Goal: Transaction & Acquisition: Purchase product/service

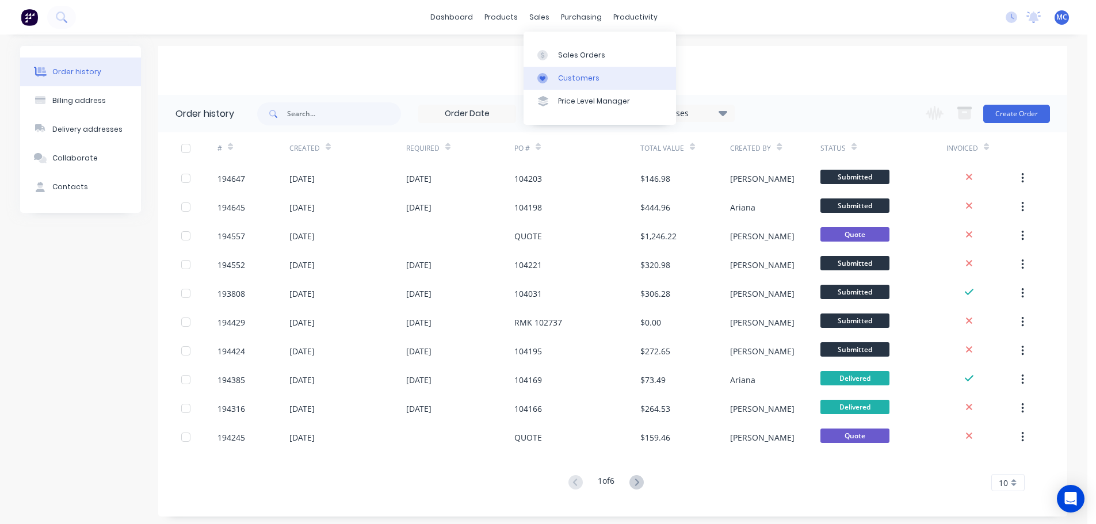
click at [577, 78] on div "Customers" at bounding box center [578, 78] width 41 height 10
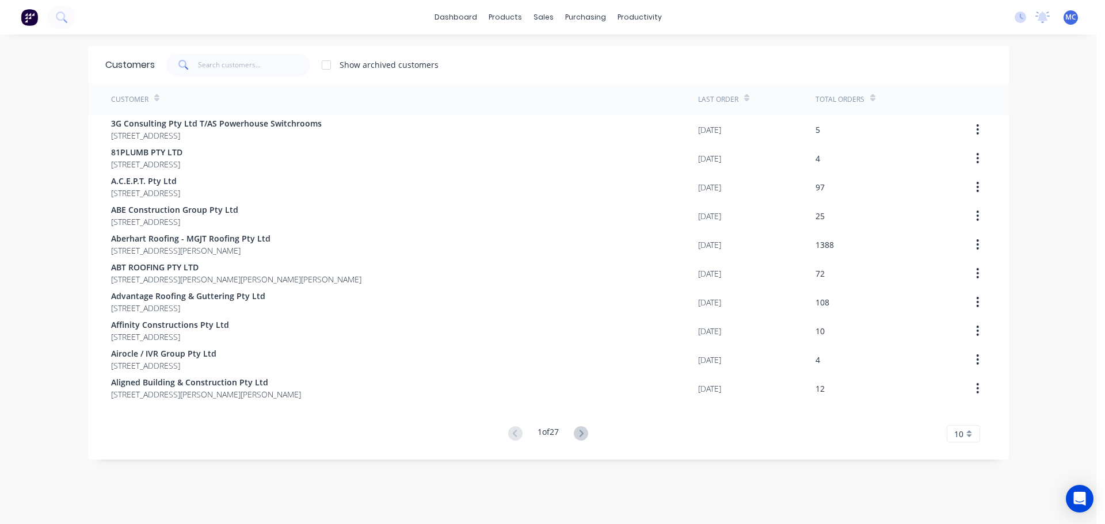
click at [1065, 18] on span "MC" at bounding box center [1070, 17] width 11 height 10
click at [963, 145] on div "Sign out" at bounding box center [973, 144] width 31 height 10
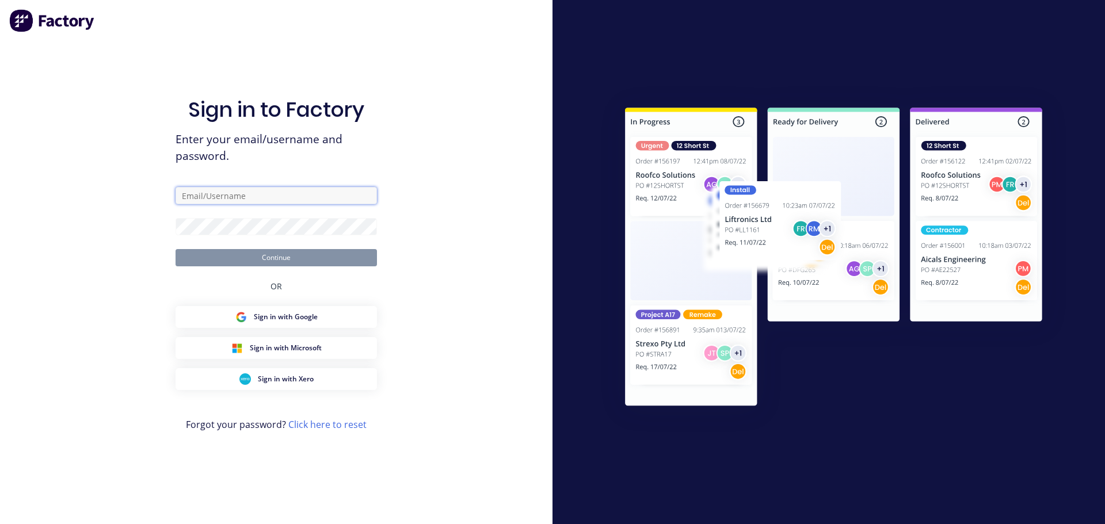
type input "[PERSON_NAME][EMAIL_ADDRESS][DOMAIN_NAME]"
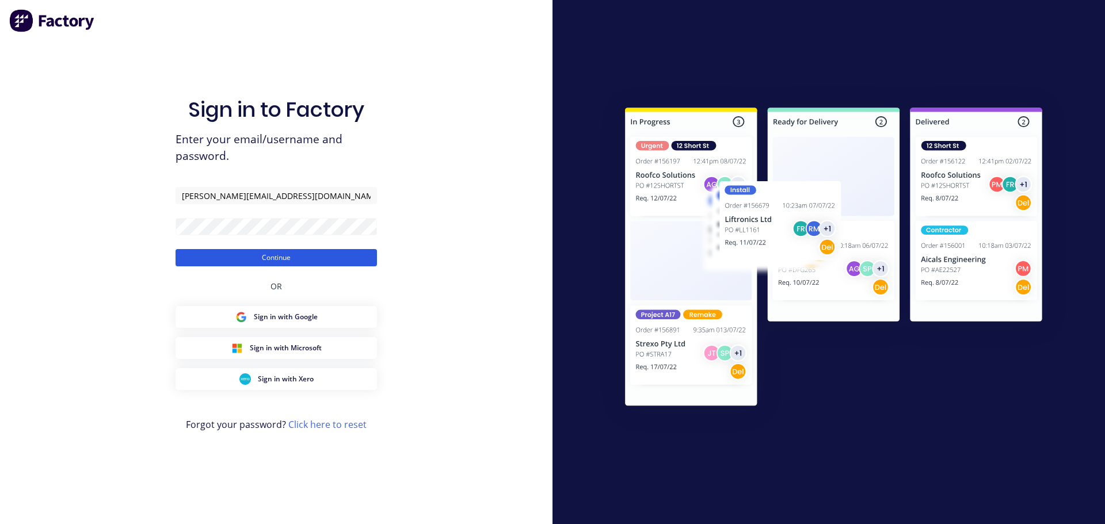
click at [281, 258] on button "Continue" at bounding box center [276, 257] width 201 height 17
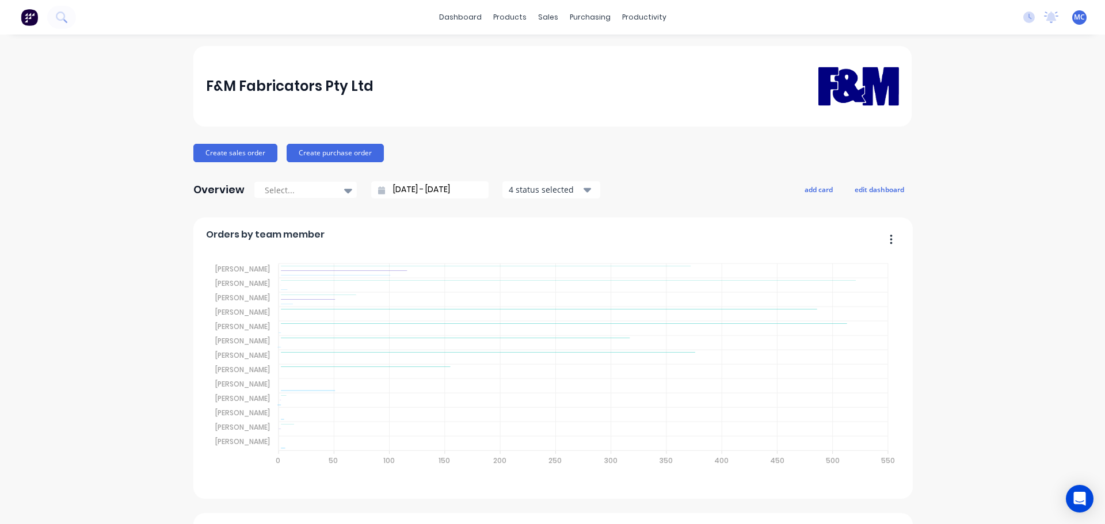
click at [418, 189] on input "[DATE] - [DATE]" at bounding box center [434, 189] width 99 height 17
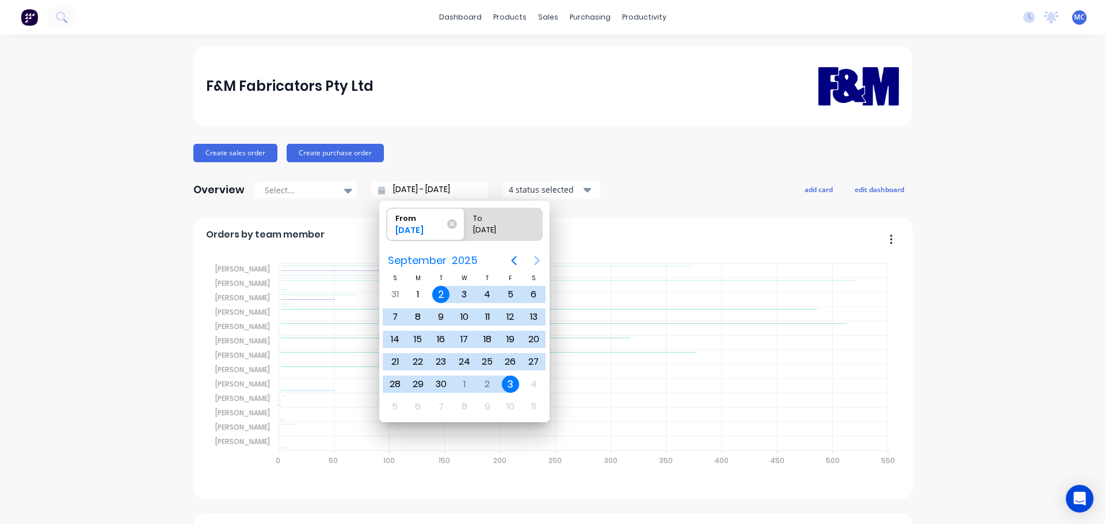
click at [539, 260] on icon "Next page" at bounding box center [537, 260] width 5 height 9
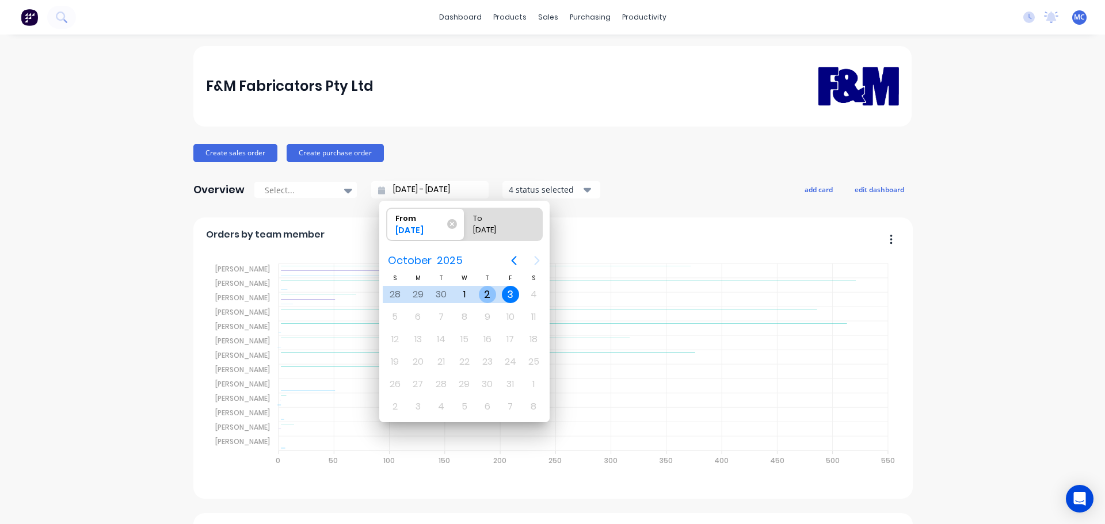
click at [487, 292] on div "2" at bounding box center [487, 294] width 17 height 17
type input "[DATE] - [DATE]"
radio input "false"
radio input "true"
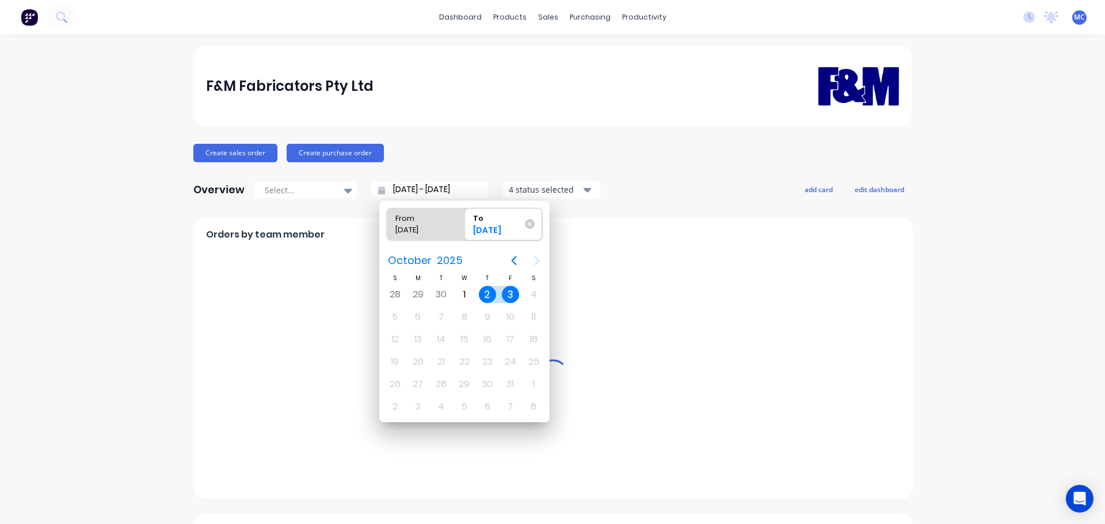
click at [487, 292] on div "2" at bounding box center [487, 294] width 17 height 17
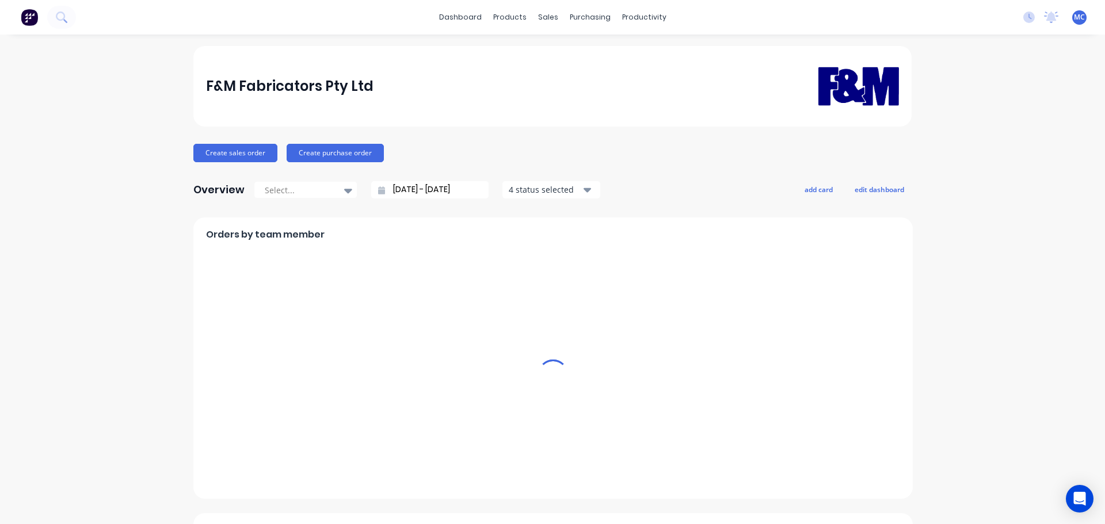
type input "[DATE] - [DATE]"
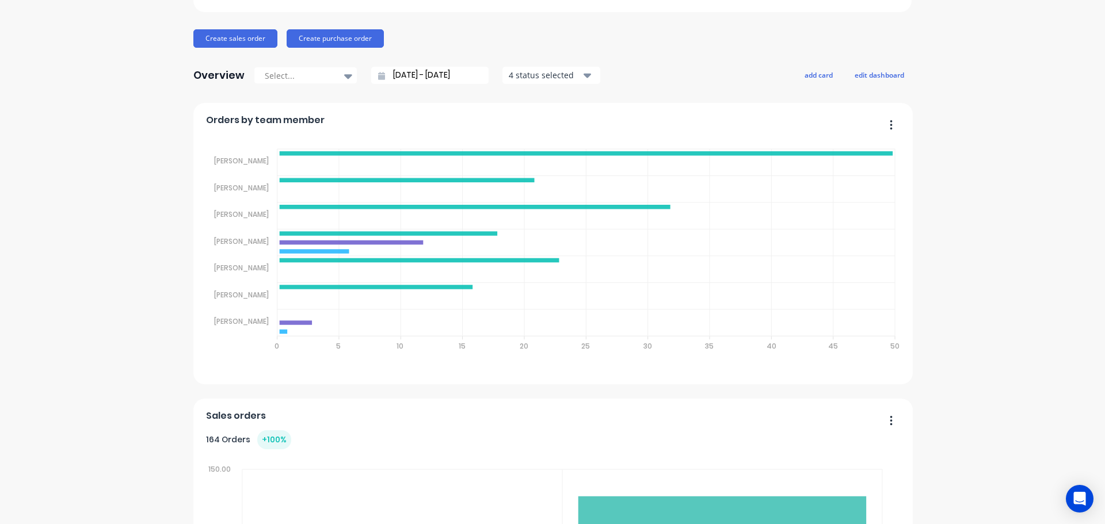
scroll to position [115, 0]
click at [391, 137] on div "F&M Fabricators Pty Ltd Create sales order Create purchase order Overview Selec…" at bounding box center [552, 453] width 718 height 1045
click at [459, 112] on div "Orders by team member Sales Quotes Purchases [PERSON_NAME] [PERSON_NAME] [PERSO…" at bounding box center [552, 242] width 719 height 281
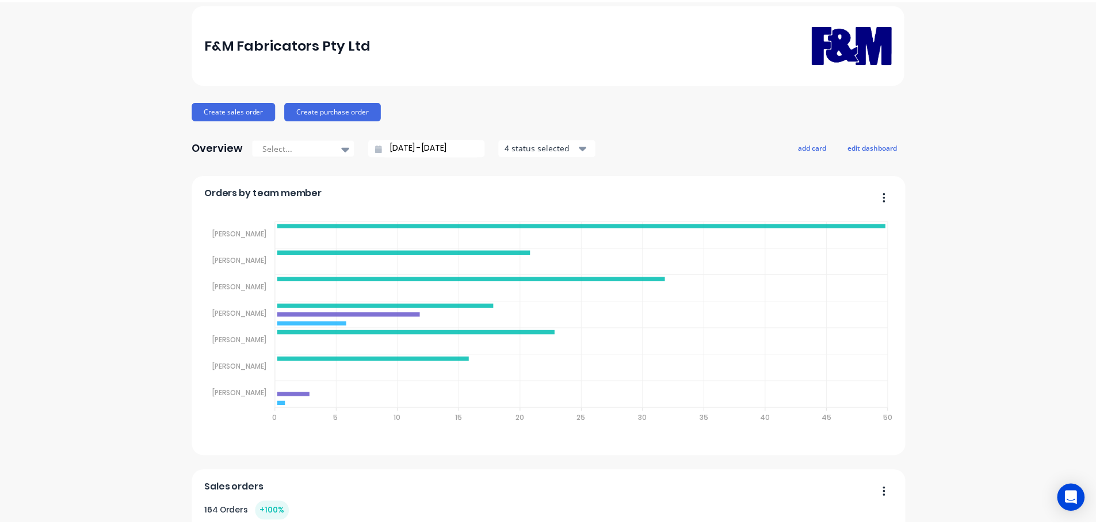
scroll to position [0, 0]
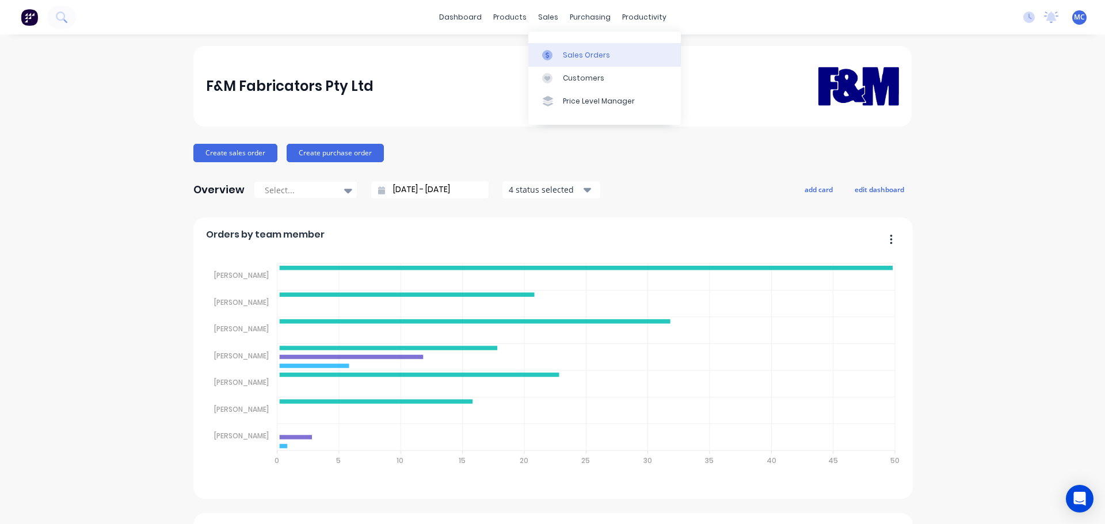
click at [586, 65] on link "Sales Orders" at bounding box center [604, 54] width 153 height 23
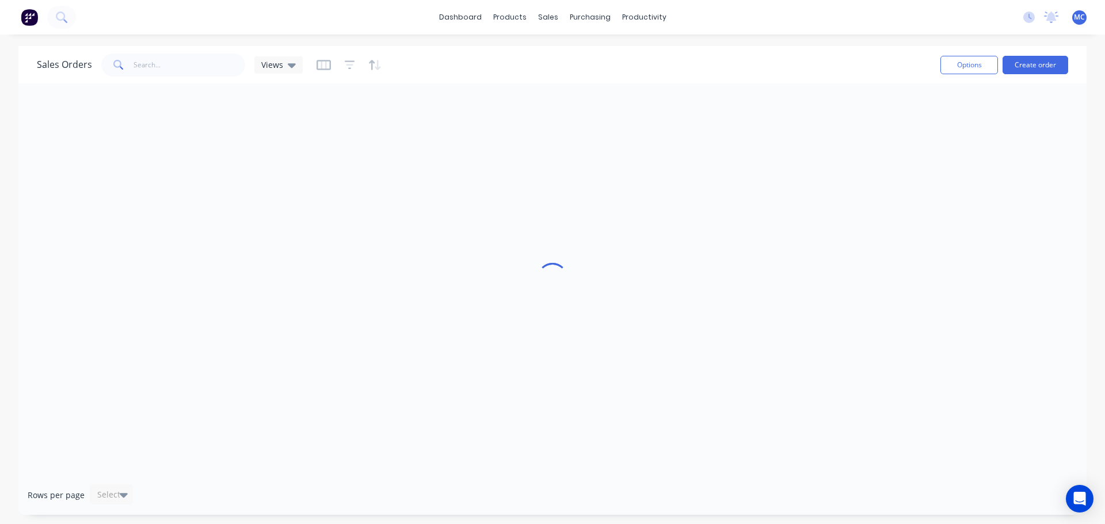
click at [586, 68] on div "Sales Orders Views" at bounding box center [484, 65] width 894 height 28
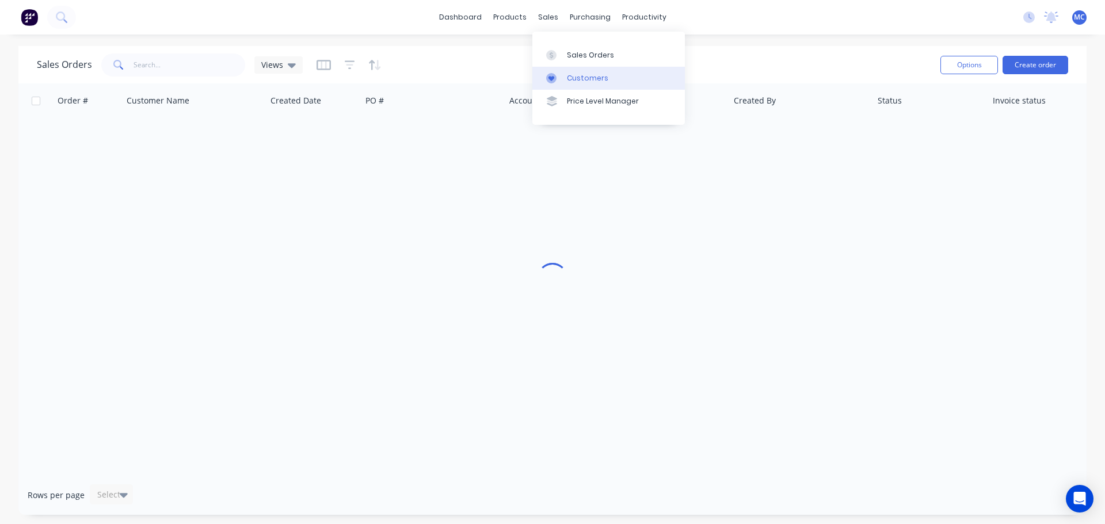
click at [573, 83] on div "Customers" at bounding box center [587, 78] width 41 height 10
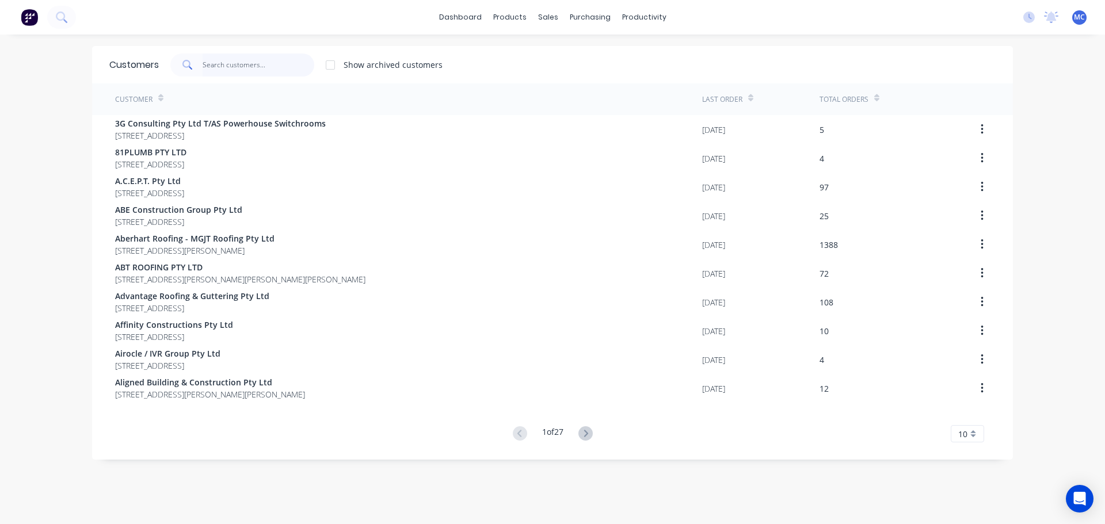
click at [203, 64] on input "text" at bounding box center [259, 65] width 112 height 23
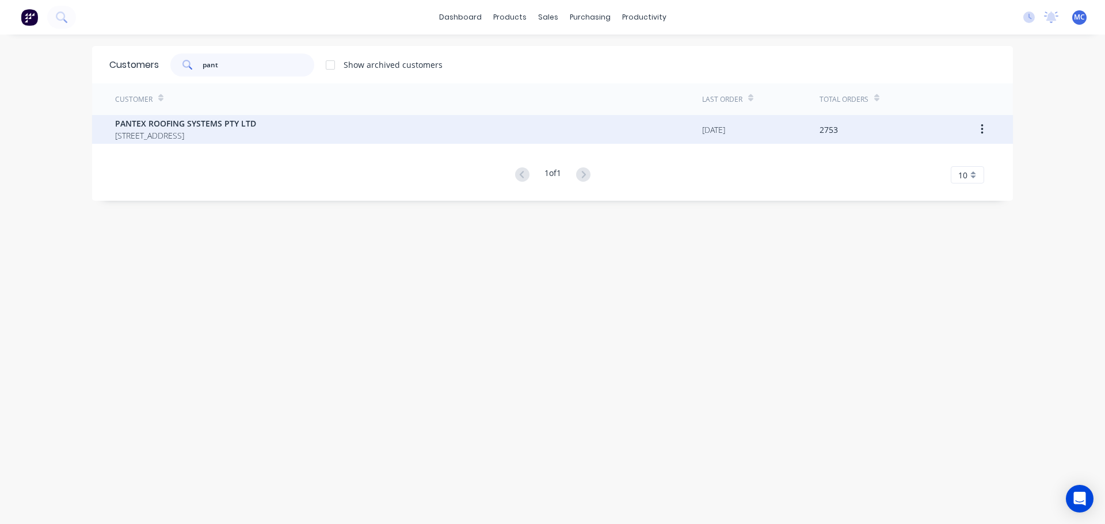
type input "pant"
click at [180, 128] on span "PANTEX ROOFING SYSTEMS PTY LTD" at bounding box center [185, 123] width 141 height 12
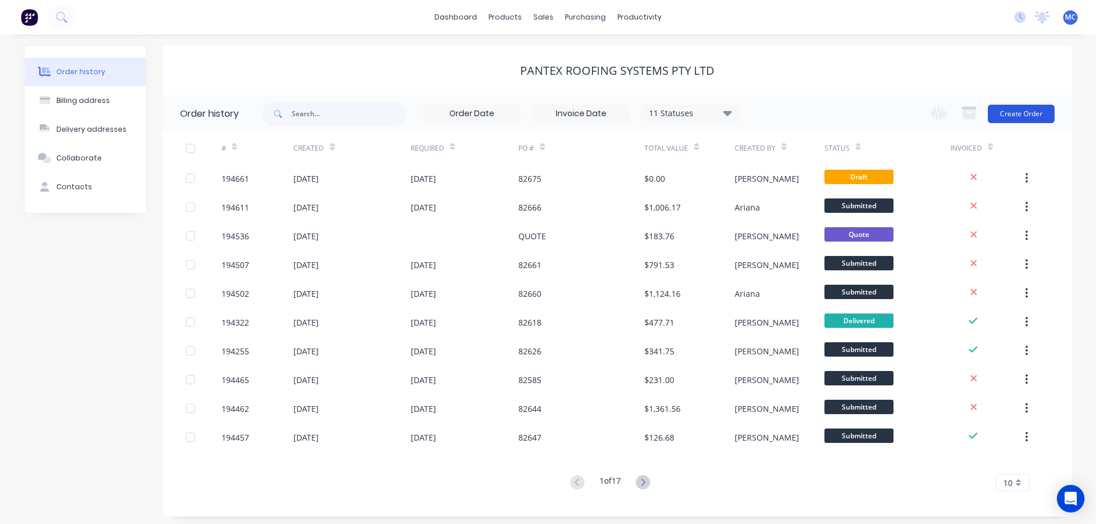
click at [1023, 109] on button "Create Order" at bounding box center [1021, 114] width 67 height 18
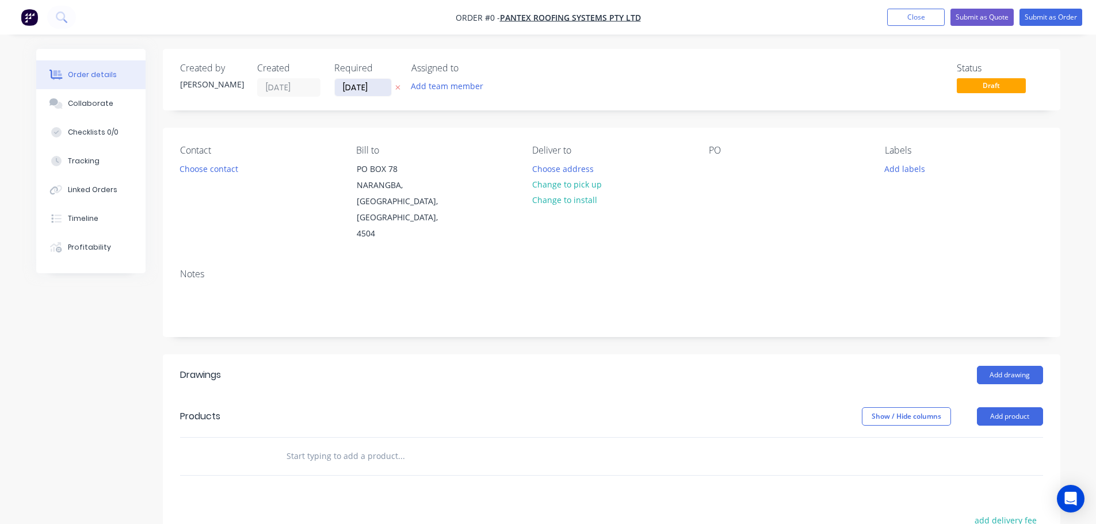
click at [353, 92] on input "[DATE]" at bounding box center [363, 87] width 56 height 17
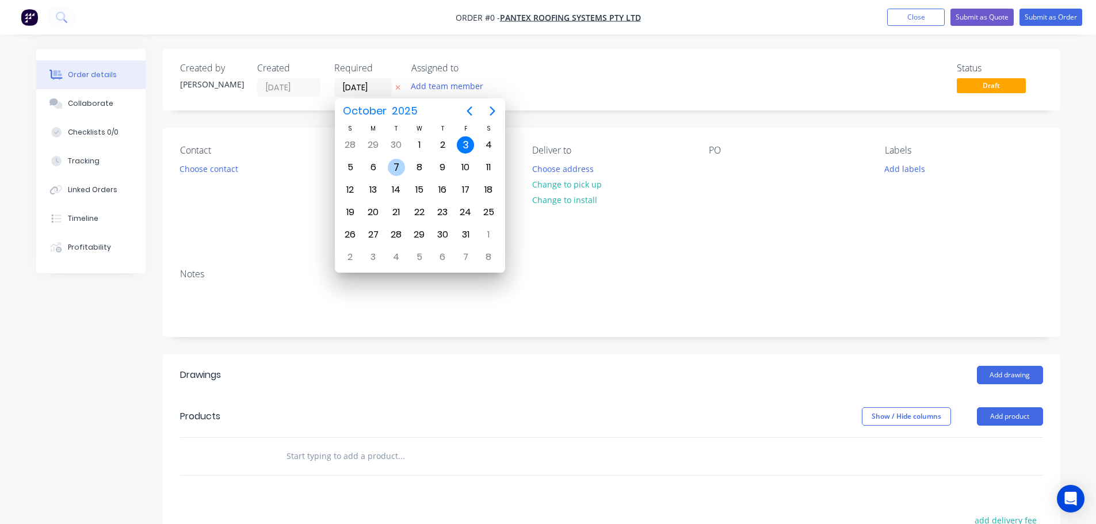
click at [397, 165] on div "7" at bounding box center [396, 167] width 17 height 17
type input "[DATE]"
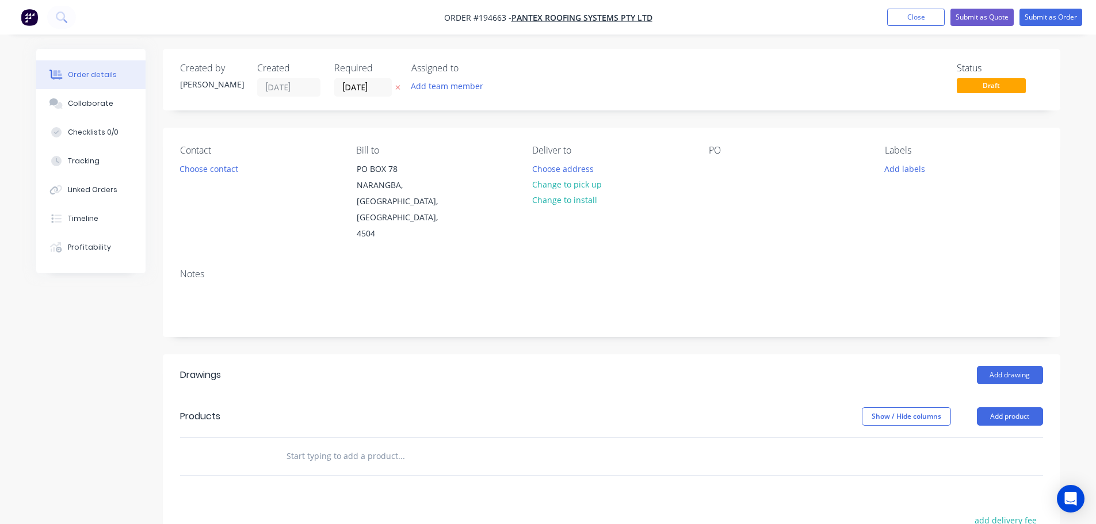
click at [907, 170] on button "Add labels" at bounding box center [905, 169] width 53 height 16
click at [904, 349] on div at bounding box center [905, 352] width 23 height 23
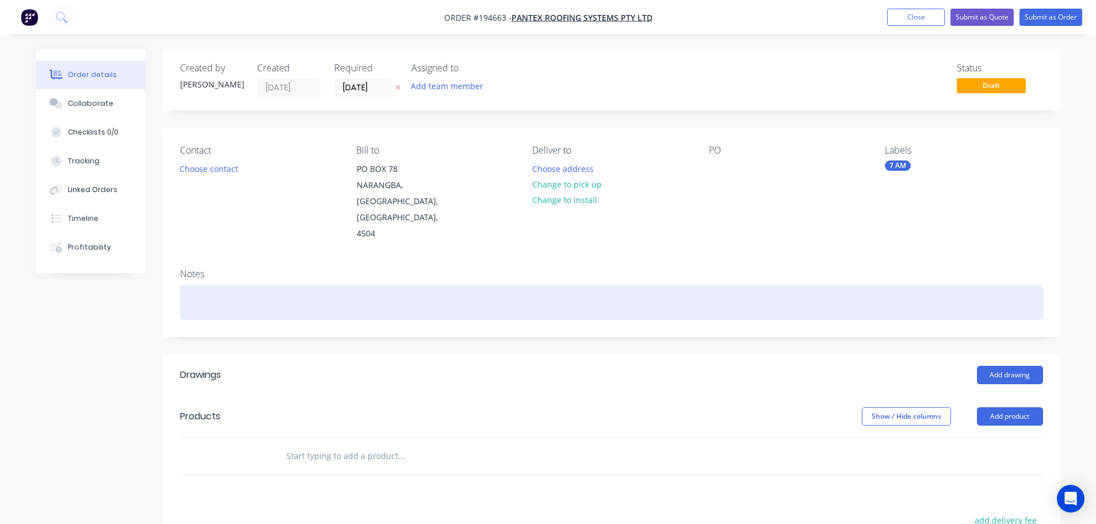
click at [776, 285] on div at bounding box center [611, 302] width 863 height 35
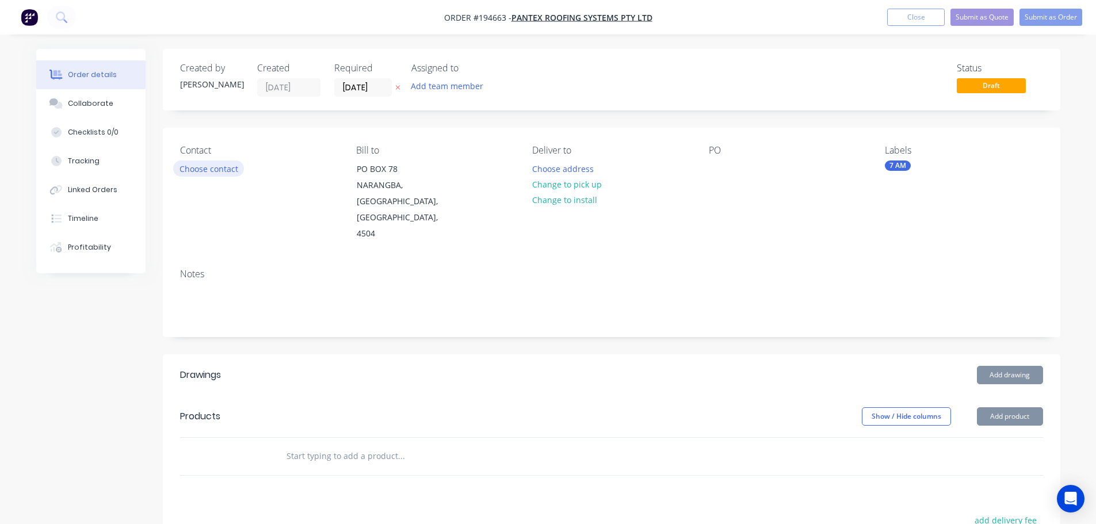
click at [204, 171] on button "Choose contact" at bounding box center [208, 169] width 71 height 16
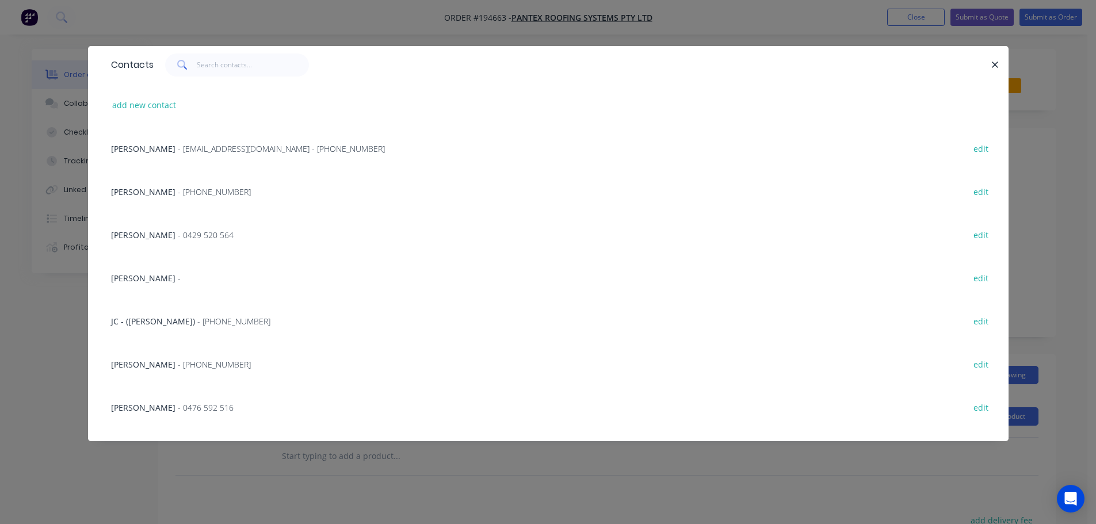
click at [184, 192] on span "- [PHONE_NUMBER]" at bounding box center [214, 191] width 73 height 11
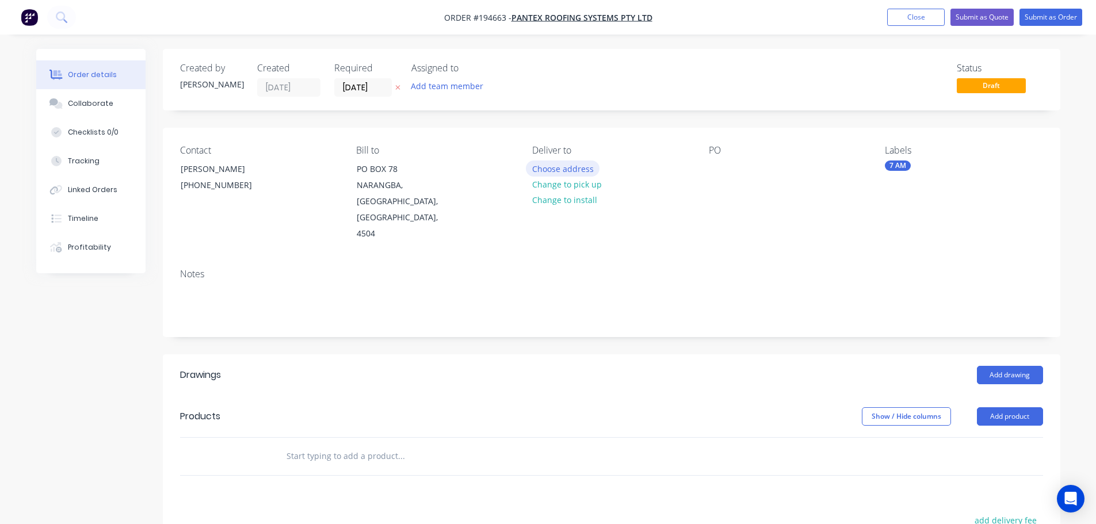
click at [563, 167] on button "Choose address" at bounding box center [563, 169] width 74 height 16
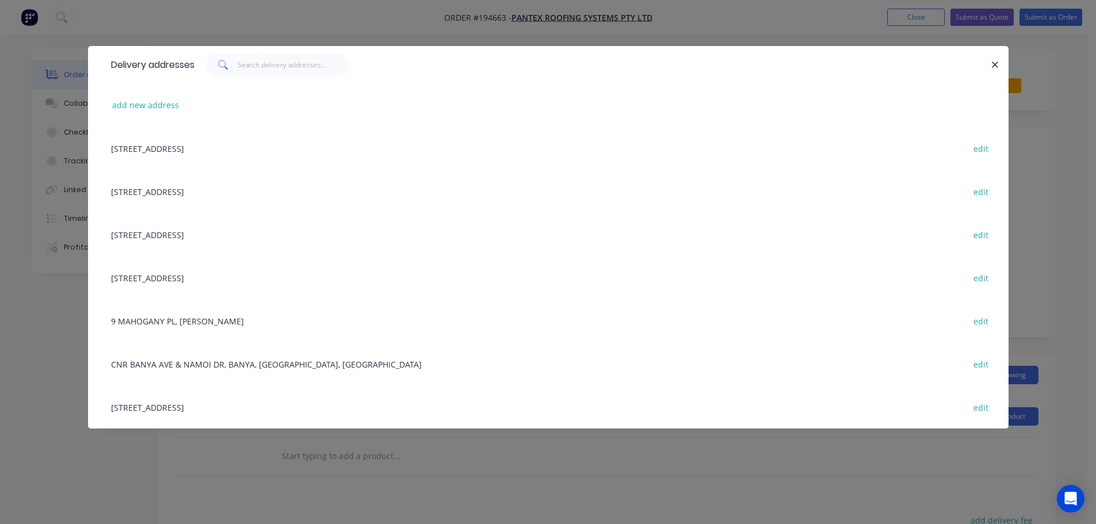
click at [211, 406] on div "[STREET_ADDRESS] edit" at bounding box center [548, 407] width 886 height 43
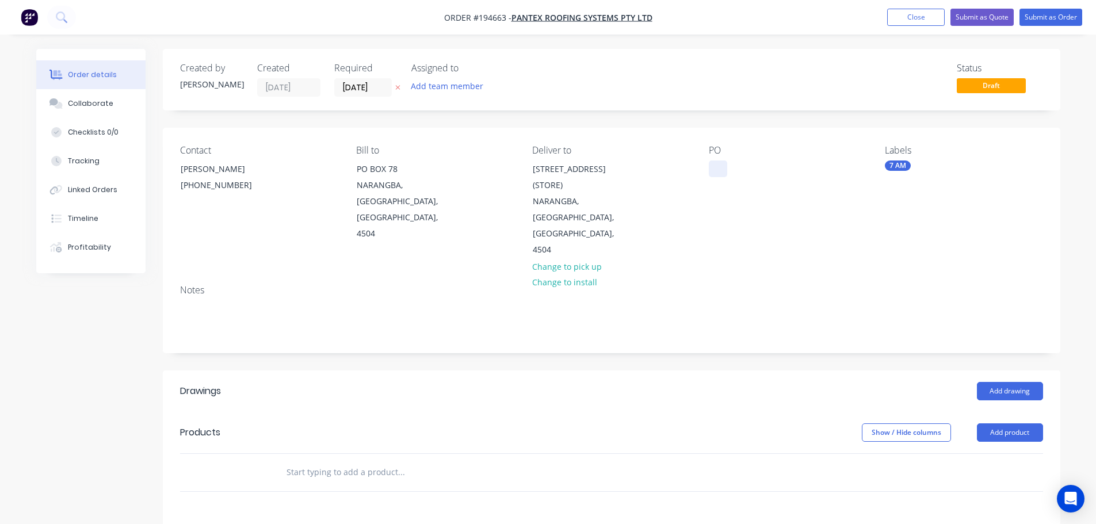
click at [717, 167] on div at bounding box center [718, 169] width 18 height 17
click at [1000, 382] on button "Add drawing" at bounding box center [1010, 391] width 66 height 18
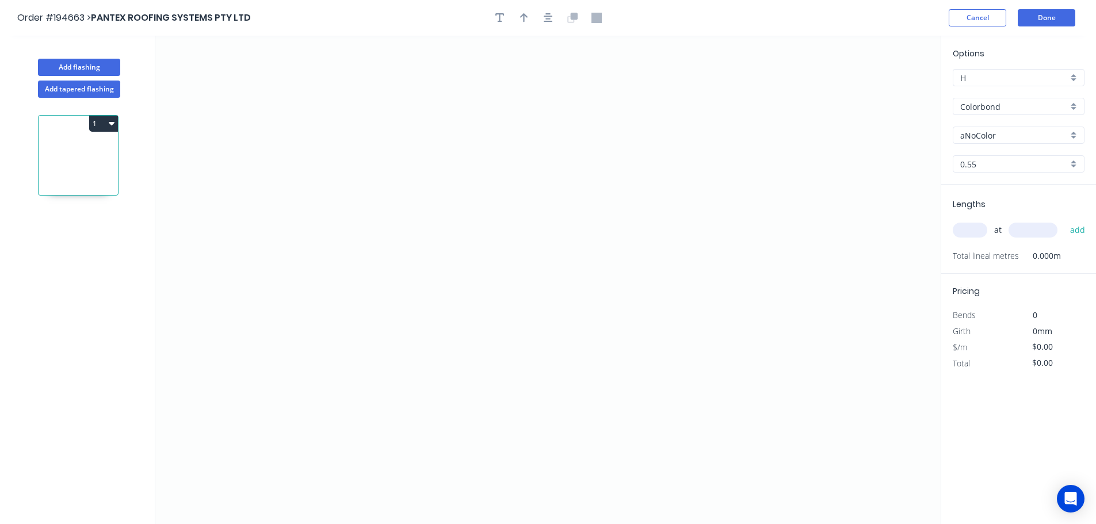
click at [978, 138] on input "aNoColor" at bounding box center [1015, 136] width 108 height 12
click at [976, 254] on div "[PERSON_NAME]" at bounding box center [1019, 252] width 131 height 20
type input "[PERSON_NAME]"
click at [969, 226] on input "text" at bounding box center [970, 230] width 35 height 15
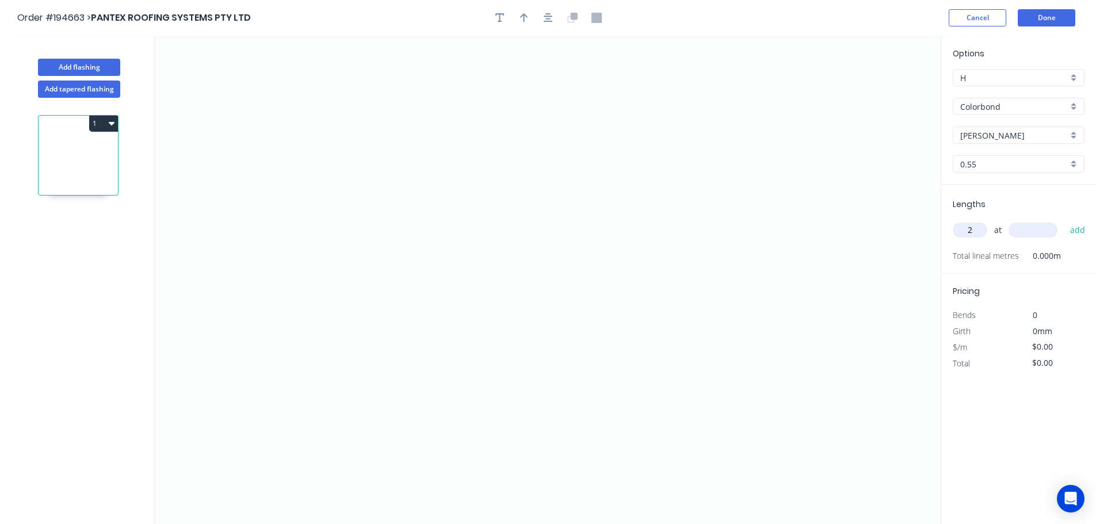
type input "2"
type input "2800"
click at [1065, 220] on button "add" at bounding box center [1078, 230] width 27 height 20
click at [305, 302] on icon "0" at bounding box center [548, 280] width 786 height 489
click at [385, 226] on icon "0" at bounding box center [548, 280] width 786 height 489
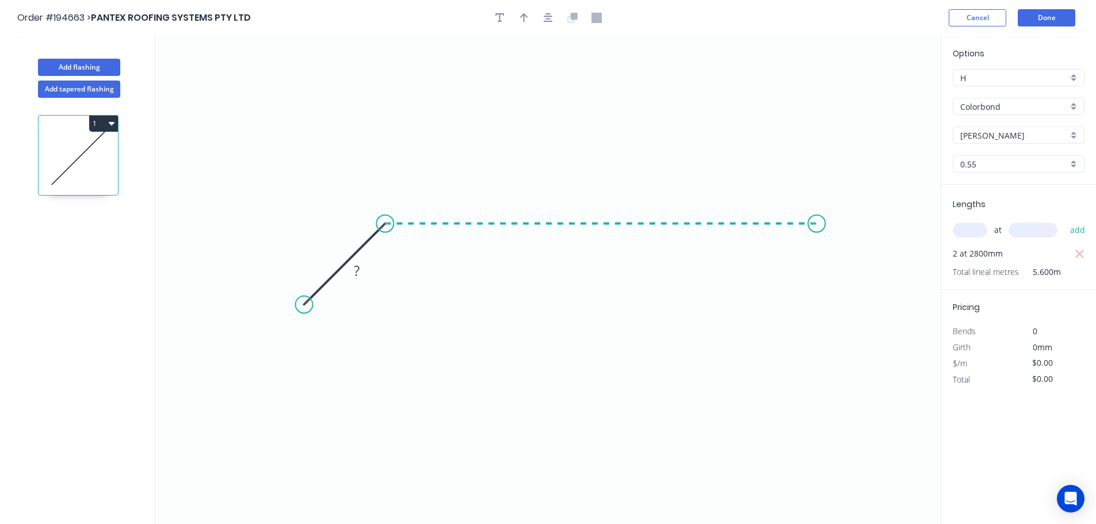
click at [817, 196] on icon "0 ?" at bounding box center [548, 280] width 786 height 489
click at [888, 292] on icon "0 ? ?" at bounding box center [548, 280] width 786 height 489
click at [888, 292] on circle at bounding box center [887, 294] width 17 height 17
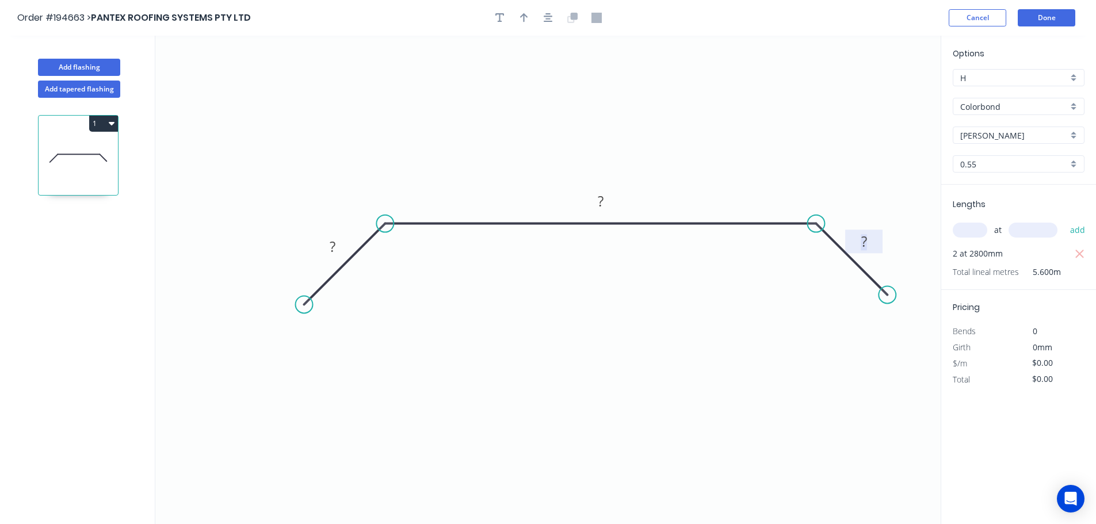
click at [865, 238] on tspan "?" at bounding box center [865, 241] width 6 height 19
drag, startPoint x: 522, startPoint y: 22, endPoint x: 713, endPoint y: 78, distance: 198.9
click at [523, 22] on icon "button" at bounding box center [524, 18] width 8 height 10
type input "$14.04"
type input "$78.62"
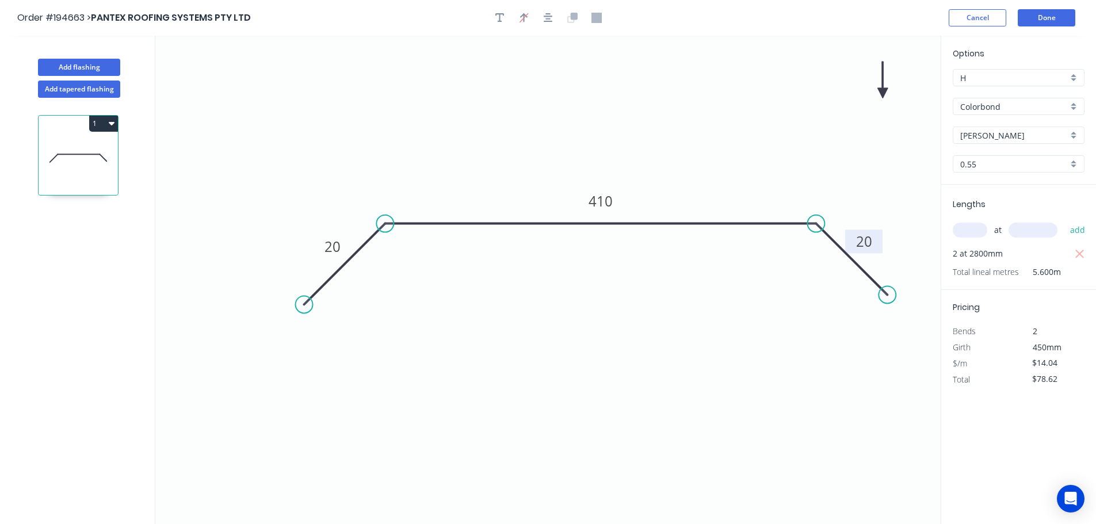
click at [885, 93] on icon at bounding box center [883, 80] width 10 height 37
drag, startPoint x: 879, startPoint y: 93, endPoint x: 865, endPoint y: 93, distance: 14.4
click at [861, 95] on icon "0 20 410 20" at bounding box center [548, 280] width 786 height 489
drag, startPoint x: 886, startPoint y: 90, endPoint x: 708, endPoint y: 130, distance: 182.8
click at [719, 130] on icon at bounding box center [735, 118] width 33 height 33
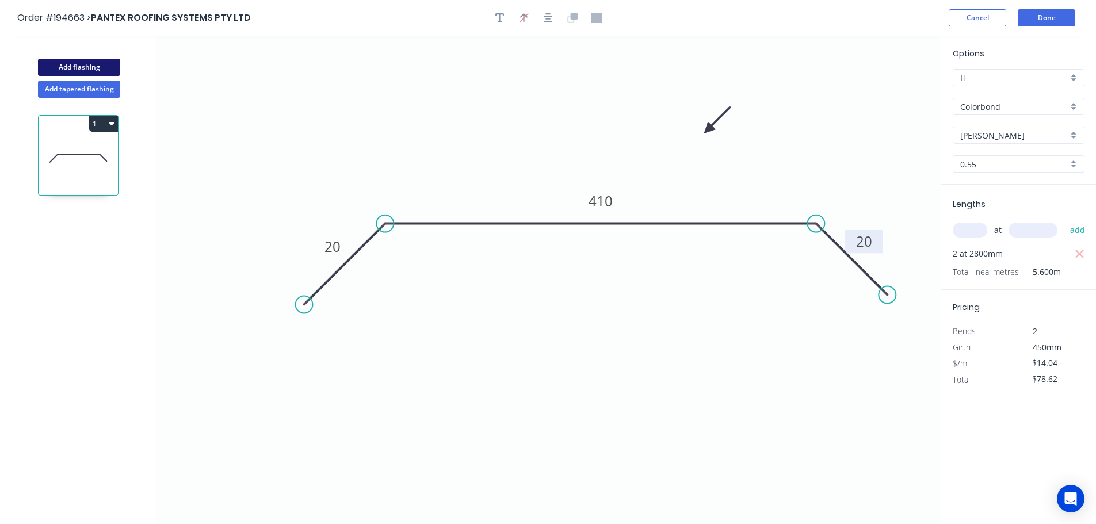
click at [78, 62] on button "Add flashing" at bounding box center [79, 67] width 82 height 17
type input "$0.00"
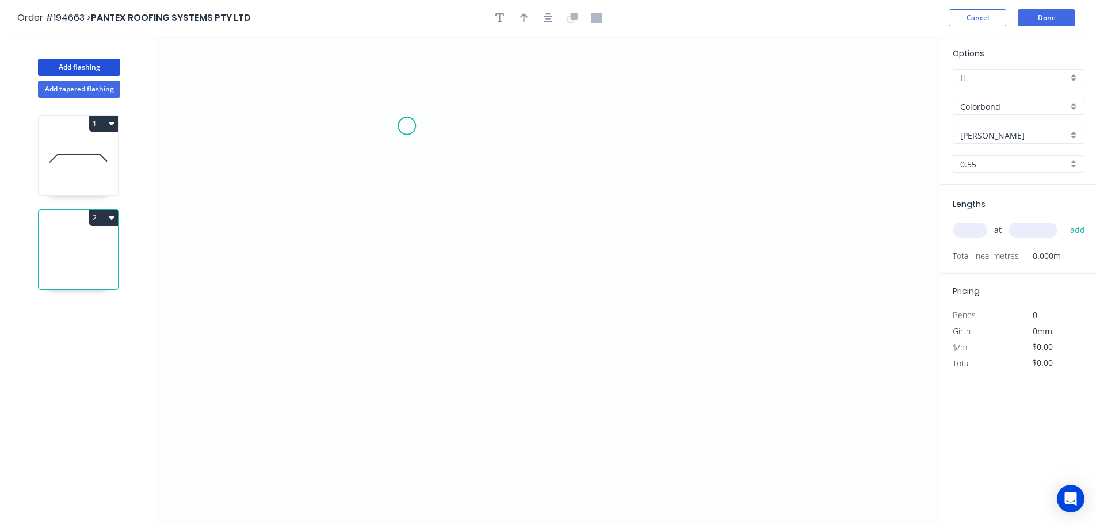
click at [407, 126] on icon "0" at bounding box center [548, 280] width 786 height 489
click at [348, 124] on icon "0" at bounding box center [548, 280] width 786 height 489
drag, startPoint x: 350, startPoint y: 327, endPoint x: 496, endPoint y: 332, distance: 146.2
click at [351, 327] on icon "0 ?" at bounding box center [548, 280] width 786 height 489
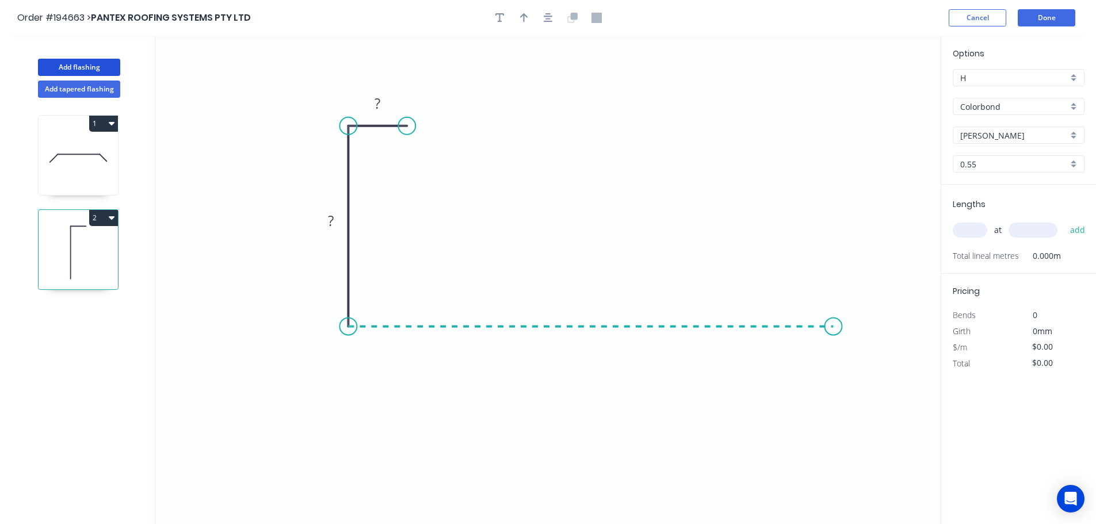
click at [834, 326] on icon "0 ? ?" at bounding box center [548, 280] width 786 height 489
click at [894, 387] on icon "0 ? ? ?" at bounding box center [548, 280] width 786 height 489
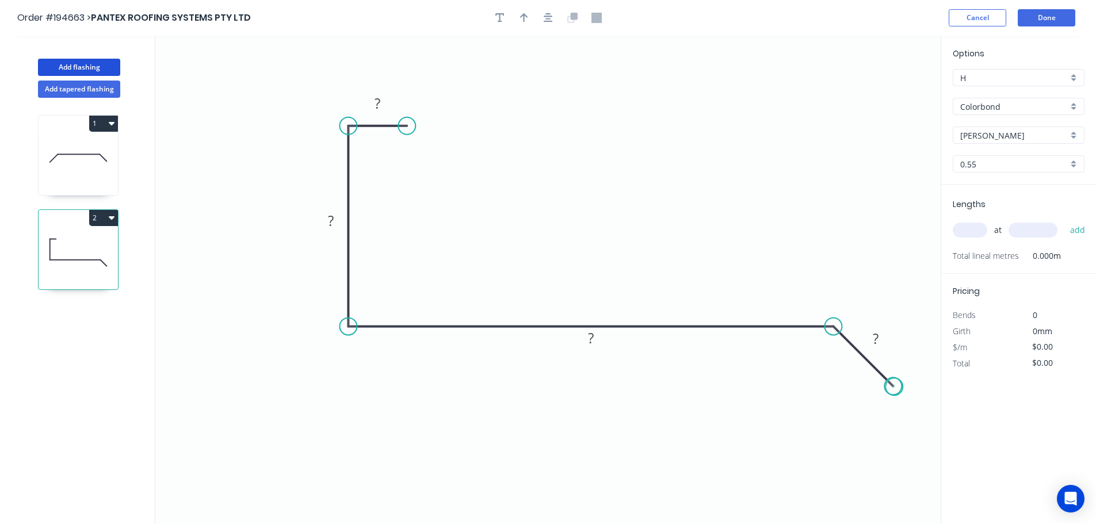
click at [895, 387] on circle at bounding box center [893, 386] width 17 height 17
click at [881, 335] on rect at bounding box center [875, 340] width 23 height 16
click at [520, 20] on icon "button" at bounding box center [524, 18] width 8 height 10
type input "$10.85"
click at [883, 92] on icon at bounding box center [883, 80] width 10 height 37
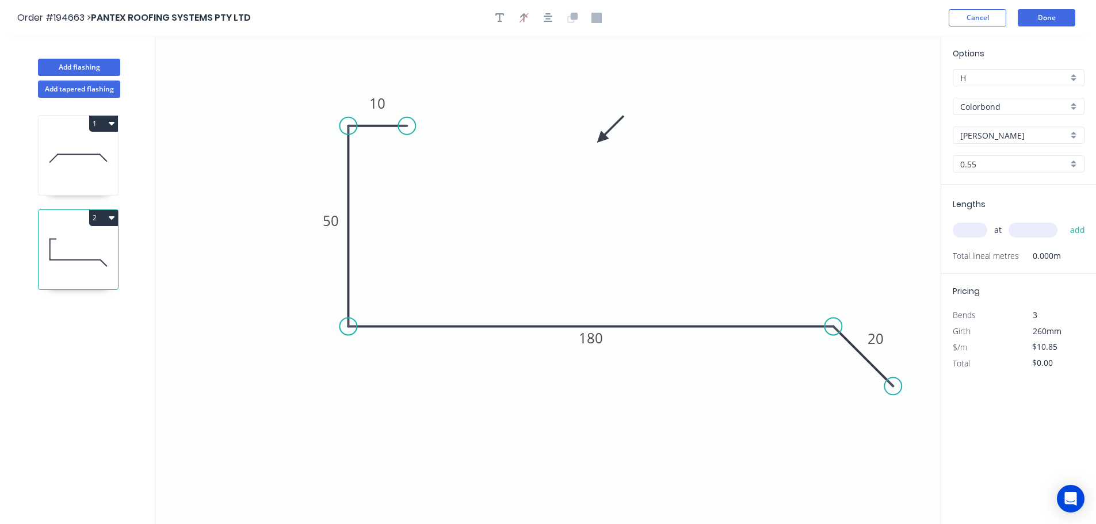
drag, startPoint x: 883, startPoint y: 91, endPoint x: 630, endPoint y: 164, distance: 263.6
click at [607, 146] on icon at bounding box center [610, 129] width 33 height 33
click at [971, 226] on input "text" at bounding box center [970, 230] width 35 height 15
type input "2"
type input "3700"
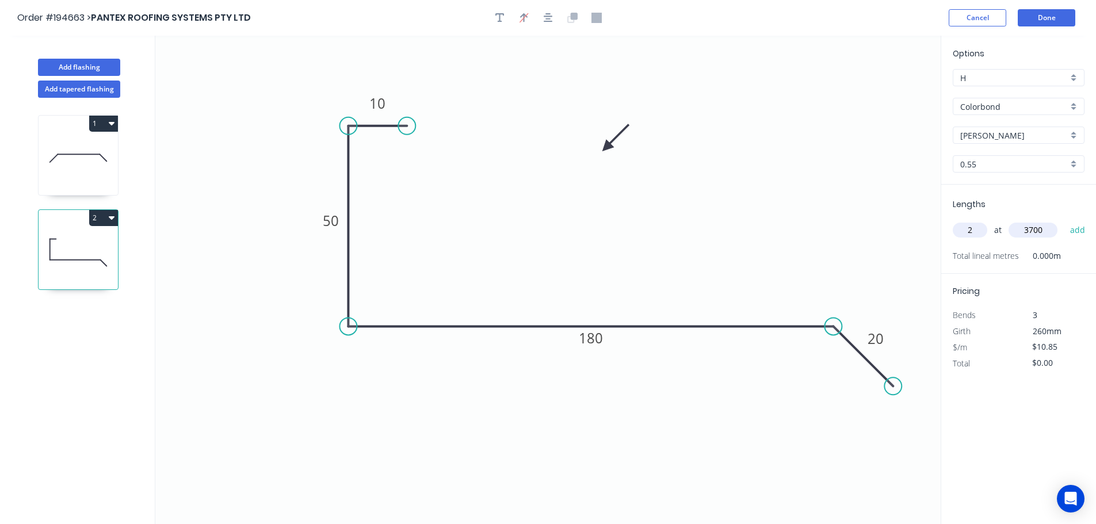
click at [1065, 220] on button "add" at bounding box center [1078, 230] width 27 height 20
type input "$80.29"
type input "1"
type input "4800"
click at [1065, 220] on button "add" at bounding box center [1078, 230] width 27 height 20
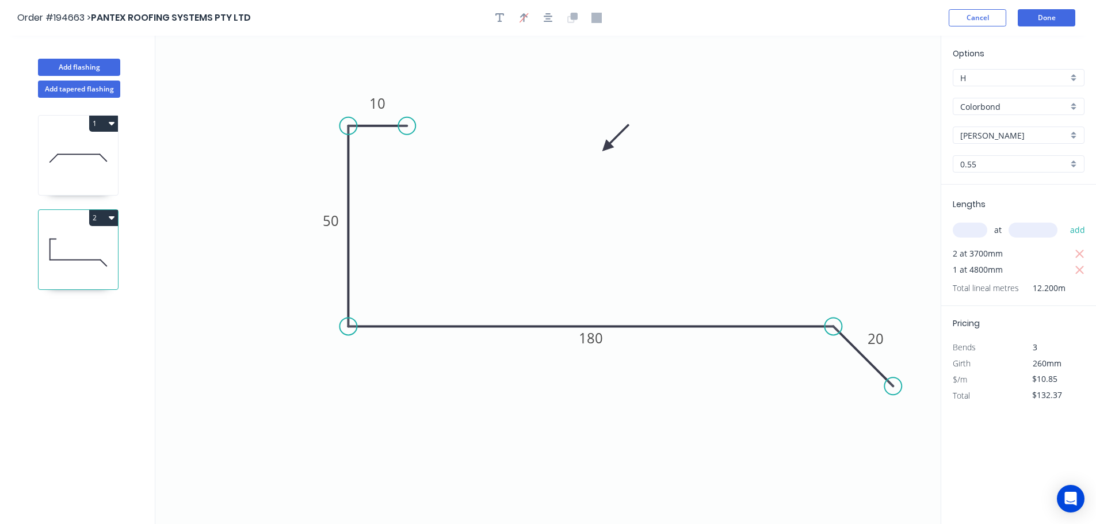
drag, startPoint x: 99, startPoint y: 218, endPoint x: 65, endPoint y: 227, distance: 35.3
click at [98, 218] on button "2" at bounding box center [103, 218] width 29 height 16
click at [45, 247] on div "Duplicate" at bounding box center [63, 246] width 89 height 17
type input "$0.00"
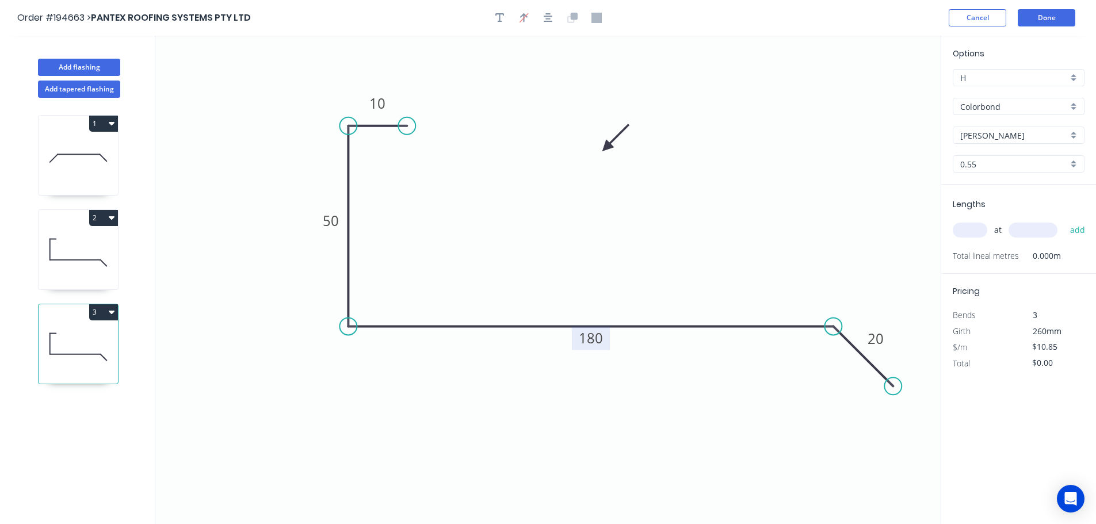
click at [596, 336] on tspan "180" at bounding box center [591, 338] width 24 height 19
click at [976, 233] on input "text" at bounding box center [970, 230] width 35 height 15
type input "1"
type input "1000"
click at [1065, 220] on button "add" at bounding box center [1078, 230] width 27 height 20
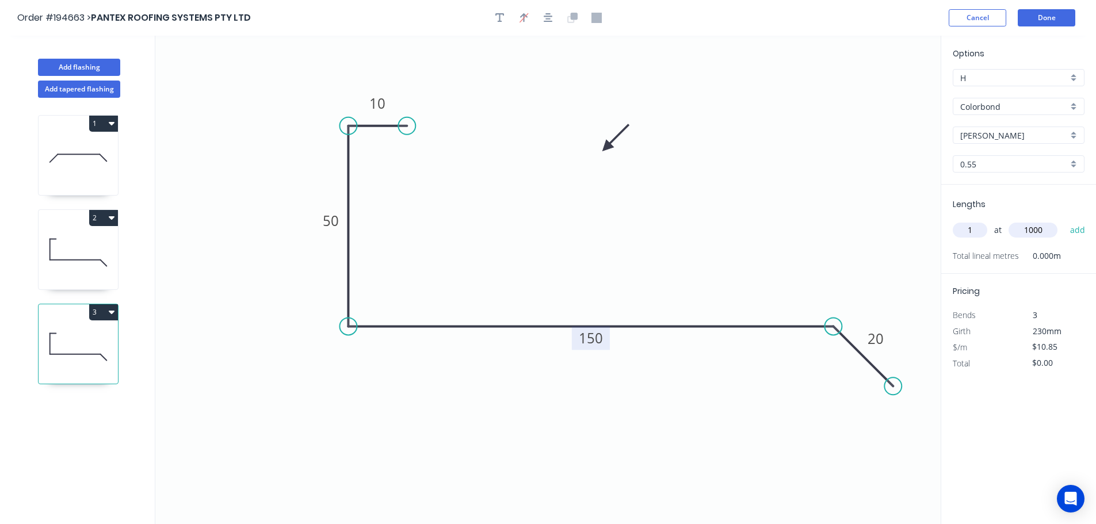
type input "$10.85"
click at [83, 66] on button "Add flashing" at bounding box center [79, 67] width 82 height 17
type input "$0.00"
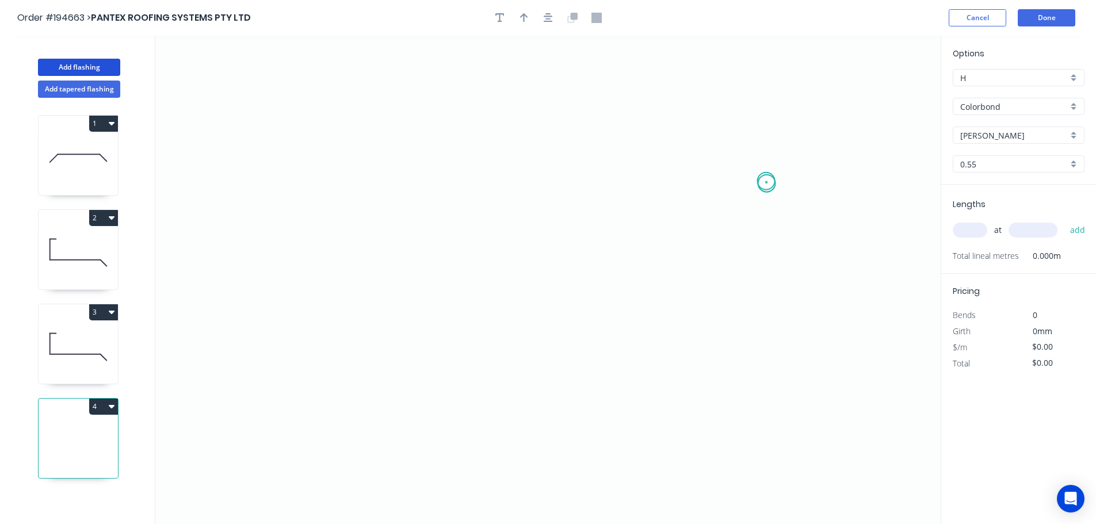
click at [767, 181] on icon "0" at bounding box center [548, 280] width 786 height 489
click at [711, 121] on icon "0" at bounding box center [548, 280] width 786 height 489
click at [330, 119] on icon "0 ?" at bounding box center [548, 280] width 786 height 489
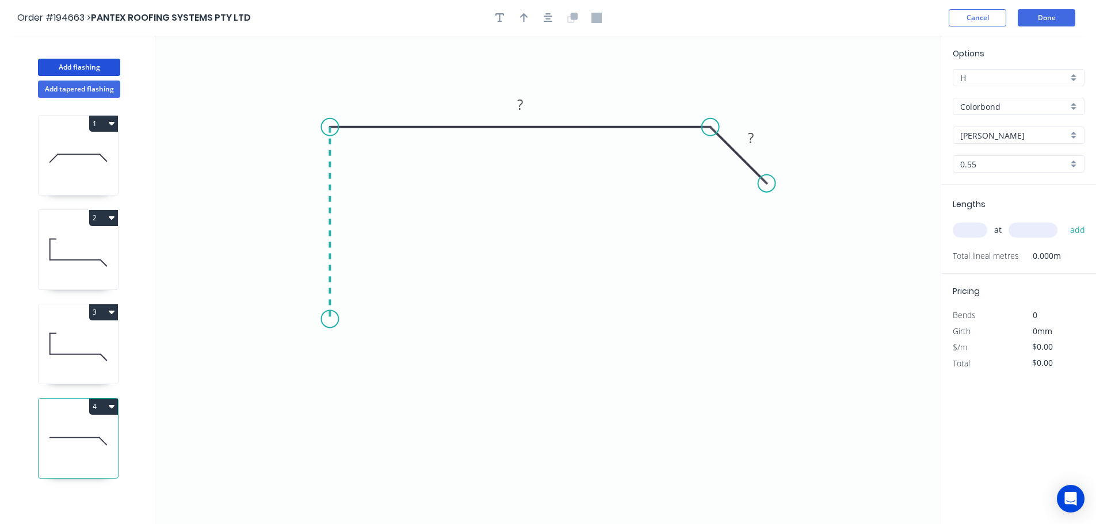
click at [326, 319] on icon "0 ? ?" at bounding box center [548, 280] width 786 height 489
click at [296, 355] on icon "0 ? ? ?" at bounding box center [548, 280] width 786 height 489
click at [333, 395] on icon "0 ? ? ? ?" at bounding box center [548, 280] width 786 height 489
click at [333, 395] on circle at bounding box center [332, 389] width 17 height 17
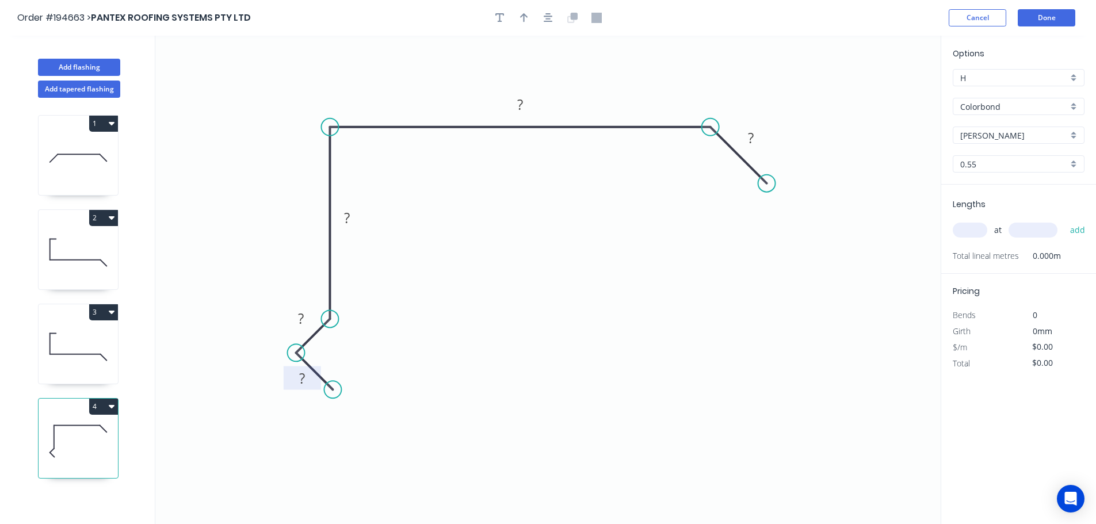
click at [300, 378] on tspan "?" at bounding box center [302, 378] width 6 height 19
click at [520, 20] on icon "button" at bounding box center [524, 18] width 8 height 10
type input "$13.61"
click at [886, 92] on icon at bounding box center [883, 80] width 10 height 37
drag, startPoint x: 883, startPoint y: 92, endPoint x: 688, endPoint y: 92, distance: 195.1
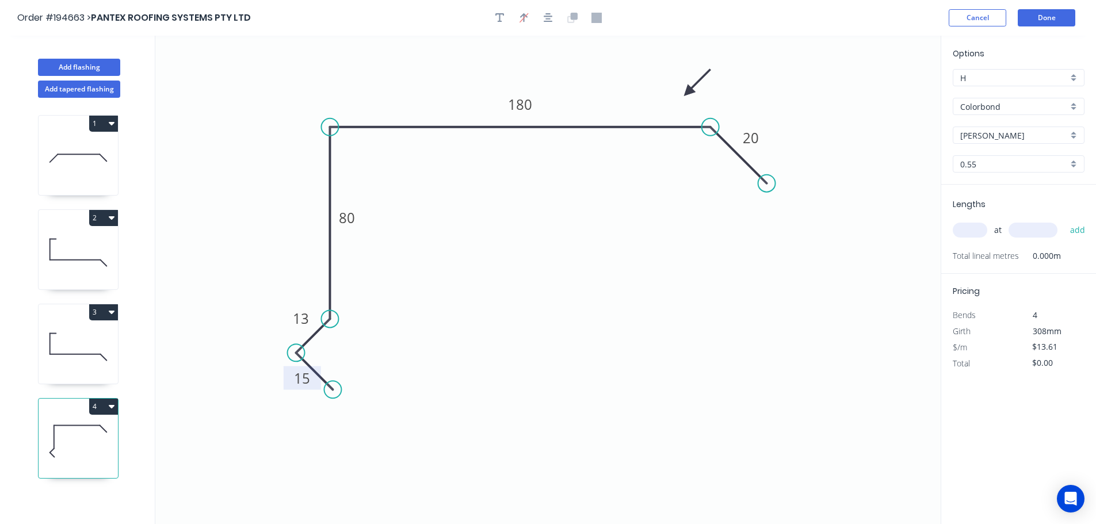
click at [688, 92] on icon at bounding box center [697, 82] width 33 height 33
click at [972, 230] on input "text" at bounding box center [970, 230] width 35 height 15
type input "1"
type input "5500"
click at [1065, 220] on button "add" at bounding box center [1078, 230] width 27 height 20
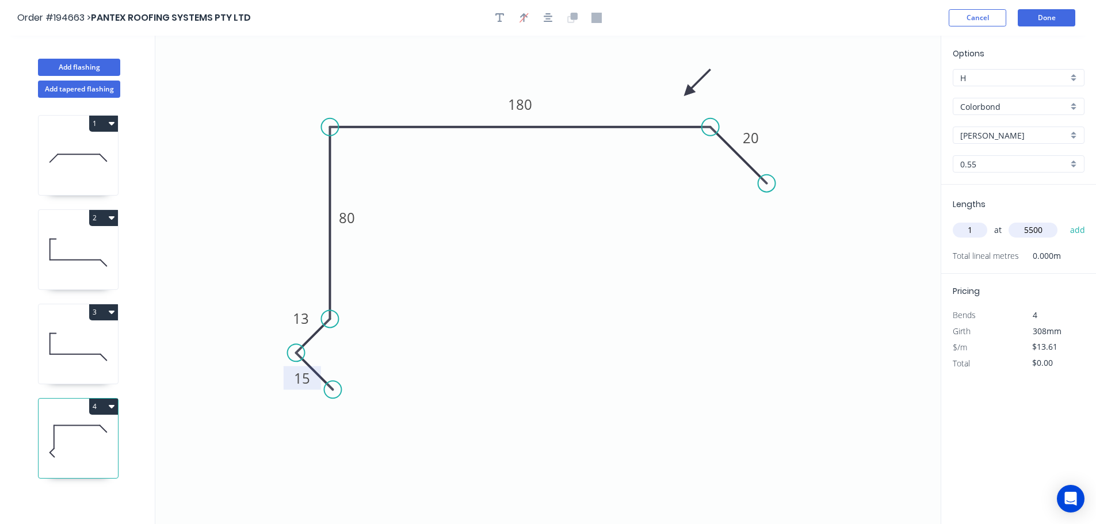
type input "$74.86"
type input "1"
type input "6200"
click at [1065, 220] on button "add" at bounding box center [1078, 230] width 27 height 20
type input "$159.24"
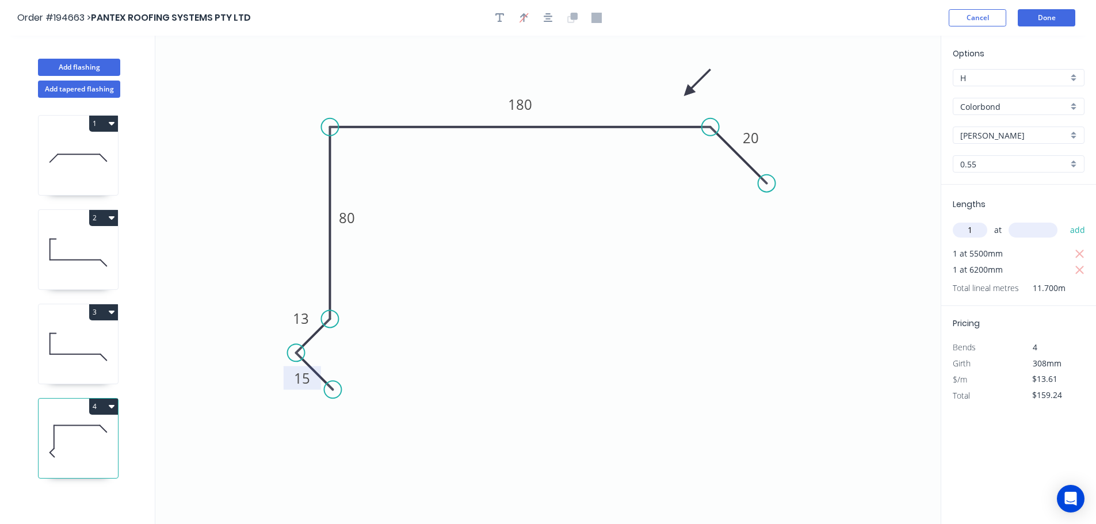
type input "1"
type input "7400"
click at [1065, 220] on button "add" at bounding box center [1078, 230] width 27 height 20
type input "$259.95"
type input "1"
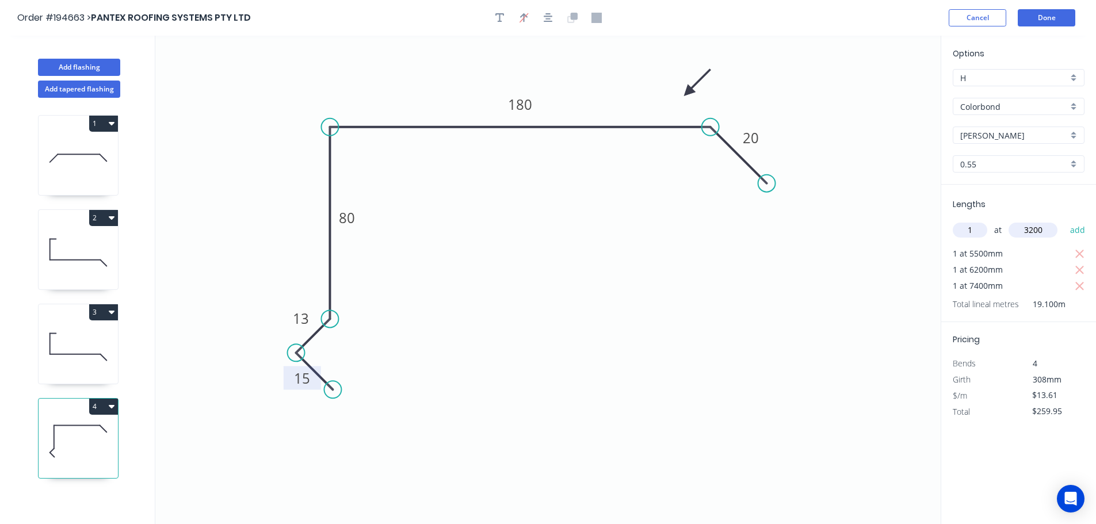
type input "3200"
click at [1065, 220] on button "add" at bounding box center [1078, 230] width 27 height 20
click at [98, 403] on button "4" at bounding box center [103, 407] width 29 height 16
click at [60, 432] on div "Duplicate" at bounding box center [63, 435] width 89 height 17
type input "$0.00"
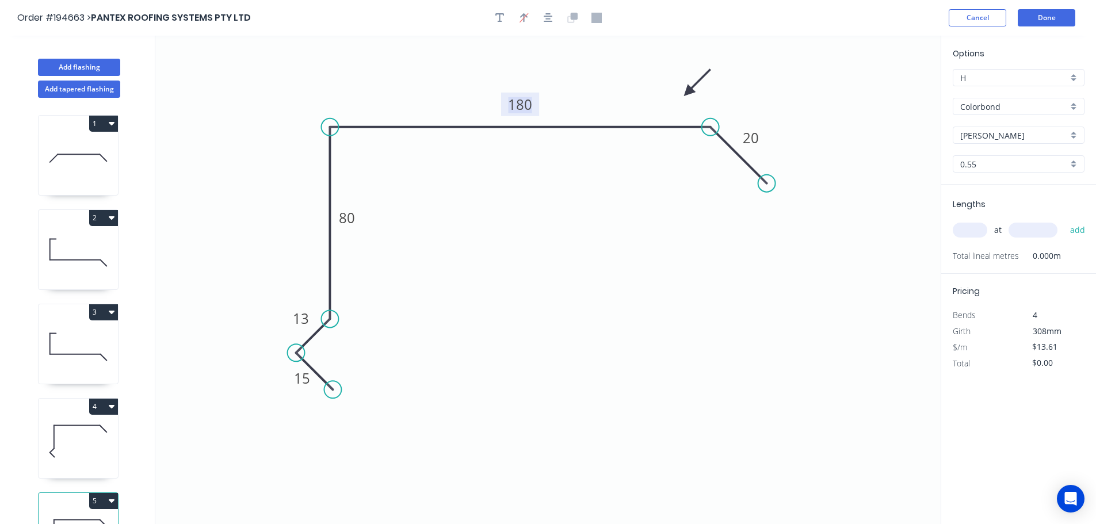
click at [520, 107] on tspan "180" at bounding box center [520, 104] width 24 height 19
click at [966, 224] on input "text" at bounding box center [970, 230] width 35 height 15
type input "1"
type input "3200"
click at [1065, 220] on button "add" at bounding box center [1078, 230] width 27 height 20
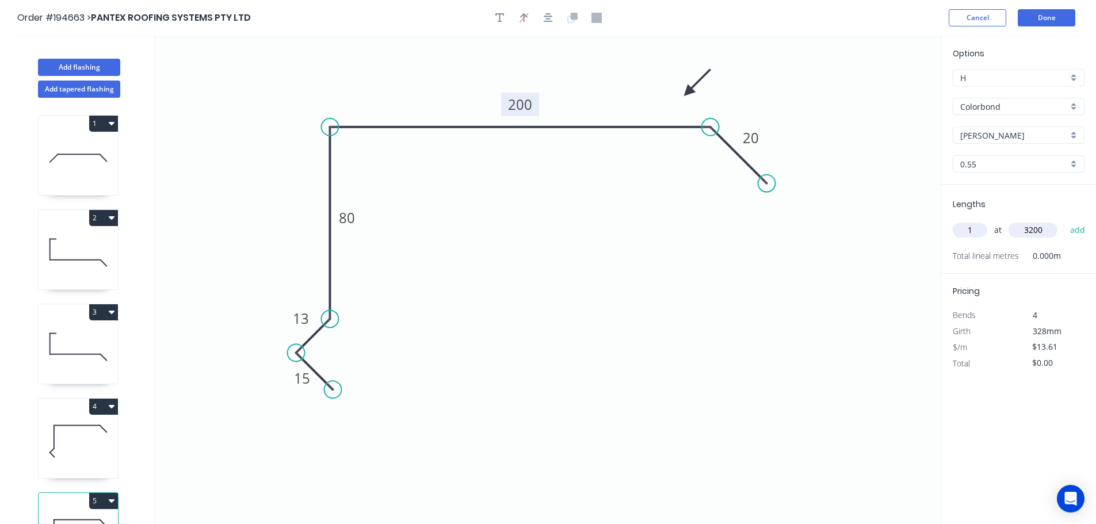
type input "$43.55"
type input "1"
type input "6200"
click at [1065, 220] on button "add" at bounding box center [1078, 230] width 27 height 20
type input "$127.93"
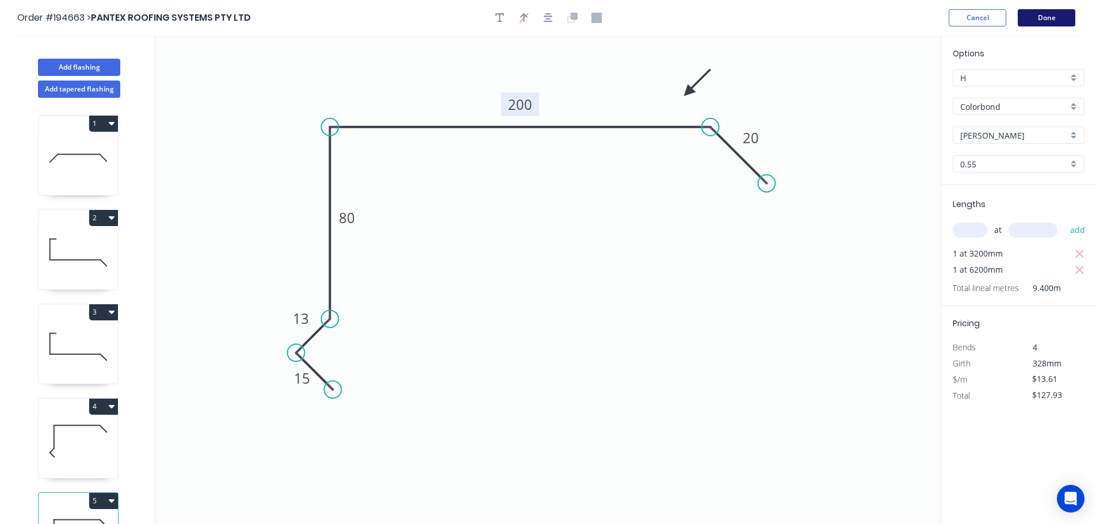
click at [1043, 17] on button "Done" at bounding box center [1047, 17] width 58 height 17
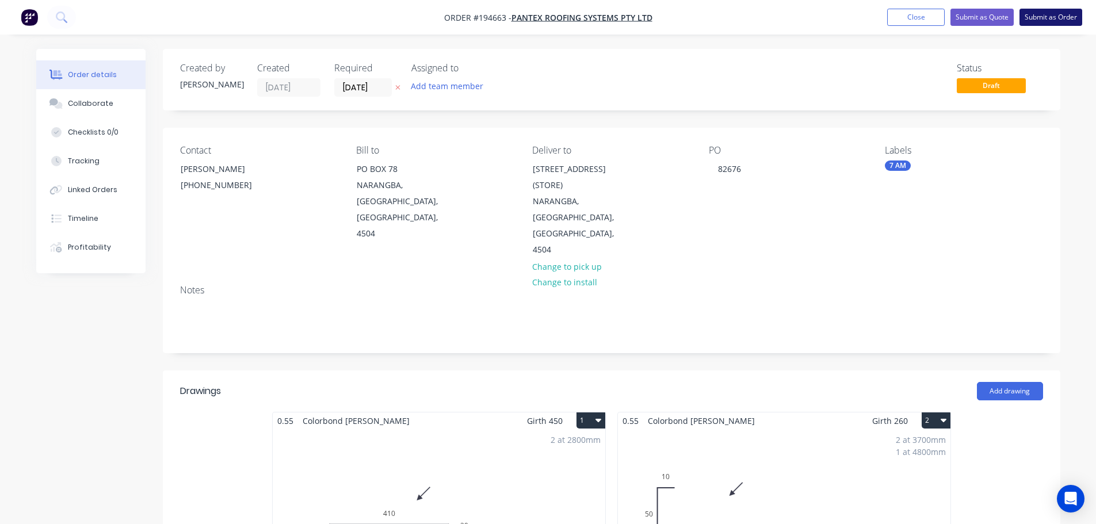
click at [1033, 18] on button "Submit as Order" at bounding box center [1051, 17] width 63 height 17
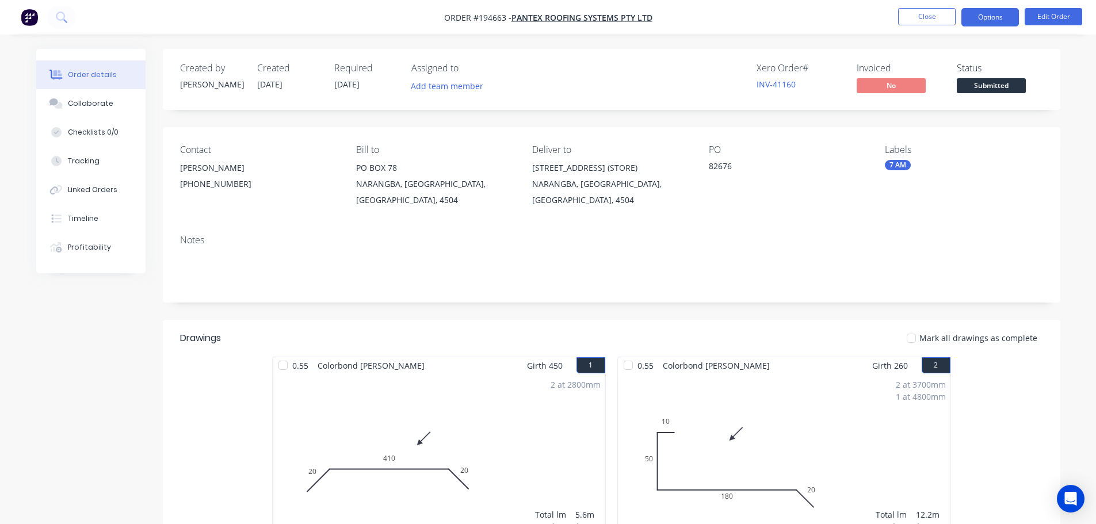
click at [983, 16] on button "Options" at bounding box center [991, 17] width 58 height 18
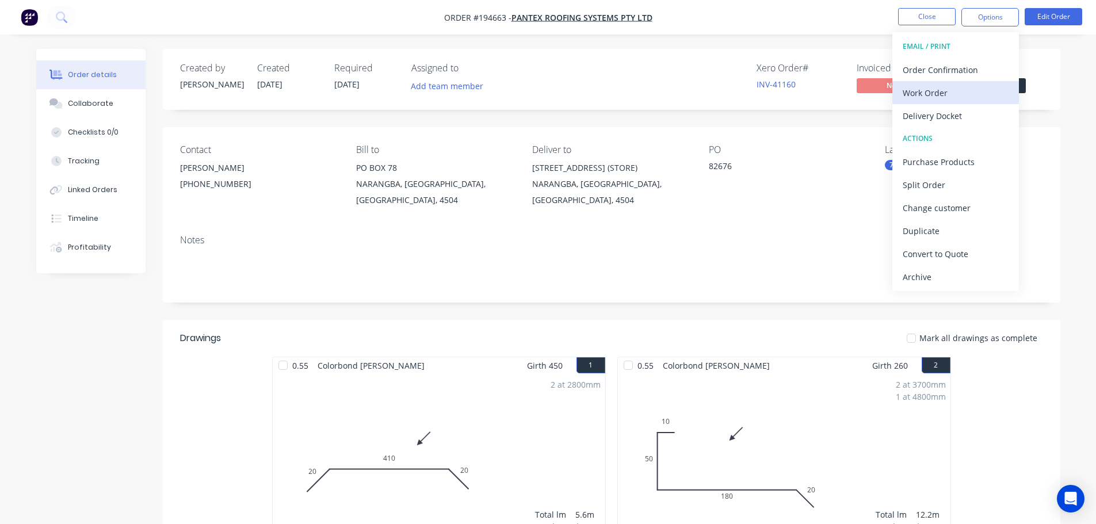
click at [921, 90] on div "Work Order" at bounding box center [956, 93] width 106 height 17
drag, startPoint x: 922, startPoint y: 115, endPoint x: 916, endPoint y: 94, distance: 21.1
click at [921, 115] on div "Without pricing" at bounding box center [956, 116] width 106 height 17
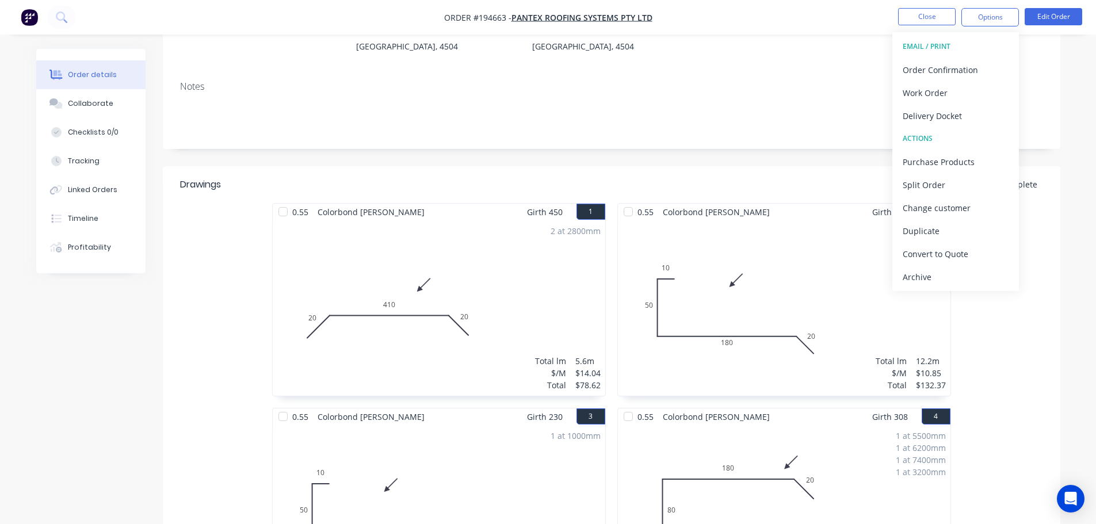
scroll to position [123, 0]
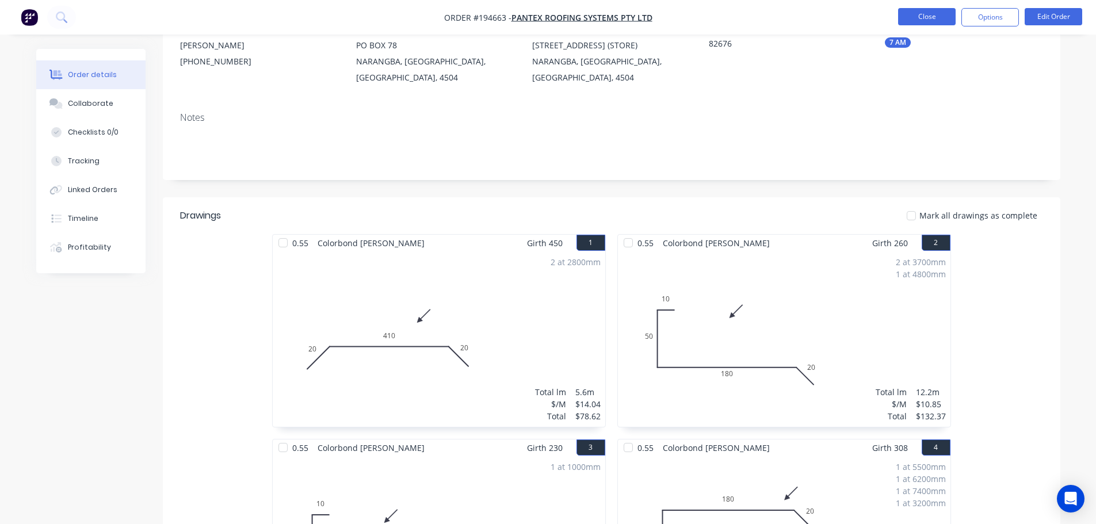
click at [924, 15] on button "Close" at bounding box center [927, 16] width 58 height 17
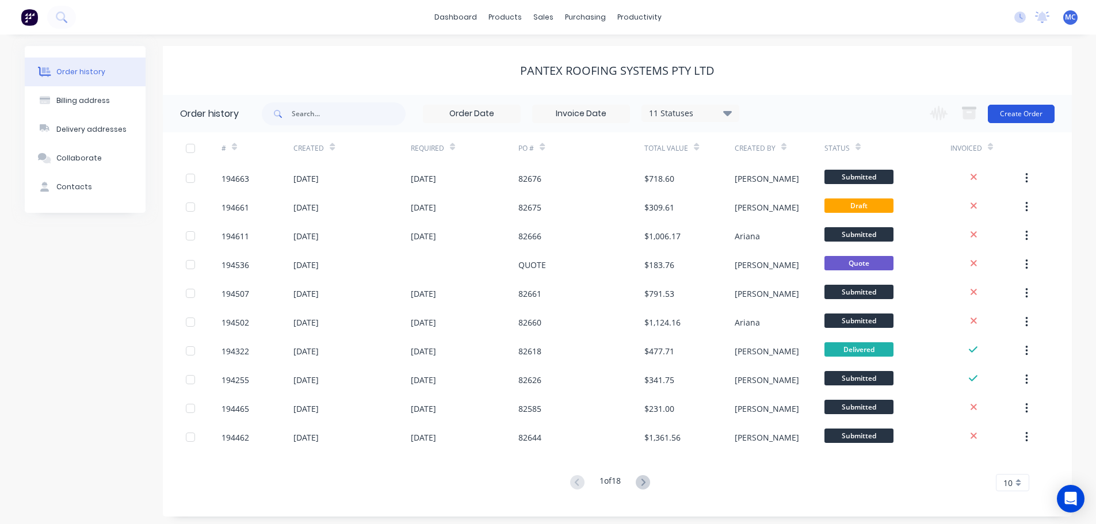
click at [1022, 113] on button "Create Order" at bounding box center [1021, 114] width 67 height 18
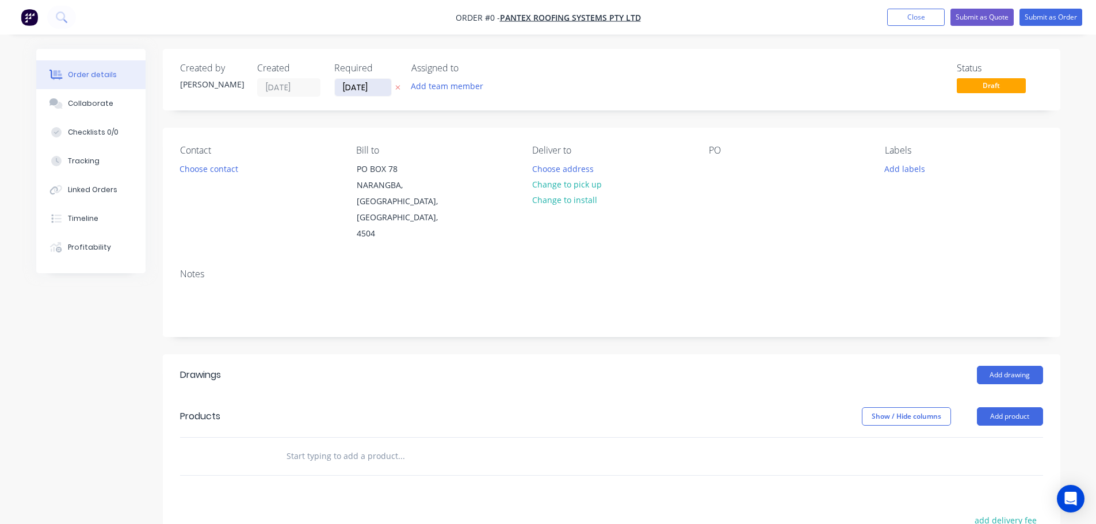
click at [360, 89] on input "[DATE]" at bounding box center [363, 87] width 56 height 17
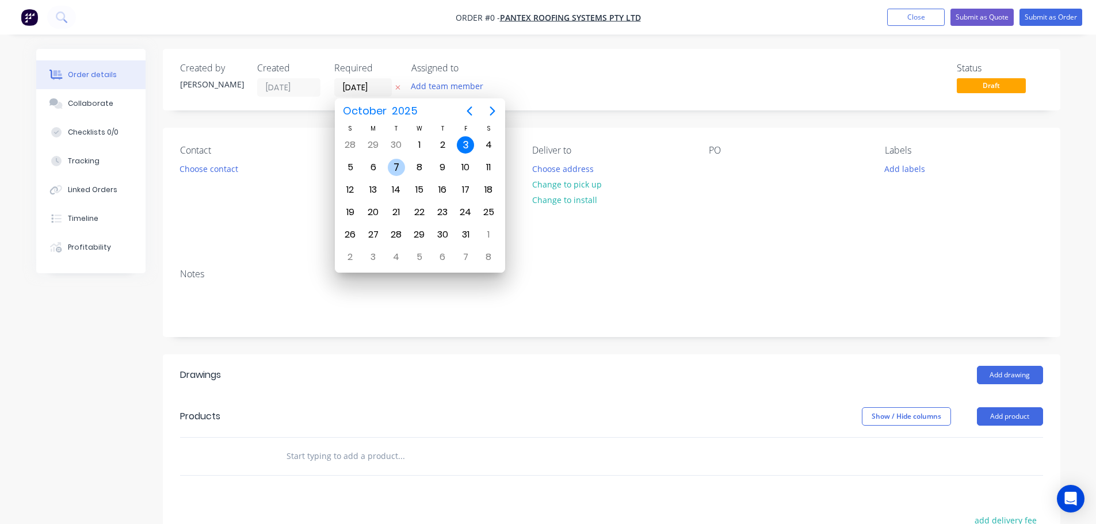
click at [393, 165] on div "7" at bounding box center [396, 167] width 17 height 17
type input "[DATE]"
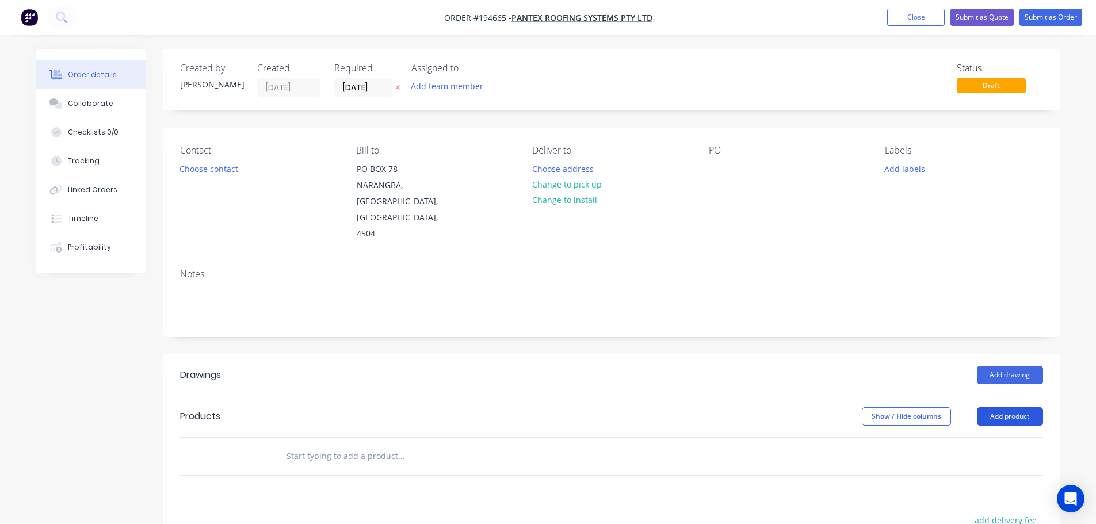
click at [1019, 407] on button "Add product" at bounding box center [1010, 416] width 66 height 18
click at [988, 437] on div "Product catalogue" at bounding box center [988, 445] width 89 height 17
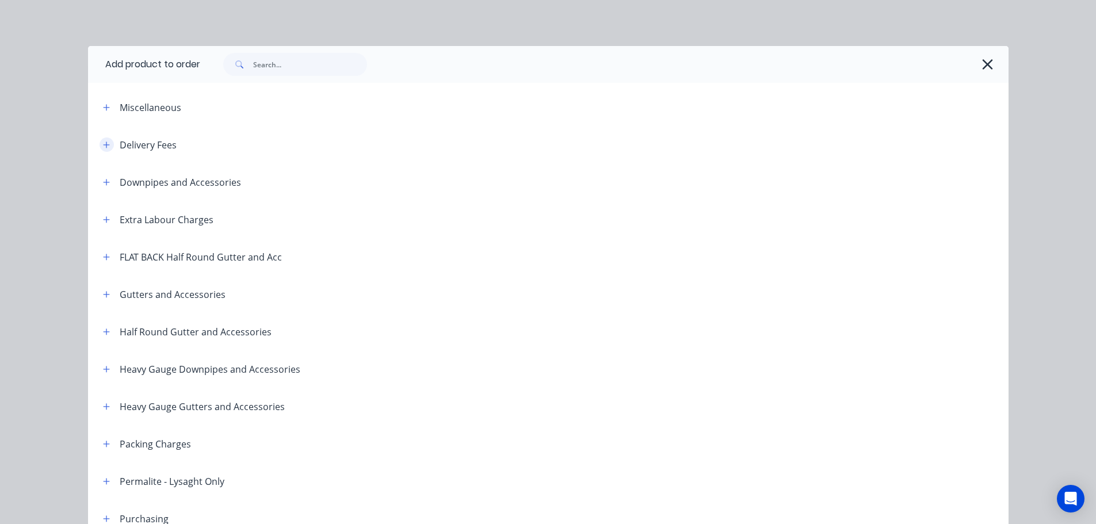
drag, startPoint x: 103, startPoint y: 145, endPoint x: 125, endPoint y: 160, distance: 27.0
click at [103, 144] on icon "button" at bounding box center [106, 145] width 6 height 6
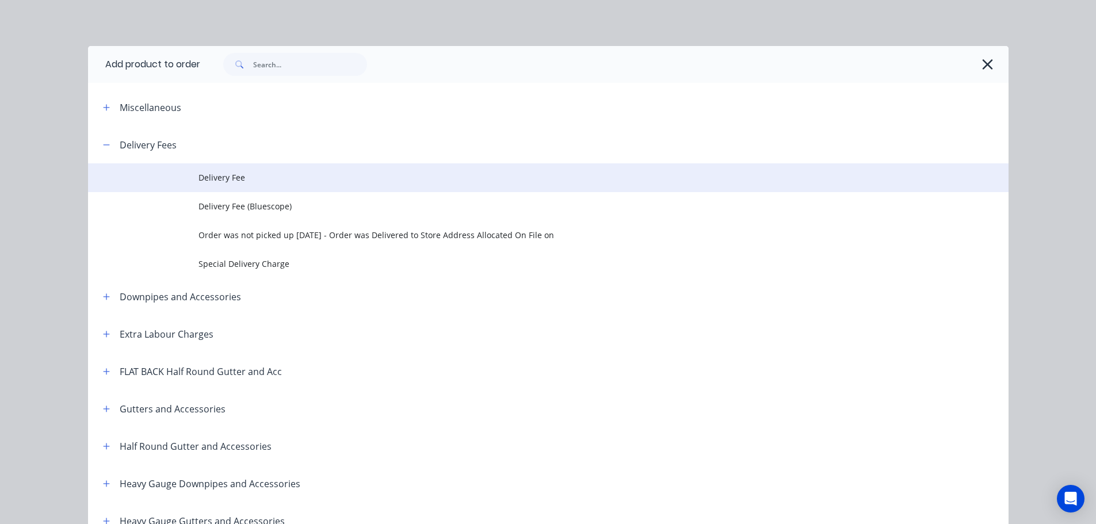
click at [201, 177] on span "Delivery Fee" at bounding box center [523, 178] width 648 height 12
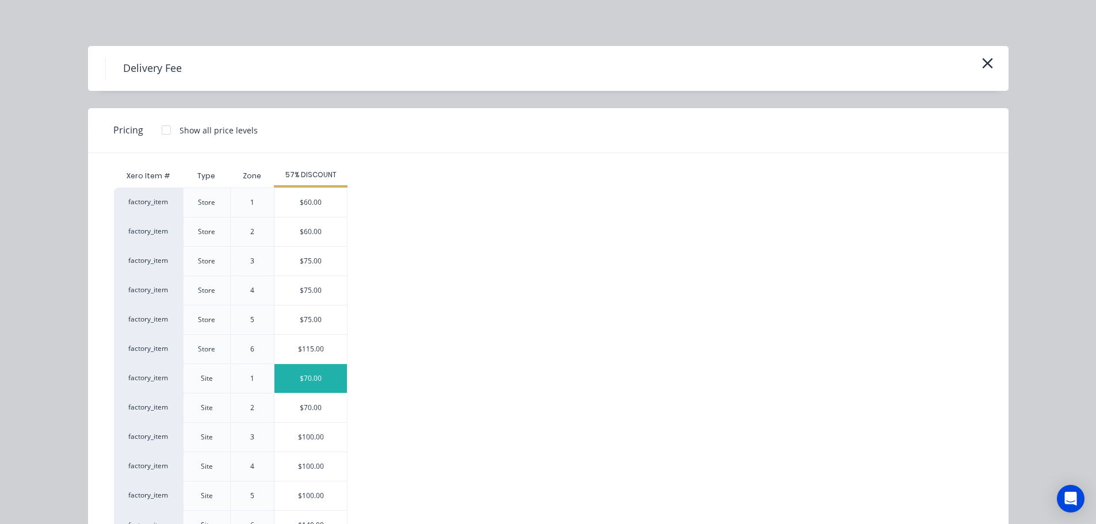
click at [308, 380] on div "$70.00" at bounding box center [311, 378] width 73 height 29
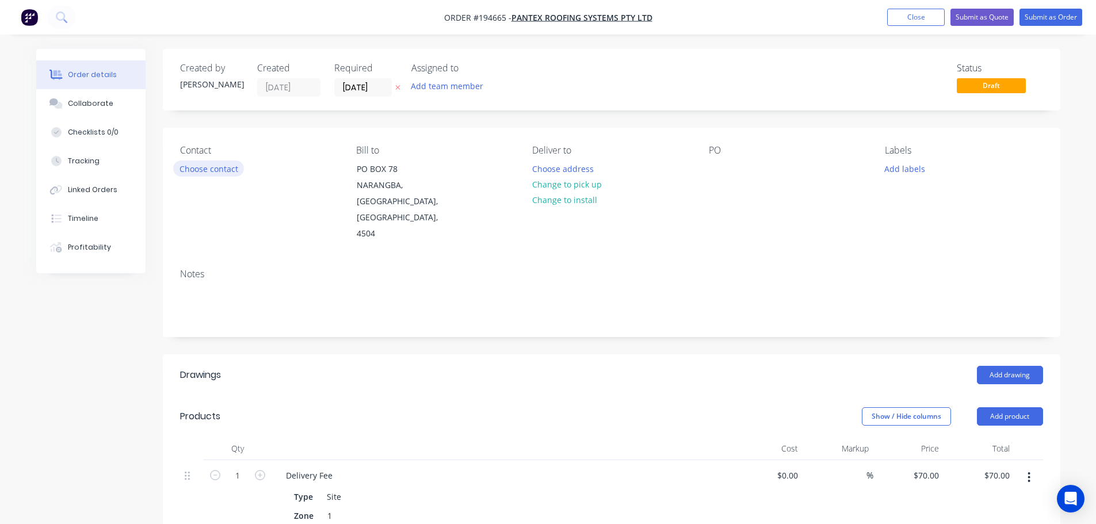
click at [197, 168] on button "Choose contact" at bounding box center [208, 169] width 71 height 16
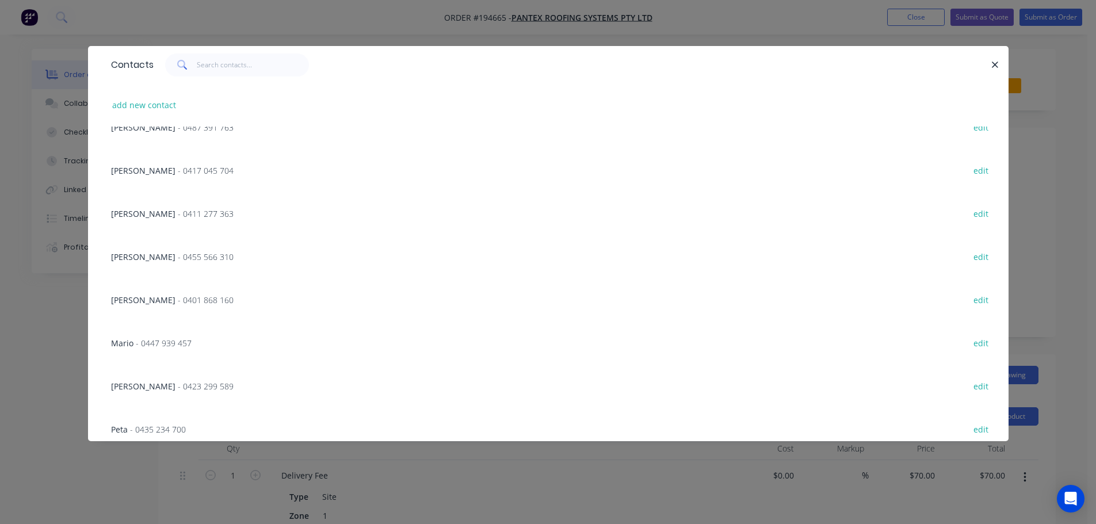
scroll to position [1324, 0]
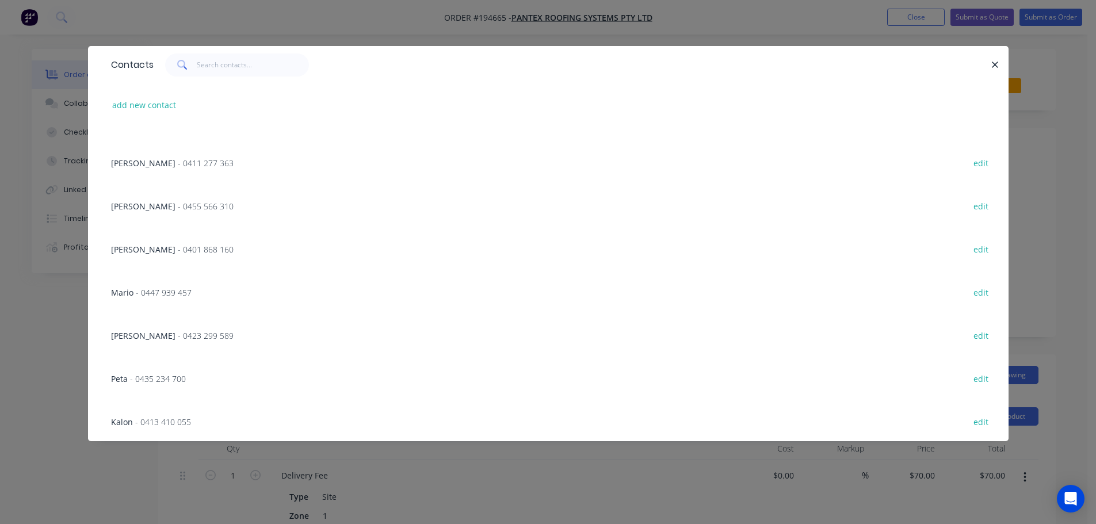
click at [178, 336] on span "- 0423 299 589" at bounding box center [206, 335] width 56 height 11
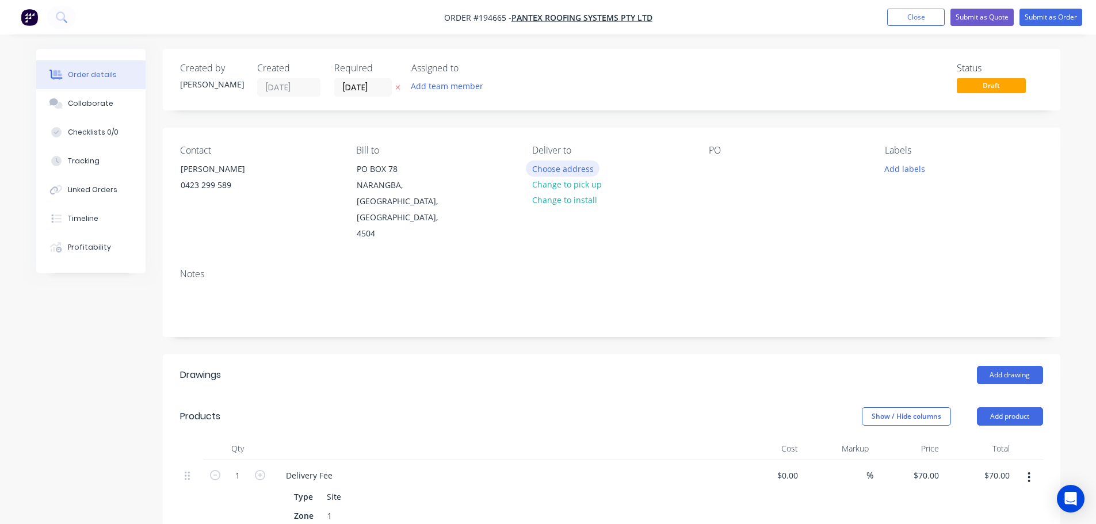
click at [564, 167] on button "Choose address" at bounding box center [563, 169] width 74 height 16
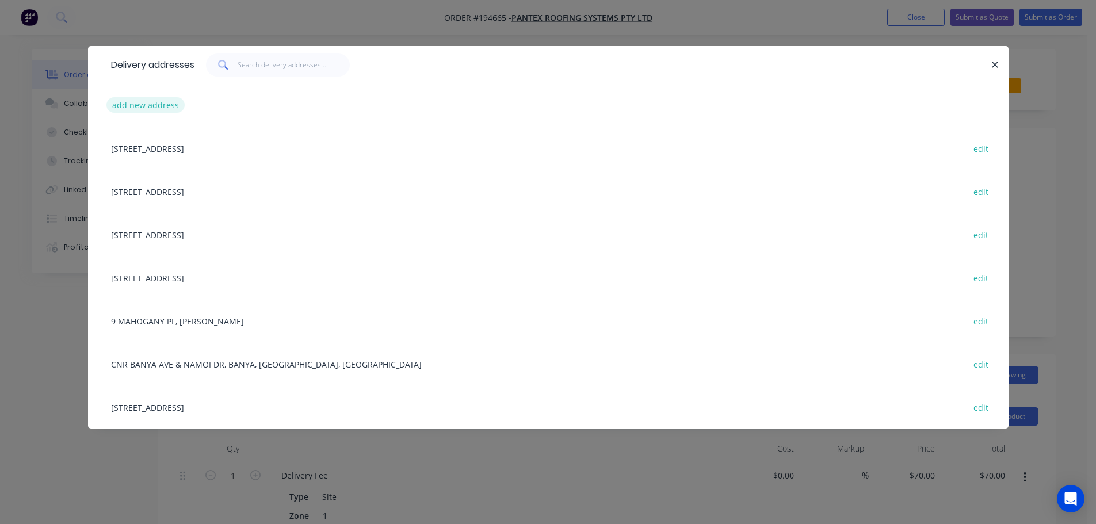
click at [148, 104] on button "add new address" at bounding box center [145, 105] width 79 height 16
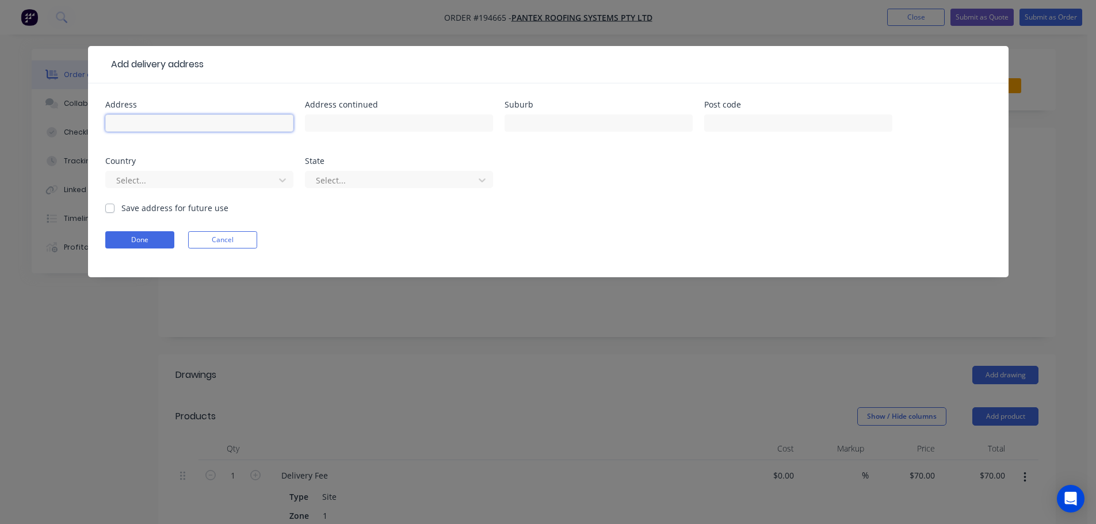
drag, startPoint x: 124, startPoint y: 124, endPoint x: 120, endPoint y: 119, distance: 6.2
click at [124, 124] on input "text" at bounding box center [199, 123] width 188 height 17
type input "15 [PERSON_NAME]"
type input "Burpengary"
click button "Done" at bounding box center [139, 239] width 69 height 17
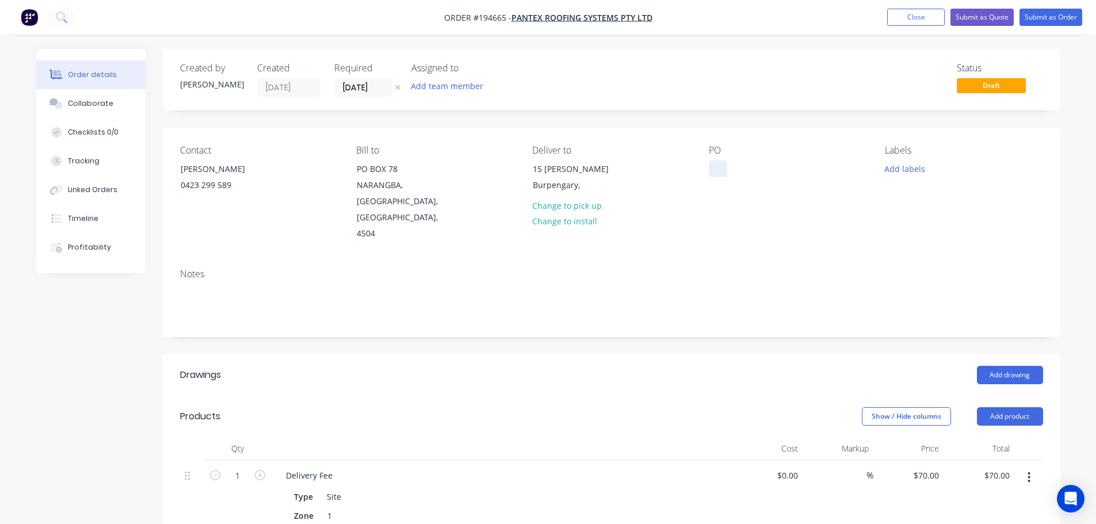
click at [719, 170] on div at bounding box center [718, 169] width 18 height 17
click at [1018, 366] on button "Add drawing" at bounding box center [1010, 375] width 66 height 18
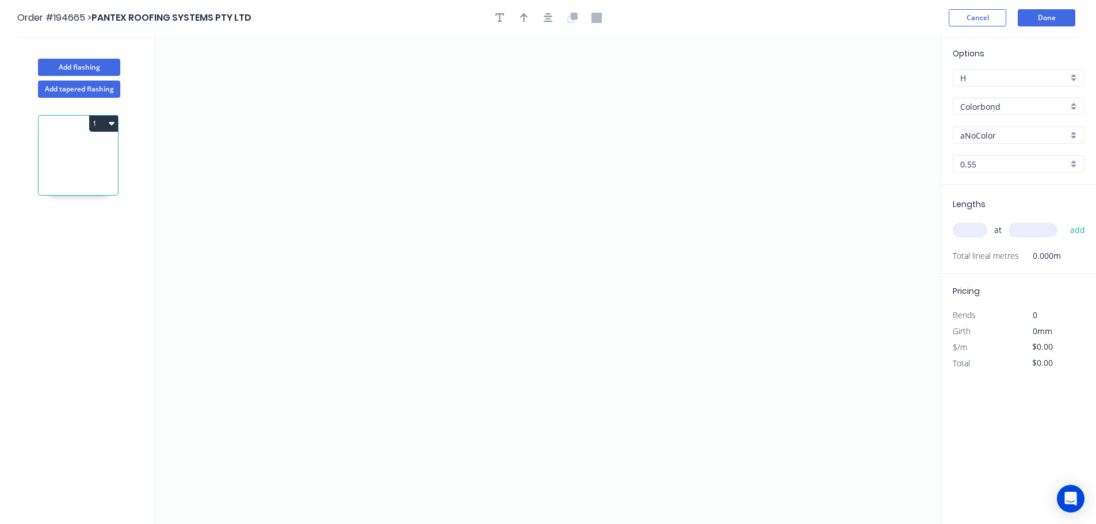
click at [977, 132] on input "aNoColor" at bounding box center [1015, 136] width 108 height 12
click at [975, 209] on div "Jasper" at bounding box center [1019, 206] width 131 height 20
type input "Jasper"
click at [974, 231] on input "text" at bounding box center [970, 230] width 35 height 15
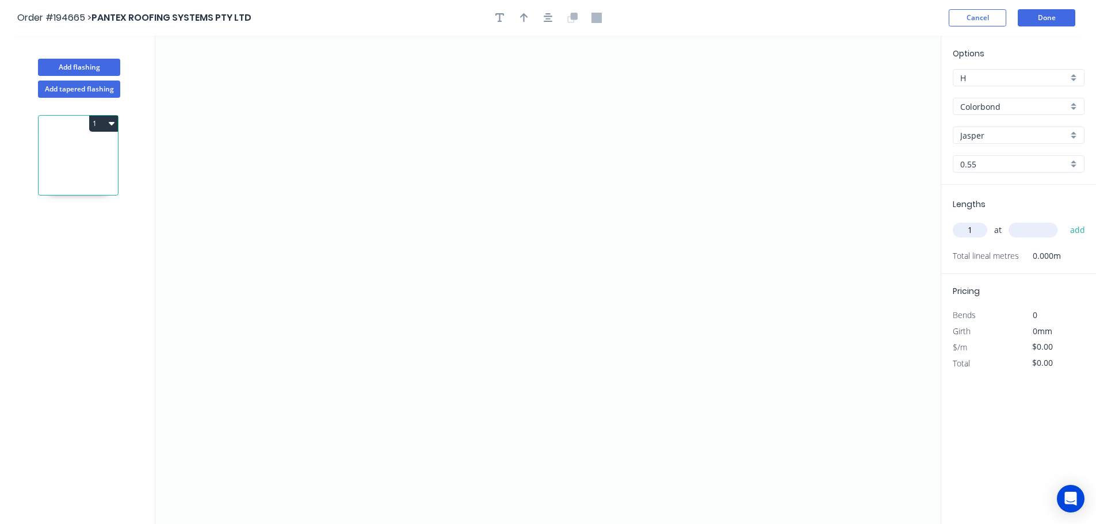
type input "1"
type input "7200"
click at [1065, 220] on button "add" at bounding box center [1078, 230] width 27 height 20
type input "1"
type input "5100"
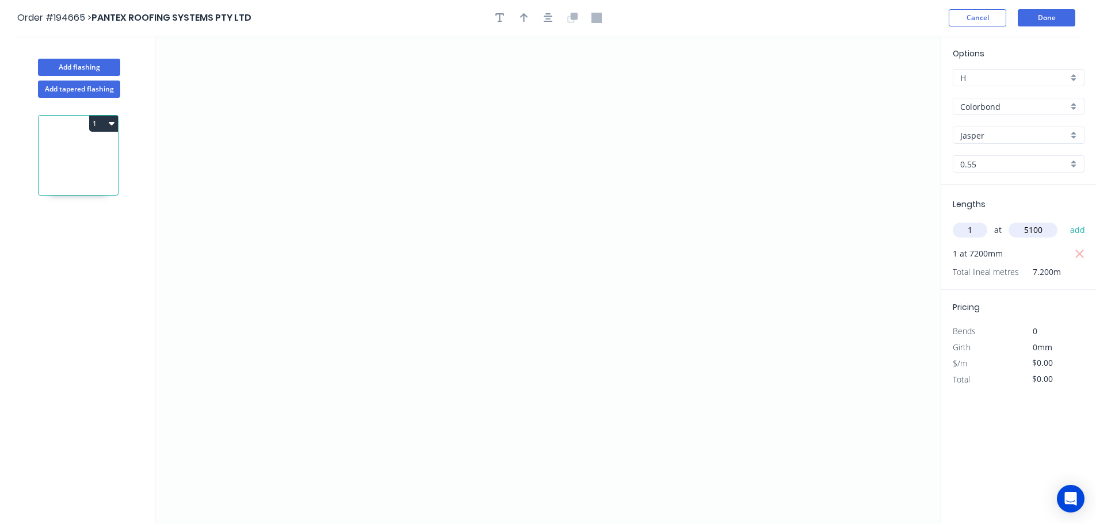
click at [1065, 220] on button "add" at bounding box center [1078, 230] width 27 height 20
type input "2"
type input "3400"
click at [1065, 220] on button "add" at bounding box center [1078, 230] width 27 height 20
drag, startPoint x: 308, startPoint y: 203, endPoint x: 265, endPoint y: 211, distance: 44.0
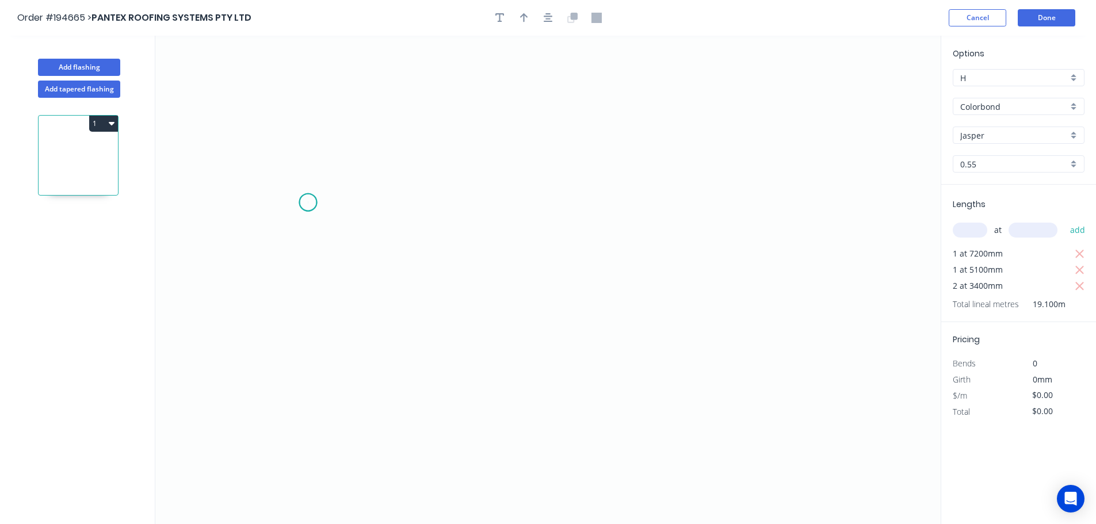
click at [306, 203] on icon "0" at bounding box center [548, 280] width 786 height 489
click at [267, 236] on icon "0" at bounding box center [548, 280] width 786 height 489
click at [587, 344] on icon "0 ?" at bounding box center [548, 280] width 786 height 489
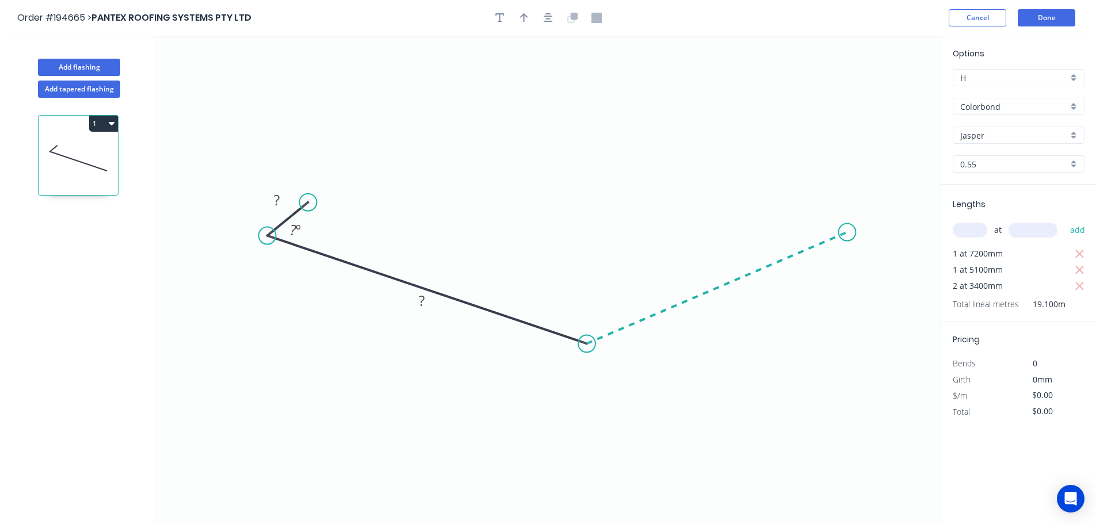
click at [848, 233] on icon "0 ? ? ? º" at bounding box center [548, 280] width 786 height 489
click at [790, 204] on icon "0 ? ? ? ? º ? º" at bounding box center [548, 280] width 786 height 489
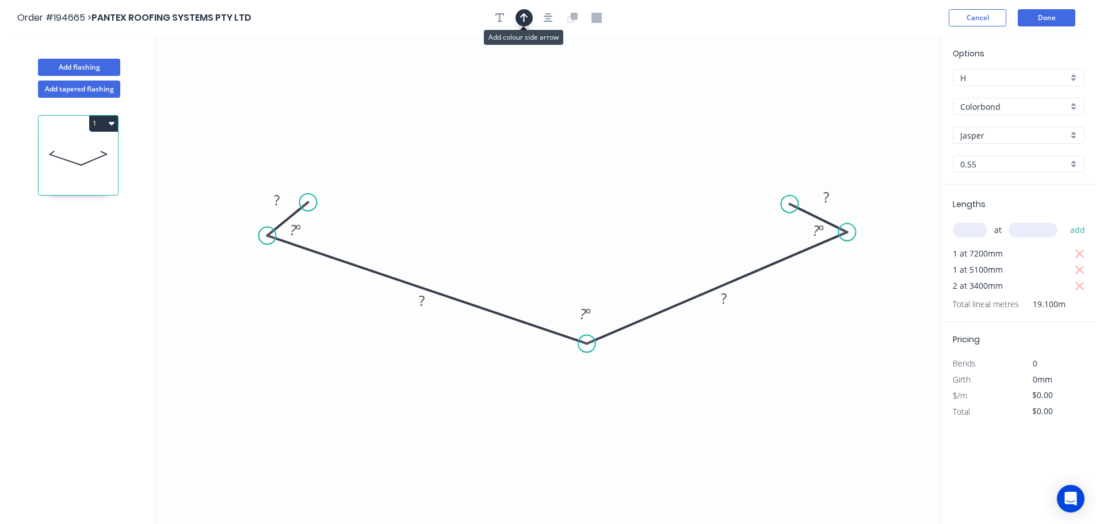
click at [521, 19] on icon "button" at bounding box center [524, 18] width 8 height 10
drag, startPoint x: 882, startPoint y: 91, endPoint x: 573, endPoint y: 158, distance: 316.3
click at [573, 158] on icon at bounding box center [574, 145] width 10 height 37
click at [279, 197] on tspan "?" at bounding box center [277, 200] width 6 height 19
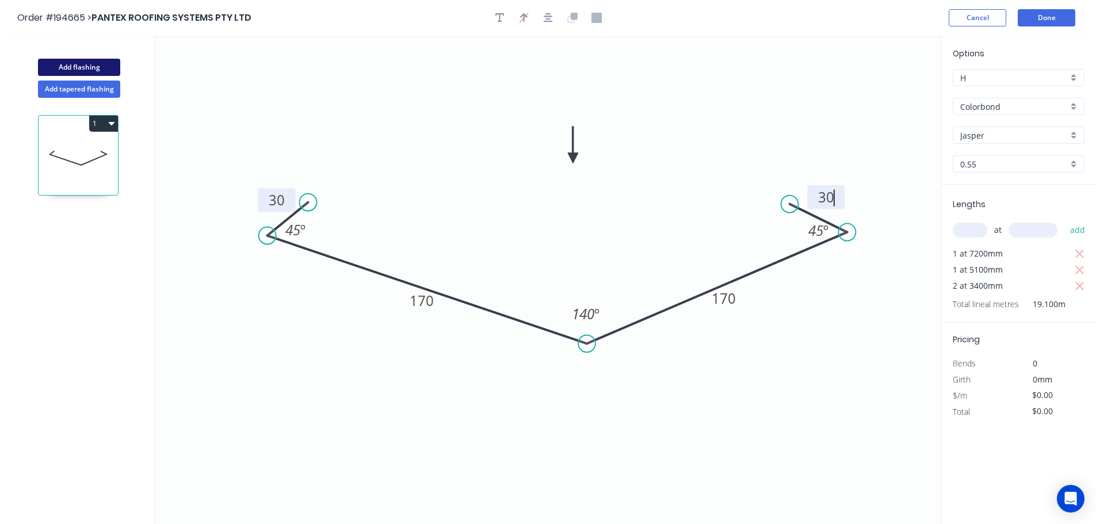
click at [73, 67] on button "Add flashing" at bounding box center [79, 67] width 82 height 17
type input "$0.00"
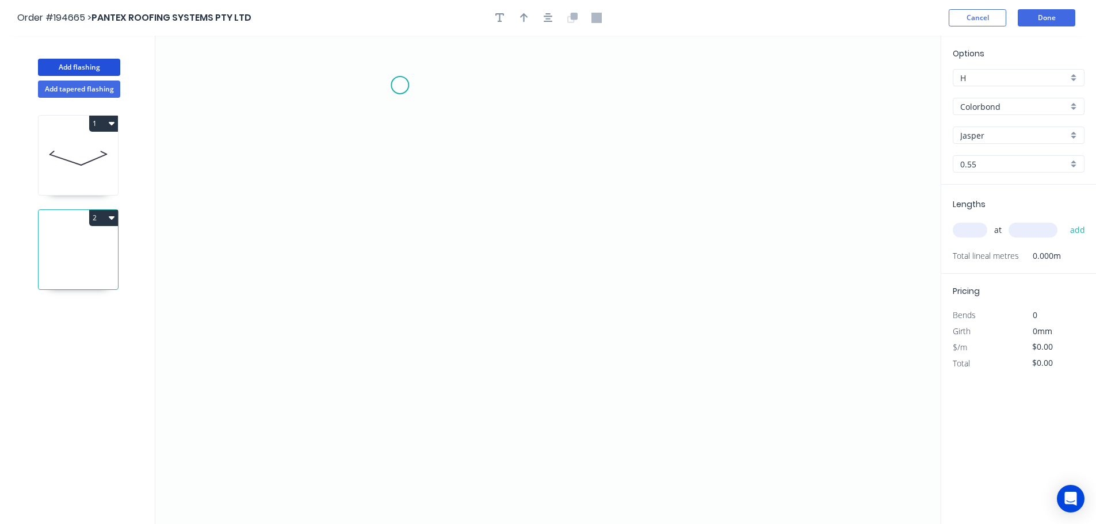
click at [399, 85] on icon "0" at bounding box center [548, 280] width 786 height 489
click at [420, 319] on icon "0" at bounding box center [548, 280] width 786 height 489
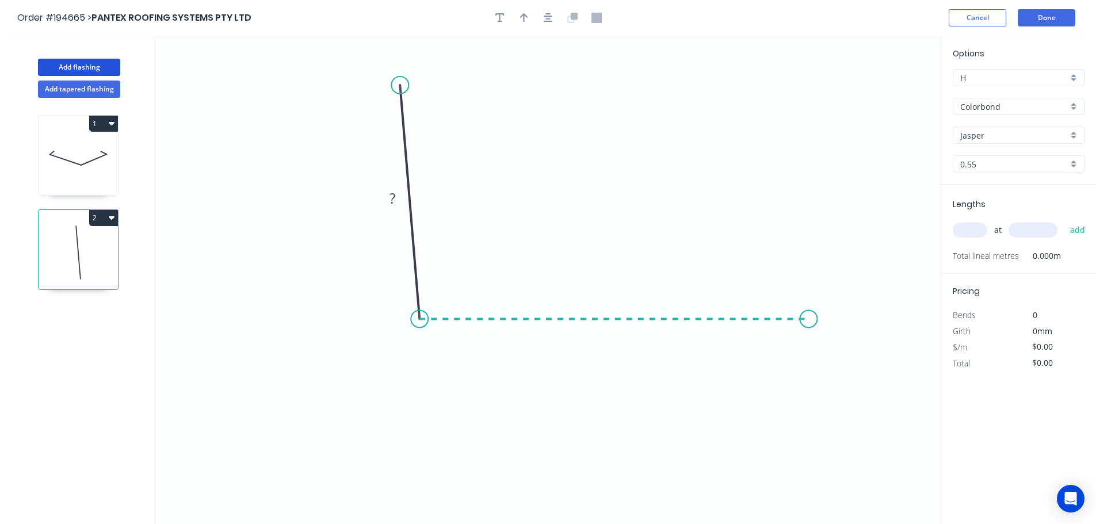
click at [809, 312] on icon "0 ?" at bounding box center [548, 280] width 786 height 489
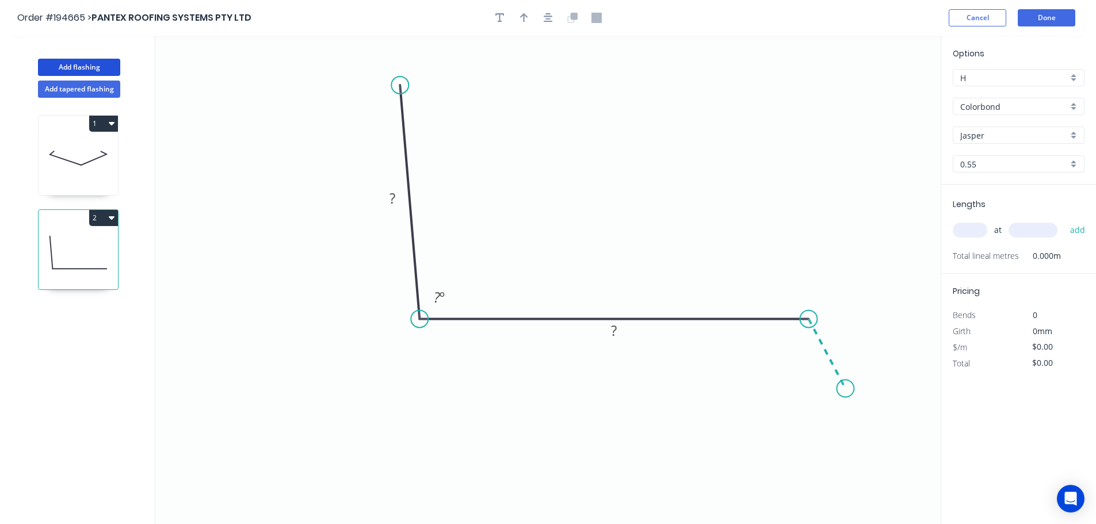
click at [846, 389] on icon "0 ? ? ? º" at bounding box center [548, 280] width 786 height 489
click at [846, 389] on circle at bounding box center [845, 388] width 17 height 17
click at [392, 196] on tspan "?" at bounding box center [393, 198] width 6 height 19
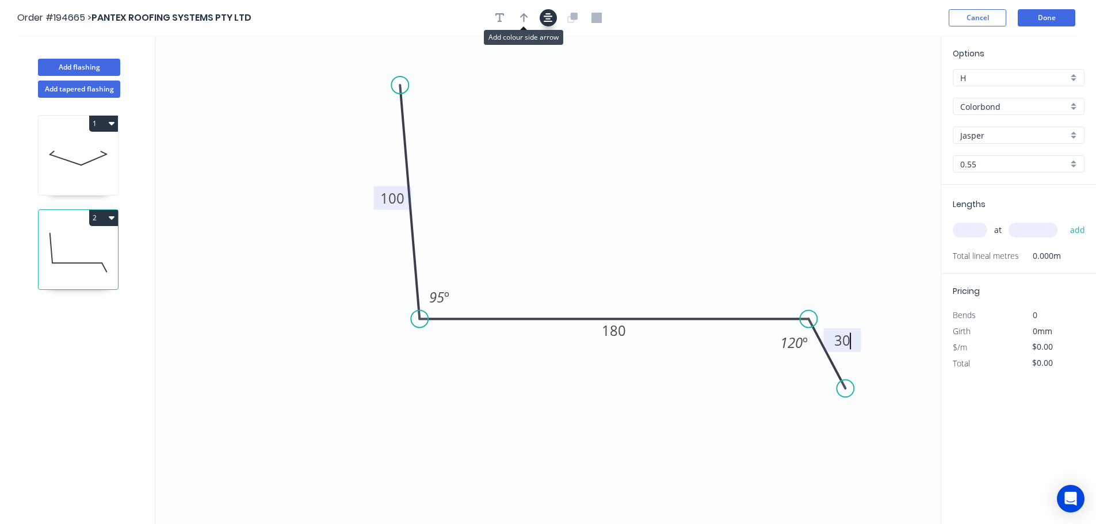
click at [552, 24] on button "button" at bounding box center [548, 17] width 17 height 17
type input "$12.06"
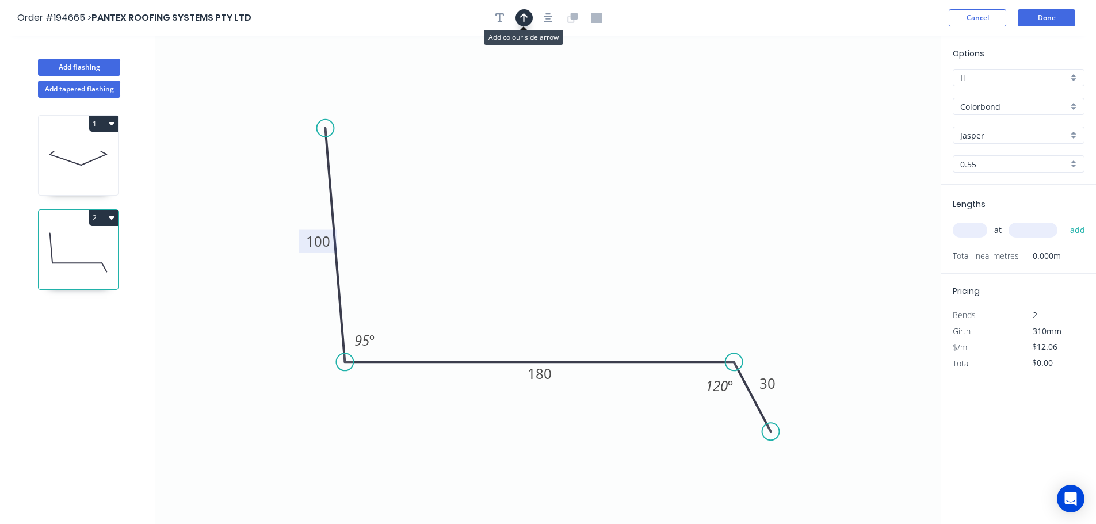
click at [524, 17] on icon "button" at bounding box center [524, 17] width 8 height 9
click at [885, 90] on icon at bounding box center [883, 80] width 10 height 37
drag, startPoint x: 885, startPoint y: 90, endPoint x: 588, endPoint y: 212, distance: 320.9
click at [588, 212] on icon at bounding box center [596, 201] width 33 height 33
click at [982, 230] on input "text" at bounding box center [970, 230] width 35 height 15
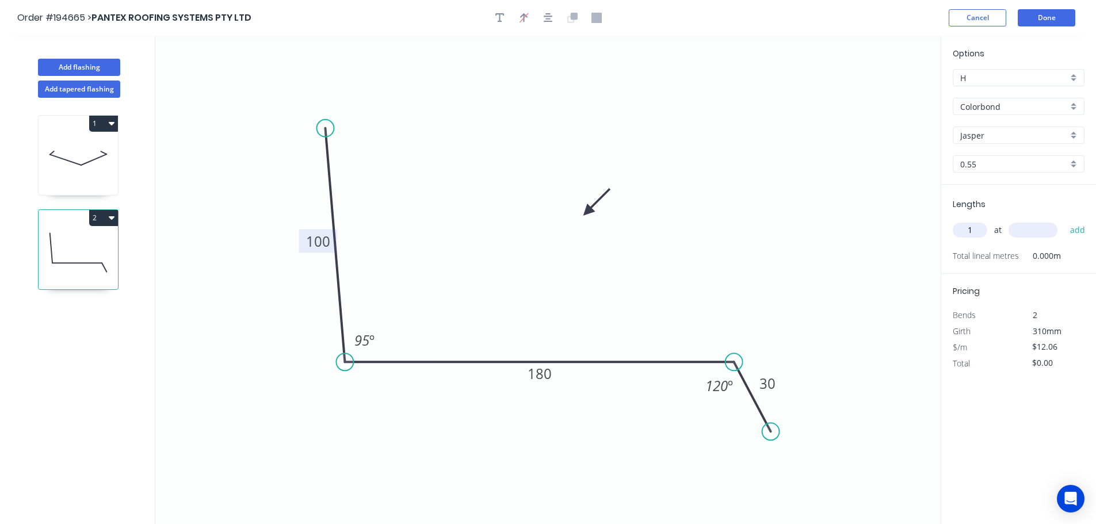
type input "1"
type input "3800"
click at [1065, 220] on button "add" at bounding box center [1078, 230] width 27 height 20
type input "$45.83"
type input "1"
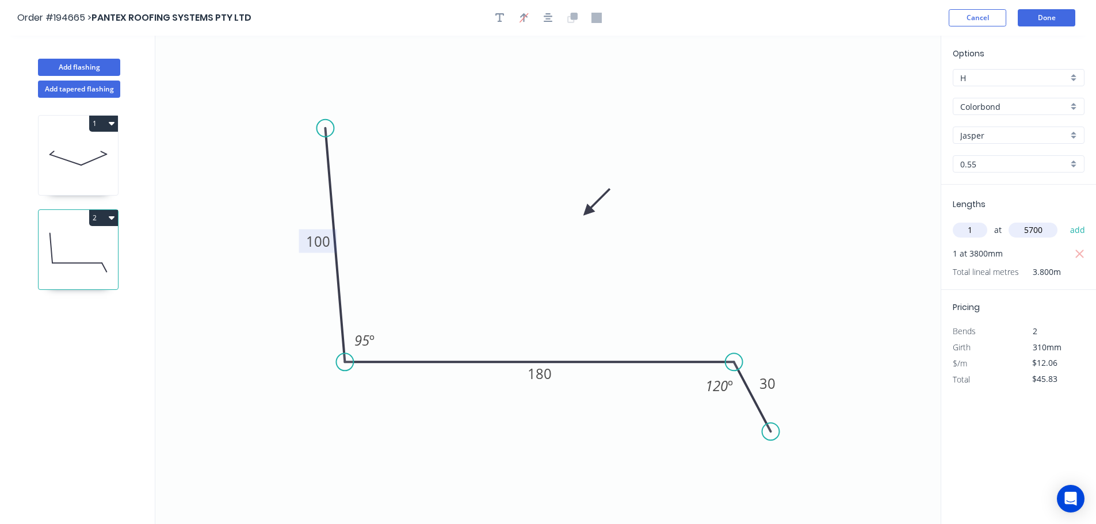
type input "5700"
click at [1065, 220] on button "add" at bounding box center [1078, 230] width 27 height 20
type input "."
type input "$114.57"
type input "."
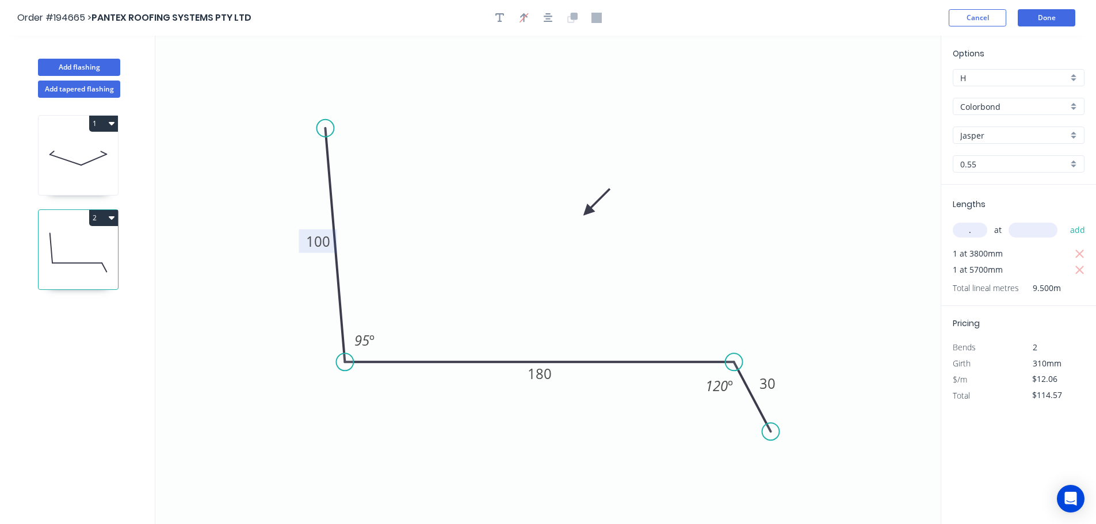
click at [96, 218] on button "2" at bounding box center [103, 218] width 29 height 16
click at [45, 243] on div "Duplicate" at bounding box center [63, 246] width 89 height 17
type input "$0.00"
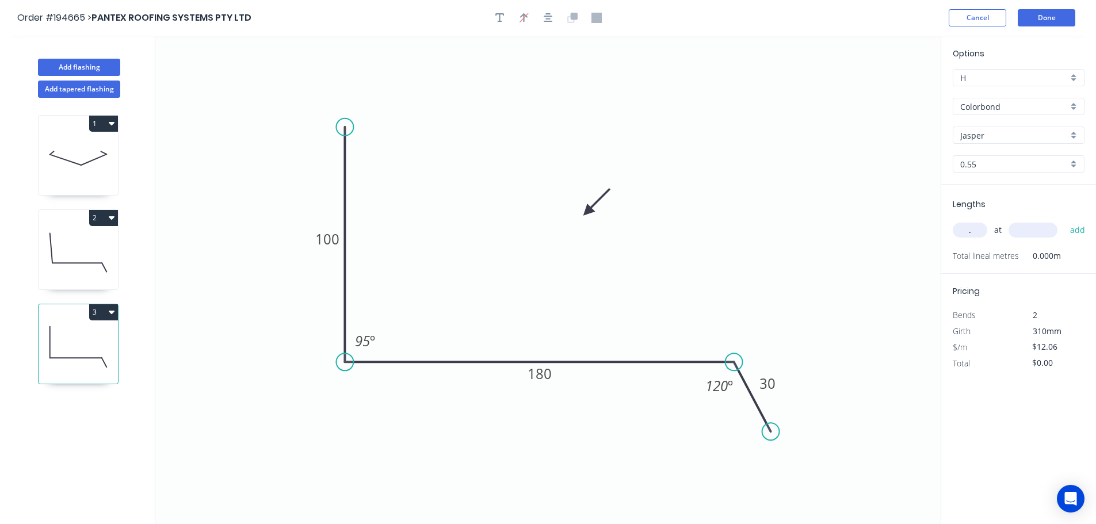
drag, startPoint x: 324, startPoint y: 124, endPoint x: 340, endPoint y: 128, distance: 15.9
click at [340, 128] on circle at bounding box center [344, 127] width 17 height 17
click at [402, 375] on div "Hide angle" at bounding box center [421, 376] width 116 height 24
click at [769, 380] on tspan "30" at bounding box center [768, 383] width 16 height 19
click at [979, 230] on input "." at bounding box center [970, 230] width 35 height 15
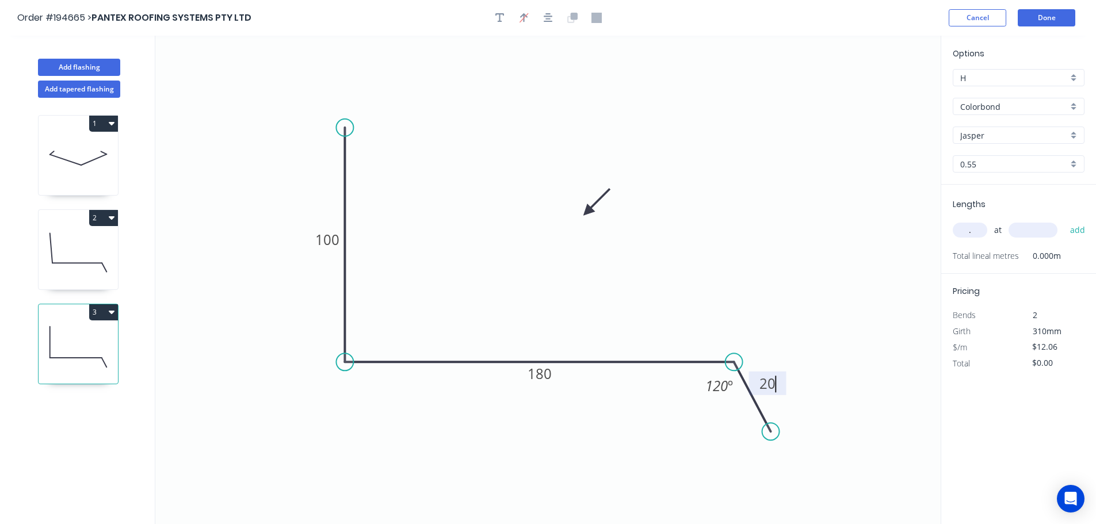
type input "$10.08"
type input "1"
type input "3300"
click at [1065, 220] on button "add" at bounding box center [1078, 230] width 27 height 20
type input "$33.26"
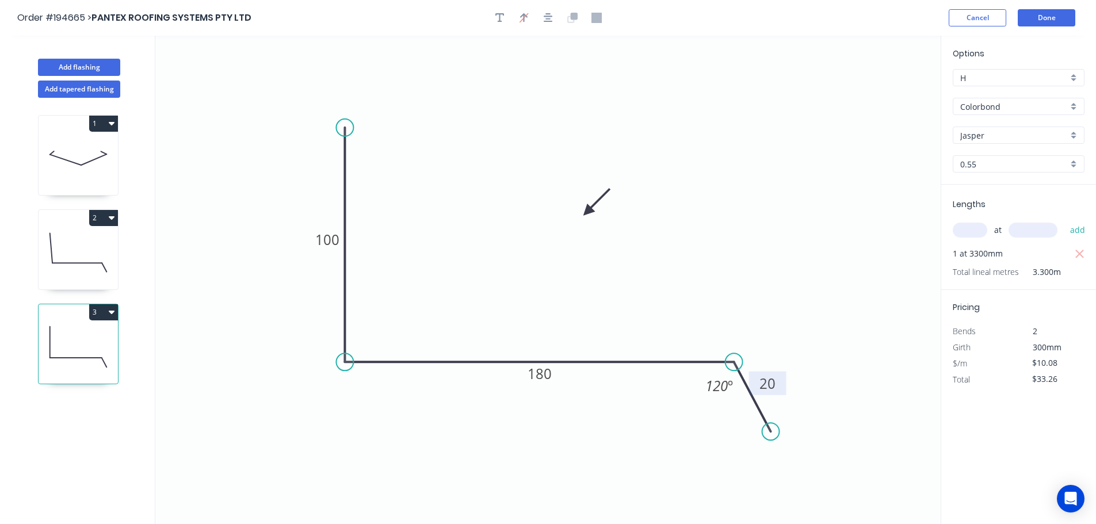
click at [82, 245] on icon at bounding box center [78, 253] width 79 height 74
type input "$12.06"
type input "$114.57"
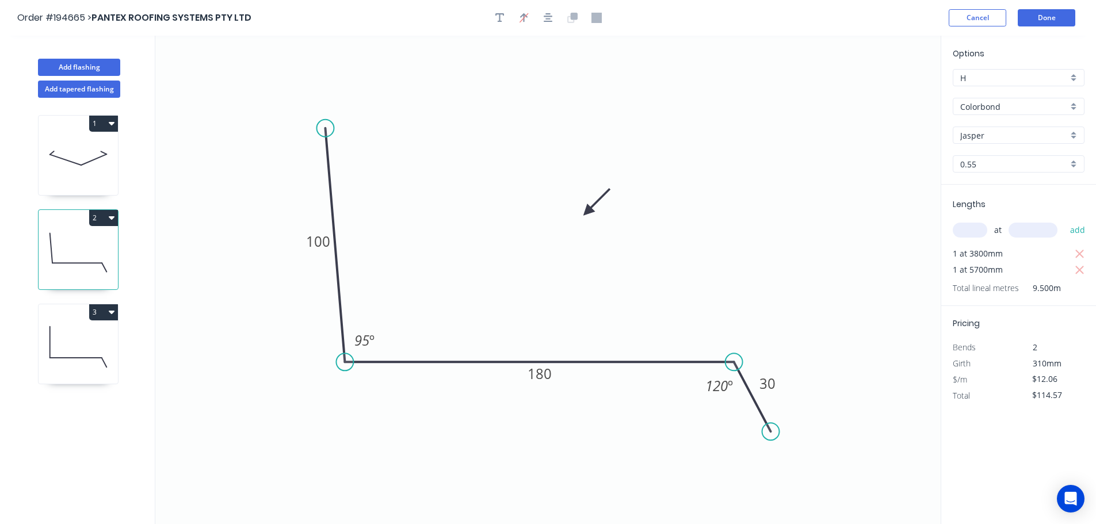
click at [101, 331] on icon at bounding box center [78, 347] width 79 height 74
type input "$10.08"
type input "$33.26"
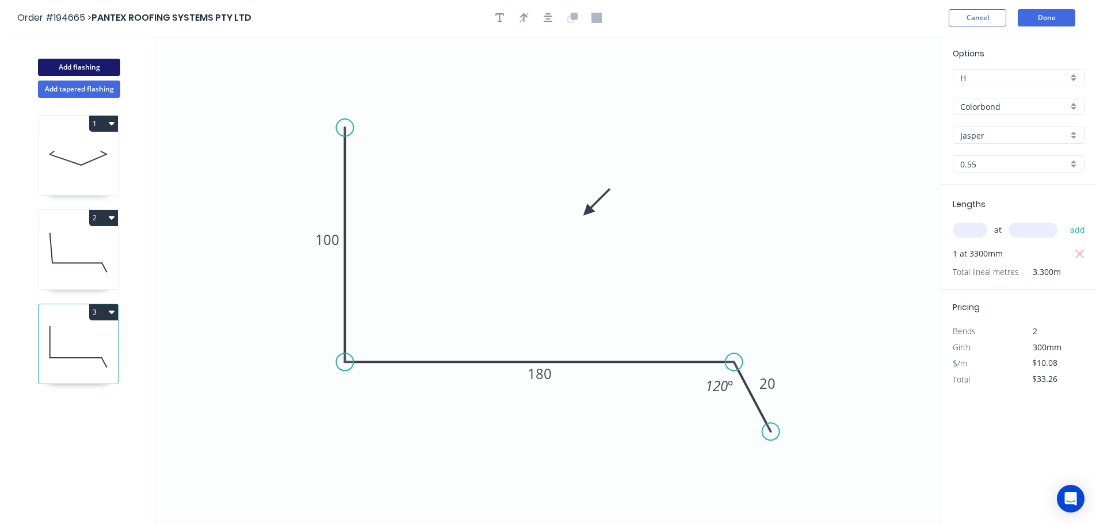
click at [81, 64] on button "Add flashing" at bounding box center [79, 67] width 82 height 17
type input "$0.00"
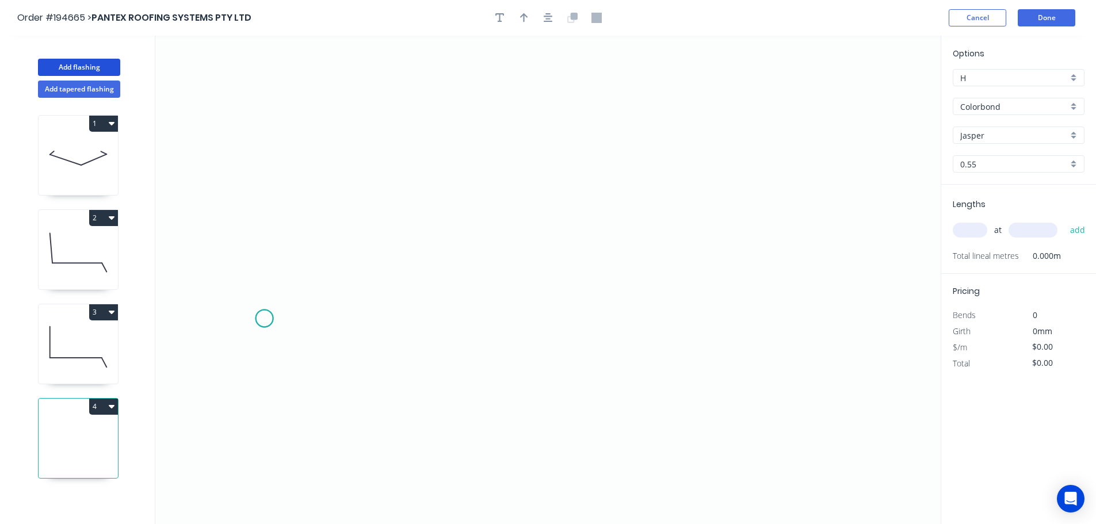
drag, startPoint x: 264, startPoint y: 319, endPoint x: 276, endPoint y: 277, distance: 43.6
click at [264, 318] on icon "0" at bounding box center [548, 280] width 786 height 489
click at [333, 248] on icon "0" at bounding box center [548, 280] width 786 height 489
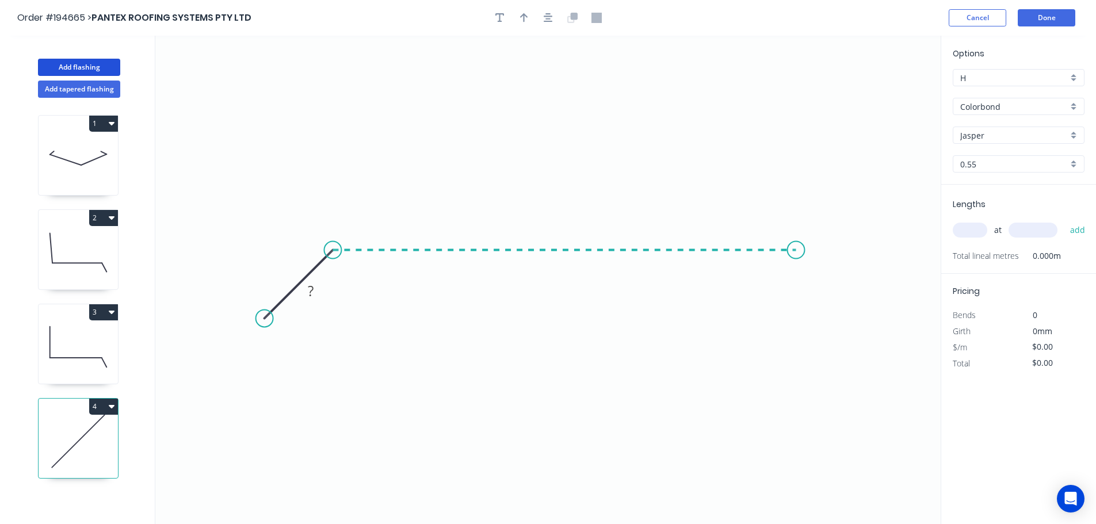
click at [801, 237] on icon "0 ?" at bounding box center [548, 280] width 786 height 489
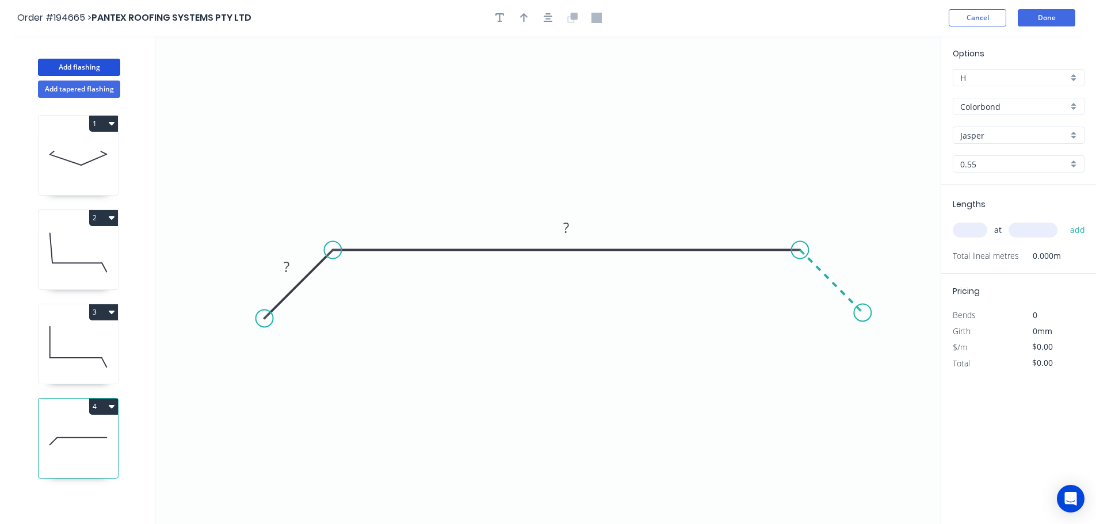
click at [863, 318] on icon "0 ? ?" at bounding box center [548, 280] width 786 height 489
click at [863, 318] on circle at bounding box center [862, 312] width 17 height 17
click at [846, 265] on tspan "?" at bounding box center [844, 263] width 6 height 19
click at [524, 21] on icon "button" at bounding box center [524, 17] width 8 height 9
click at [880, 89] on icon at bounding box center [883, 80] width 10 height 37
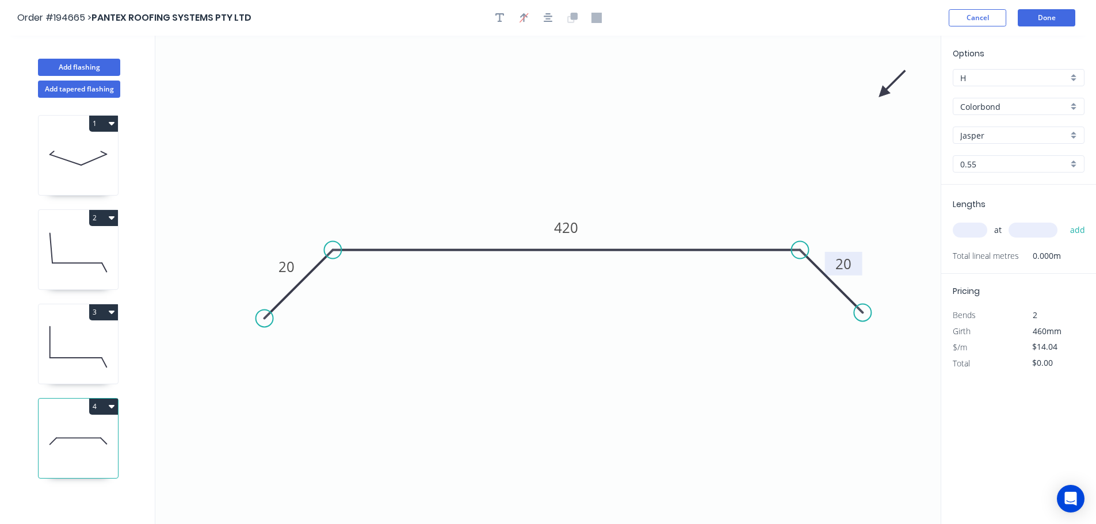
drag, startPoint x: 881, startPoint y: 91, endPoint x: 890, endPoint y: 97, distance: 11.7
click at [821, 115] on icon "0 20 420 20" at bounding box center [548, 280] width 786 height 489
drag, startPoint x: 885, startPoint y: 91, endPoint x: 699, endPoint y: 124, distance: 189.3
click at [724, 127] on icon at bounding box center [740, 115] width 33 height 33
click at [70, 238] on icon at bounding box center [78, 253] width 79 height 74
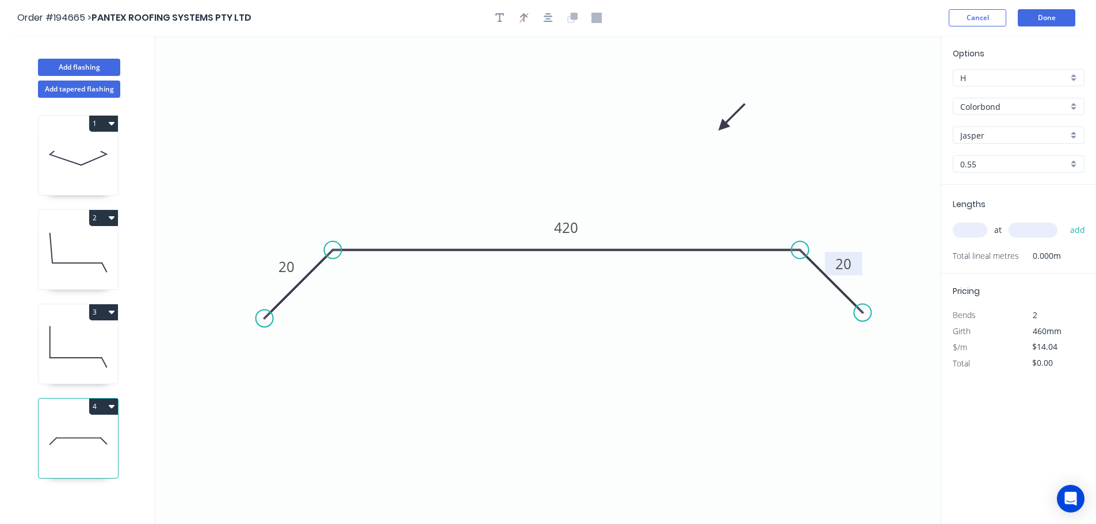
type input "$12.06"
type input "$114.57"
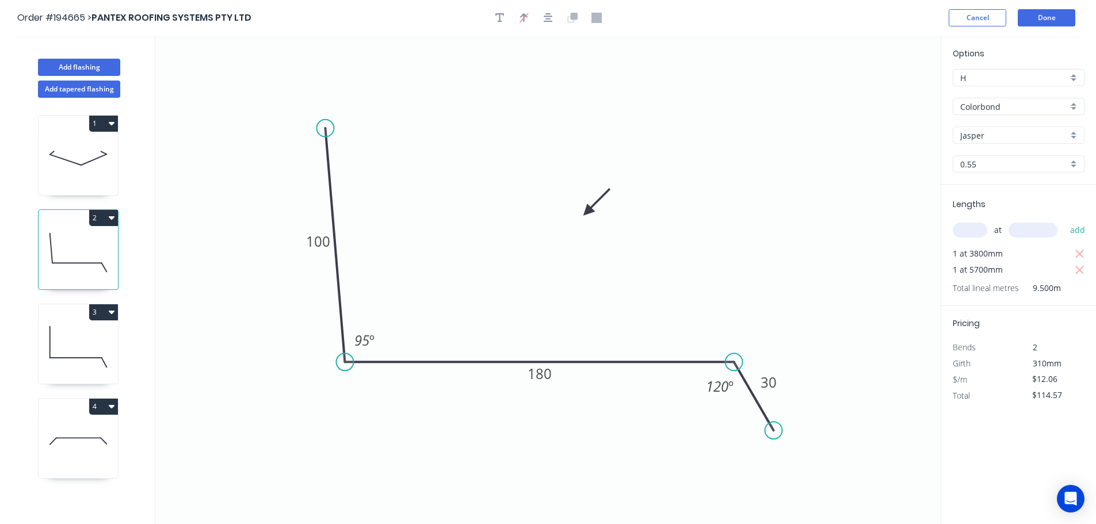
drag, startPoint x: 769, startPoint y: 435, endPoint x: 774, endPoint y: 431, distance: 6.2
click at [774, 431] on circle at bounding box center [773, 430] width 17 height 17
click at [720, 387] on tspan "120" at bounding box center [717, 386] width 22 height 19
click at [63, 355] on icon at bounding box center [78, 347] width 79 height 74
type input "$10.08"
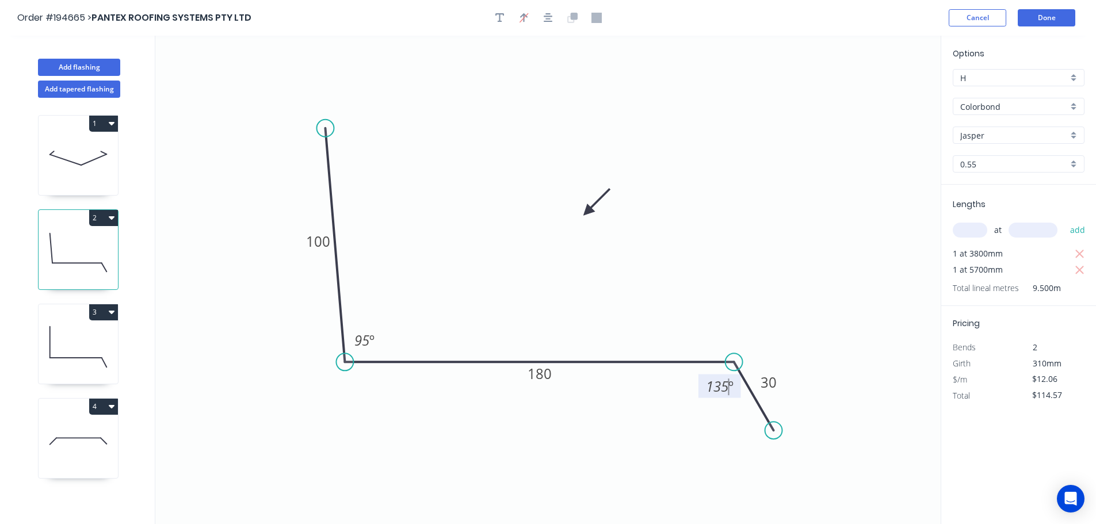
type input "$33.26"
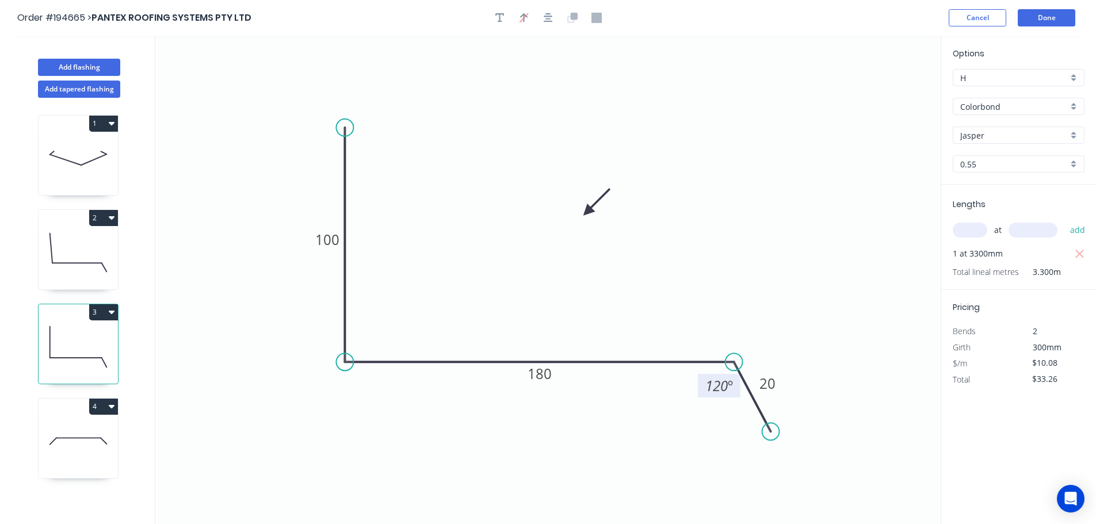
click at [729, 384] on tspan "º" at bounding box center [730, 385] width 5 height 19
click at [521, 474] on icon "0 100 180 20 135 º" at bounding box center [548, 280] width 786 height 489
click at [70, 443] on icon at bounding box center [78, 442] width 79 height 74
type input "$14.04"
type input "$0.00"
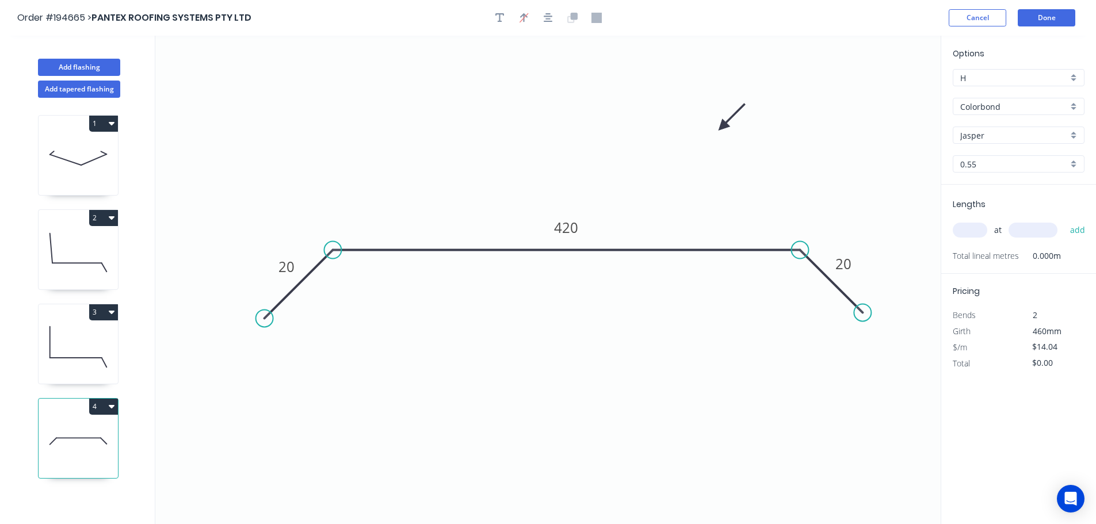
click at [968, 228] on input "text" at bounding box center [970, 230] width 35 height 15
type input "8"
type input "2800"
click at [1065, 220] on button "add" at bounding box center [1078, 230] width 27 height 20
type input "$314.50"
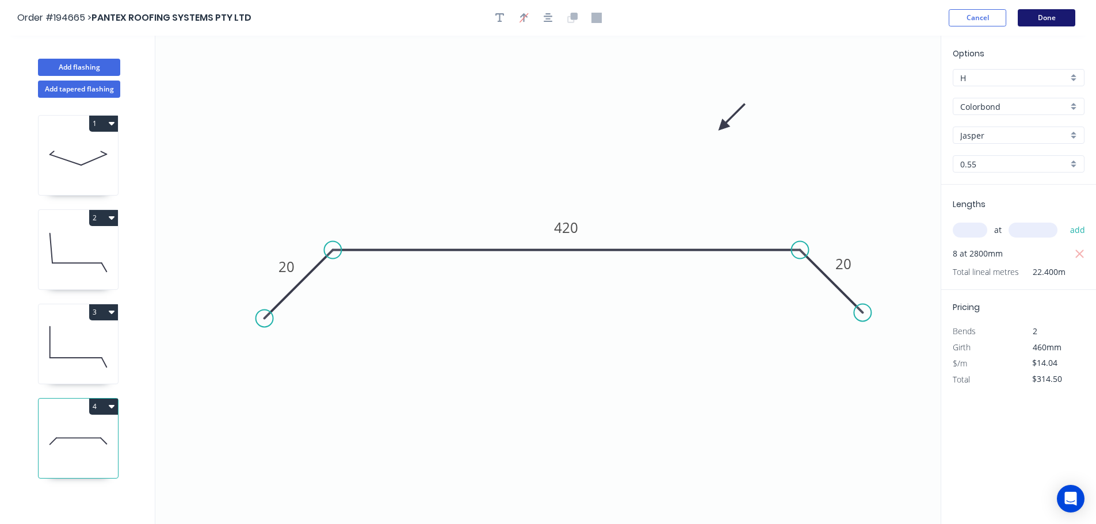
click at [1048, 17] on button "Done" at bounding box center [1047, 17] width 58 height 17
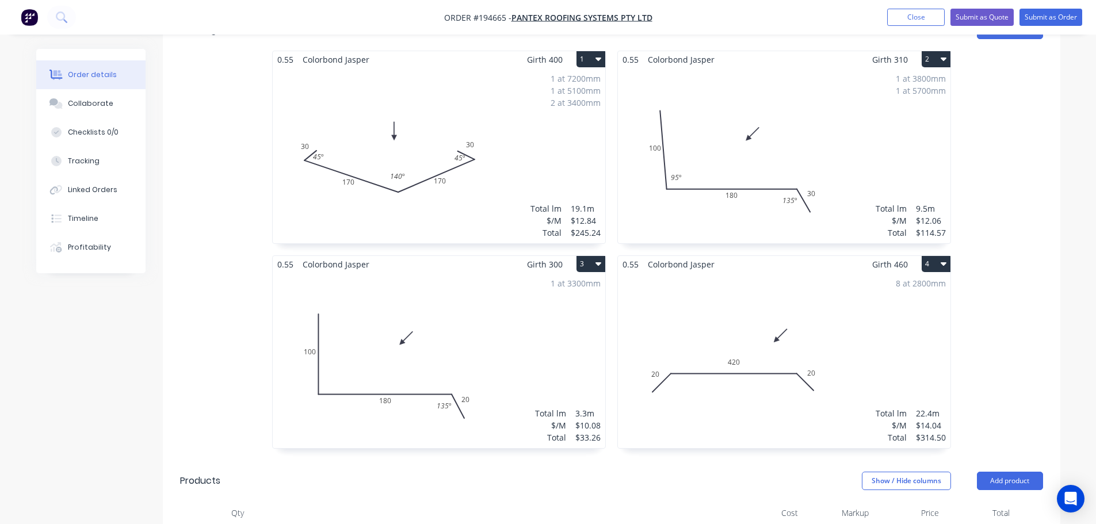
scroll to position [403, 0]
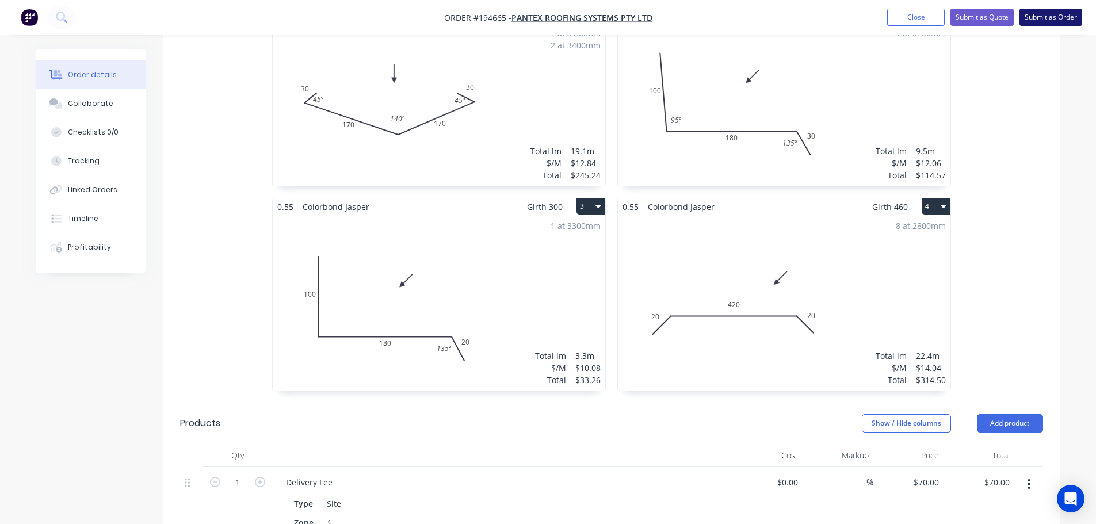
click at [1063, 17] on button "Submit as Order" at bounding box center [1051, 17] width 63 height 17
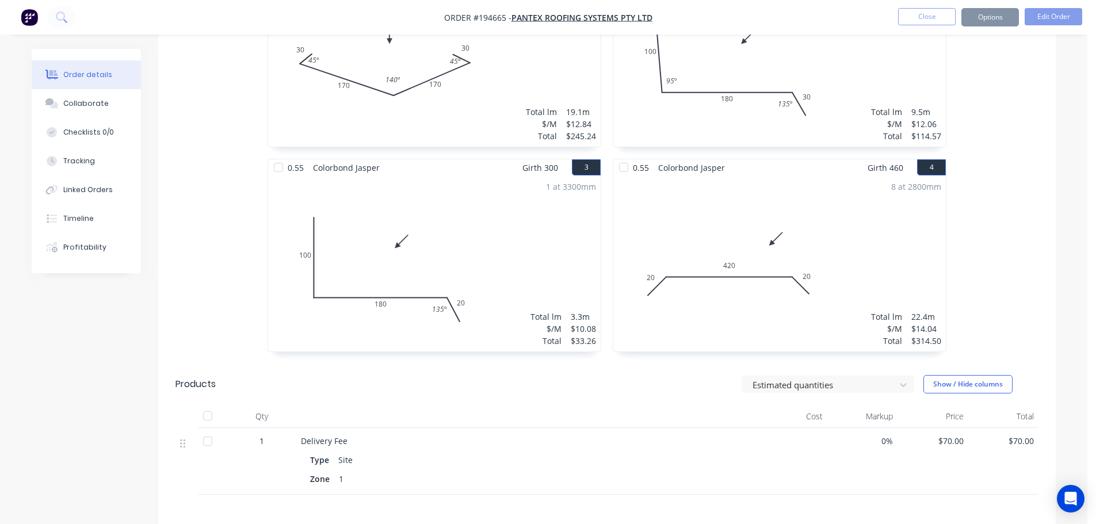
scroll to position [0, 0]
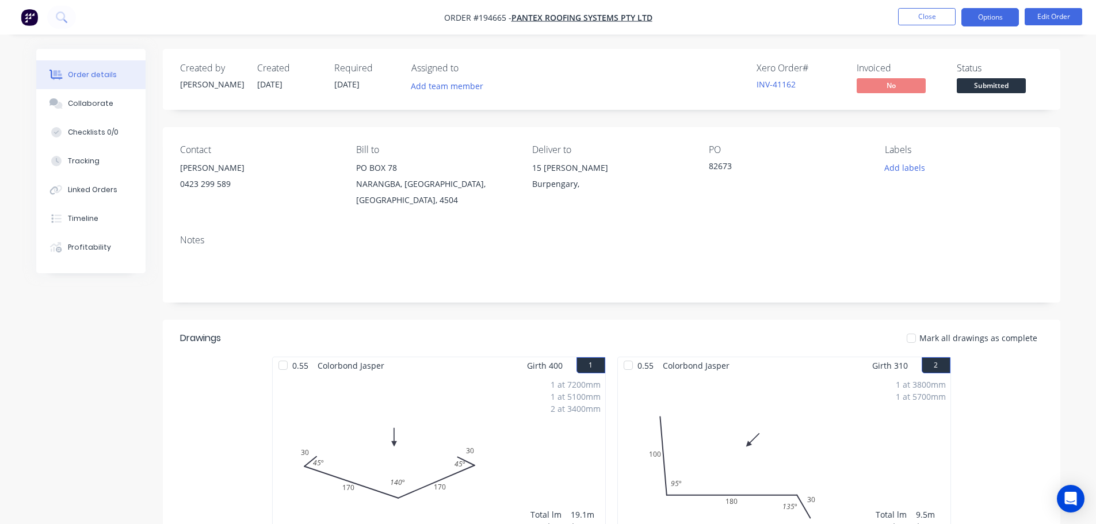
click at [996, 17] on button "Options" at bounding box center [991, 17] width 58 height 18
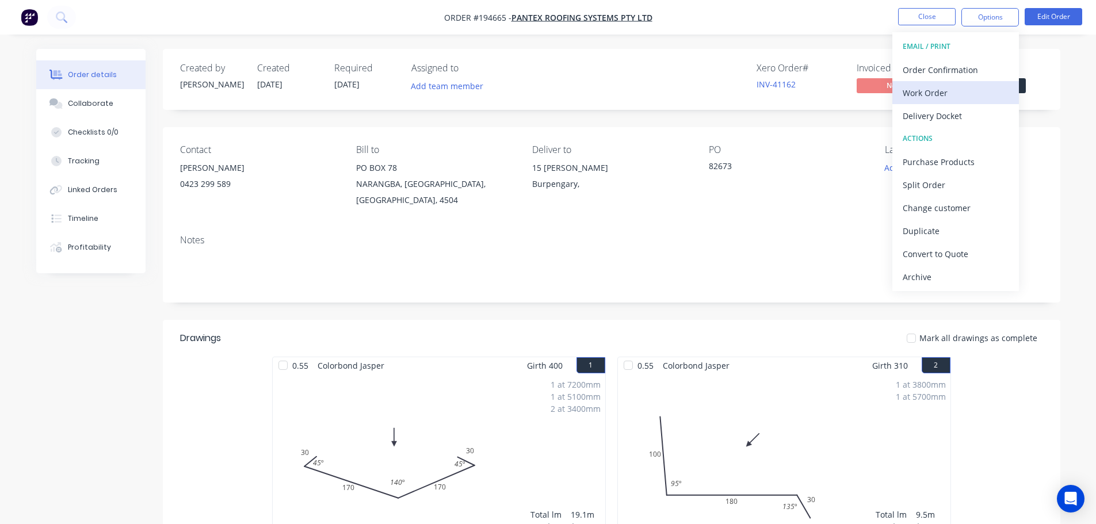
click at [938, 93] on div "Work Order" at bounding box center [956, 93] width 106 height 17
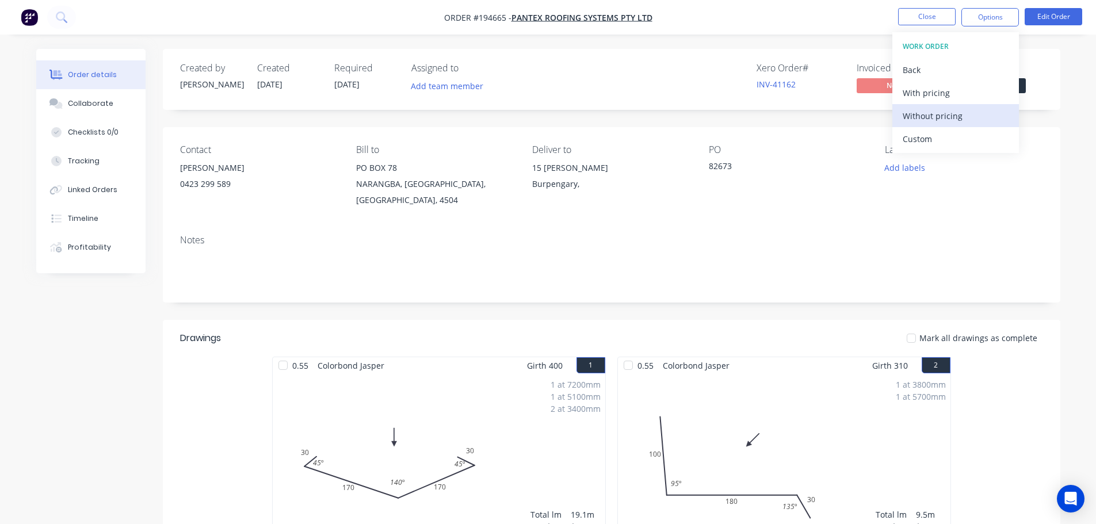
click at [935, 108] on div "Without pricing" at bounding box center [956, 116] width 106 height 17
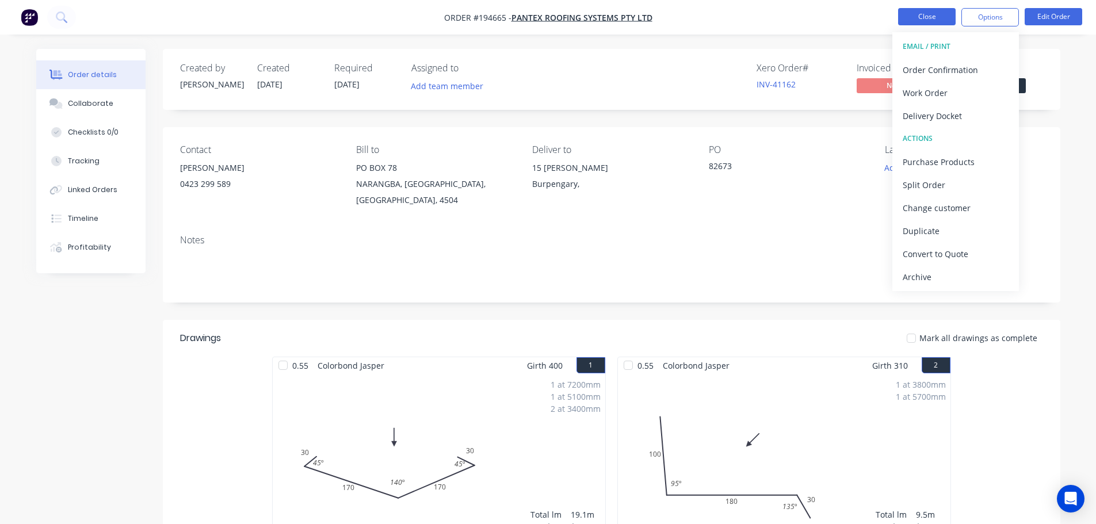
click at [927, 19] on button "Close" at bounding box center [927, 16] width 58 height 17
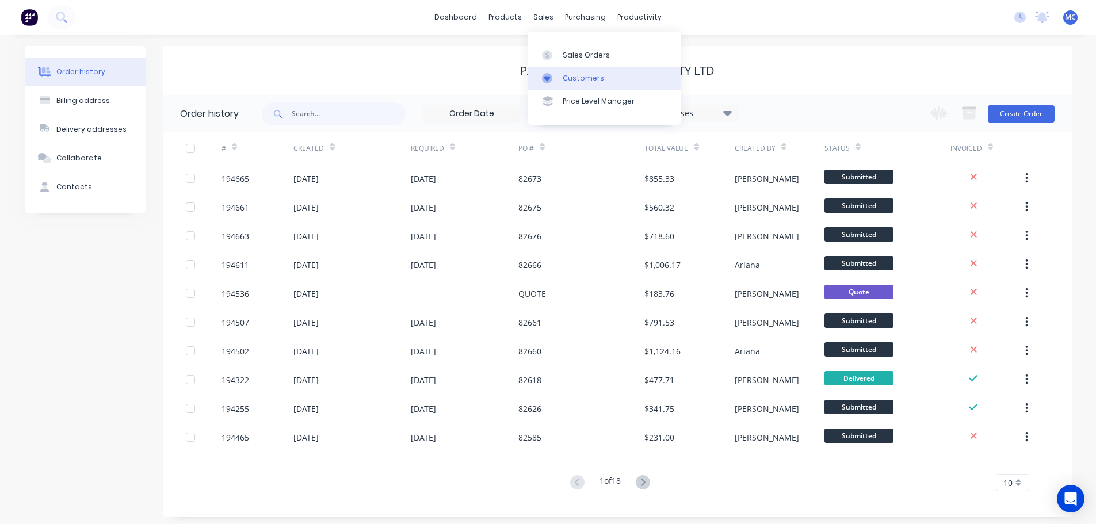
click at [575, 78] on div "Customers" at bounding box center [583, 78] width 41 height 10
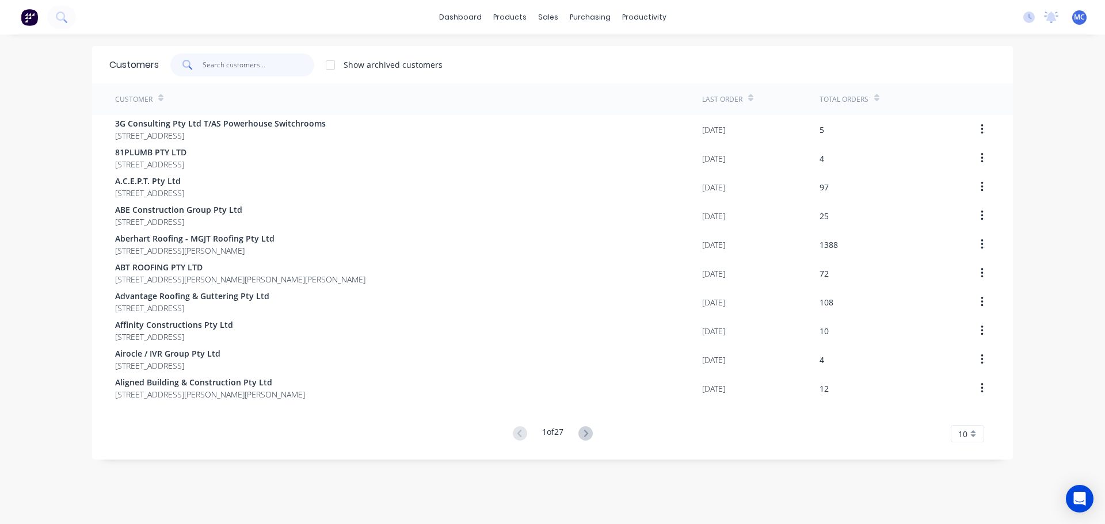
click at [228, 66] on input "text" at bounding box center [259, 65] width 112 height 23
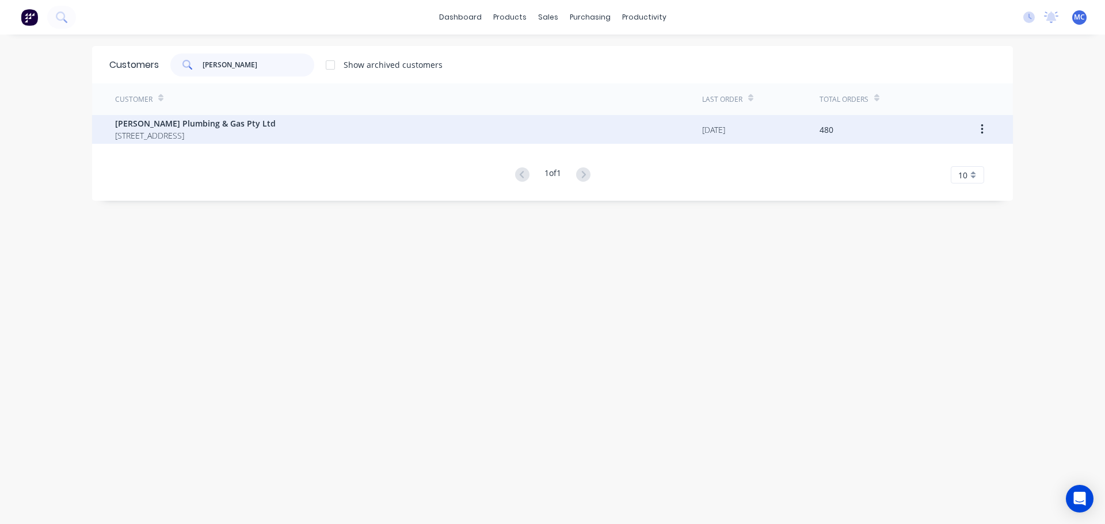
type input "[PERSON_NAME]"
click at [144, 129] on span "[PERSON_NAME] Plumbing & Gas Pty Ltd" at bounding box center [195, 123] width 161 height 12
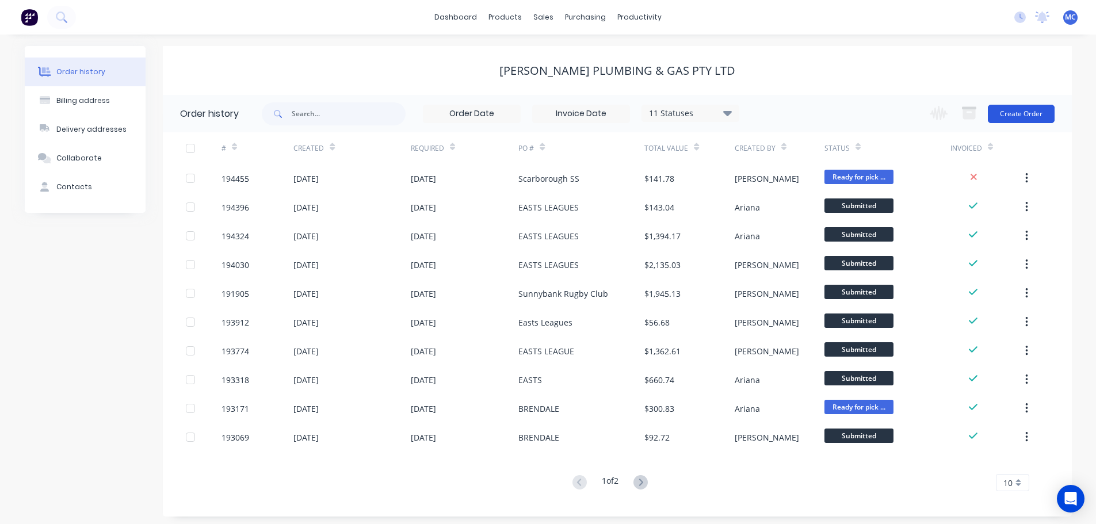
click at [1022, 116] on button "Create Order" at bounding box center [1021, 114] width 67 height 18
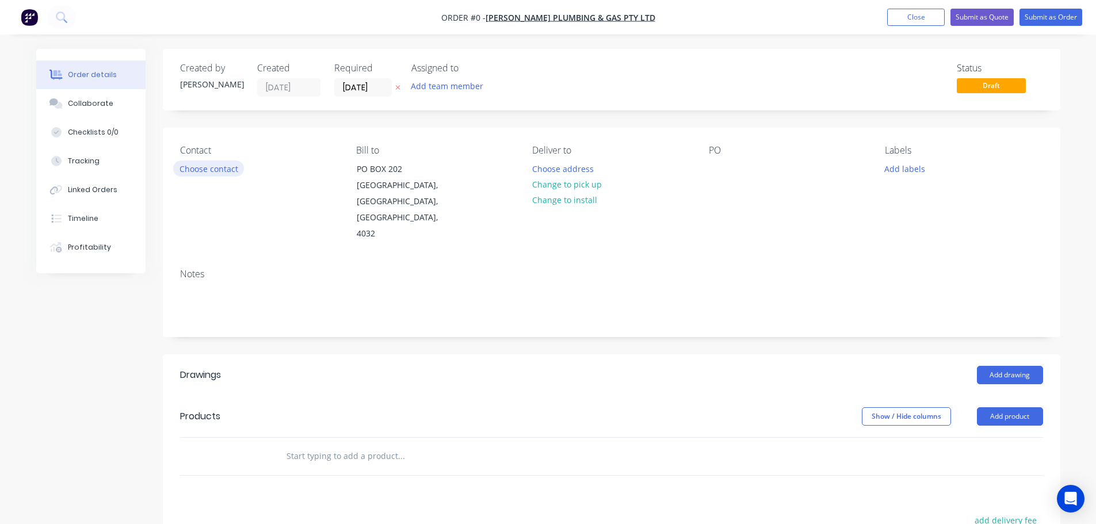
click at [201, 169] on button "Choose contact" at bounding box center [208, 169] width 71 height 16
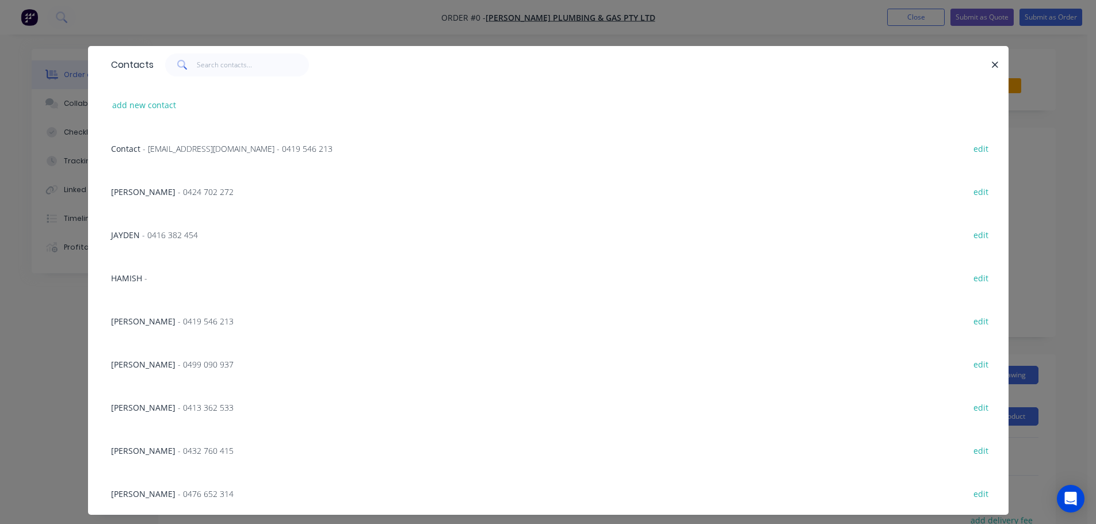
click at [178, 189] on span "- 0424 702 272" at bounding box center [206, 191] width 56 height 11
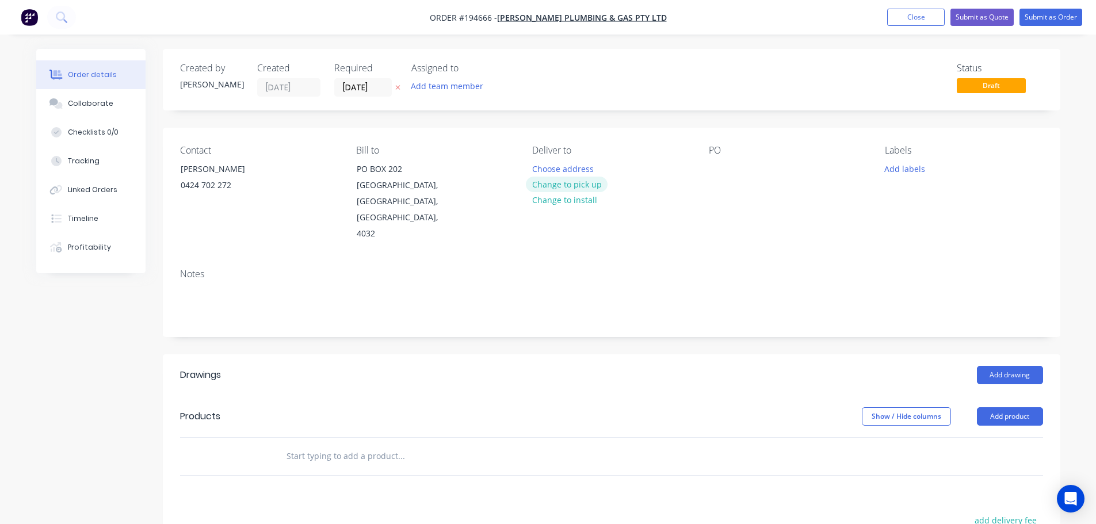
click at [559, 184] on button "Change to pick up" at bounding box center [567, 185] width 82 height 16
click at [541, 169] on div at bounding box center [541, 169] width 18 height 17
click at [718, 165] on div at bounding box center [718, 169] width 18 height 17
click at [1004, 366] on button "Add drawing" at bounding box center [1010, 375] width 66 height 18
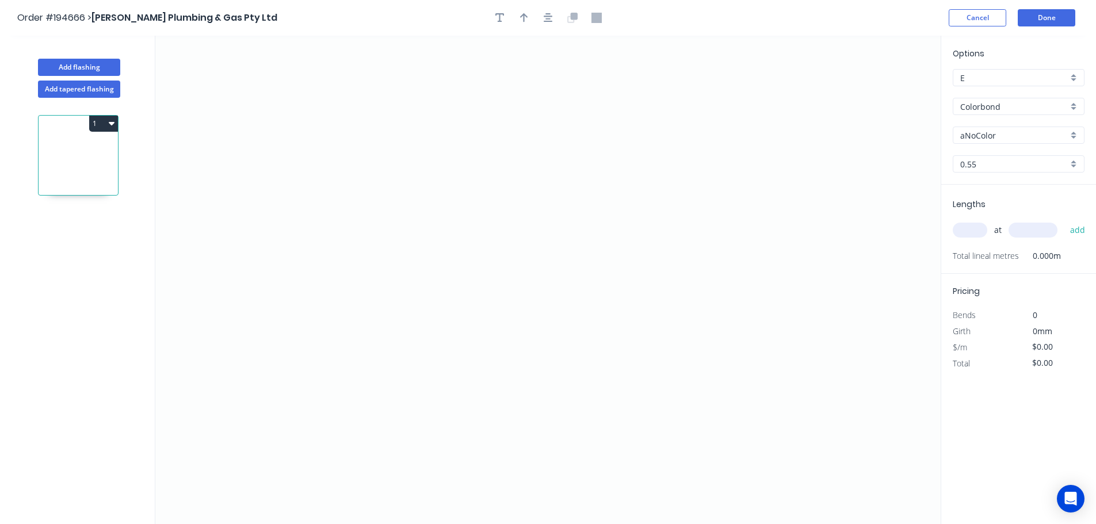
click at [982, 136] on input "aNoColor" at bounding box center [1015, 136] width 108 height 12
click at [996, 234] on div "Woodland Grey" at bounding box center [1019, 236] width 131 height 20
type input "Woodland Grey"
click at [969, 234] on input "text" at bounding box center [970, 230] width 35 height 15
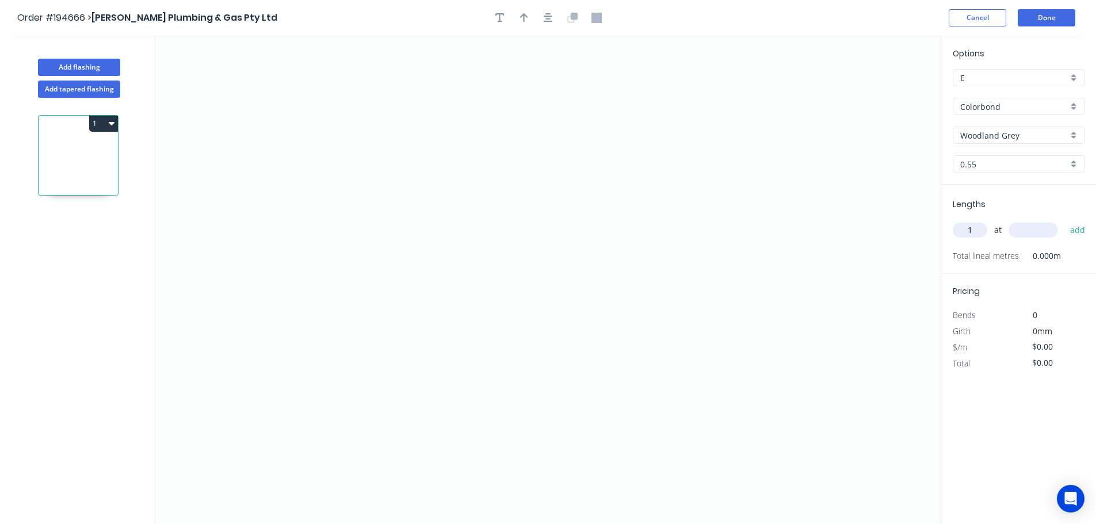
type input "1"
type input "3000"
click at [1065, 220] on button "add" at bounding box center [1078, 230] width 27 height 20
click at [412, 101] on icon "0" at bounding box center [548, 280] width 786 height 489
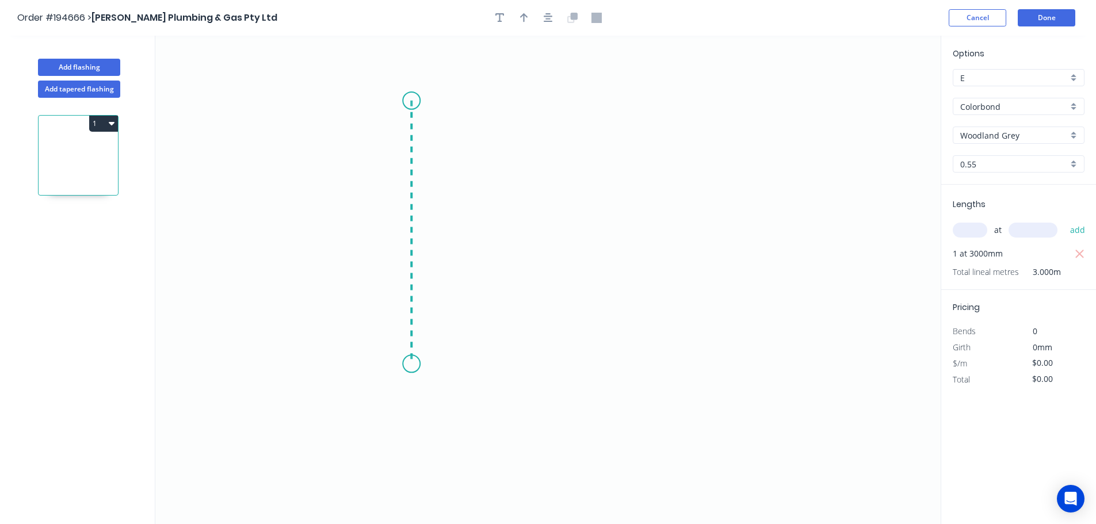
drag, startPoint x: 414, startPoint y: 364, endPoint x: 468, endPoint y: 363, distance: 54.1
click at [415, 364] on icon "0" at bounding box center [548, 280] width 786 height 489
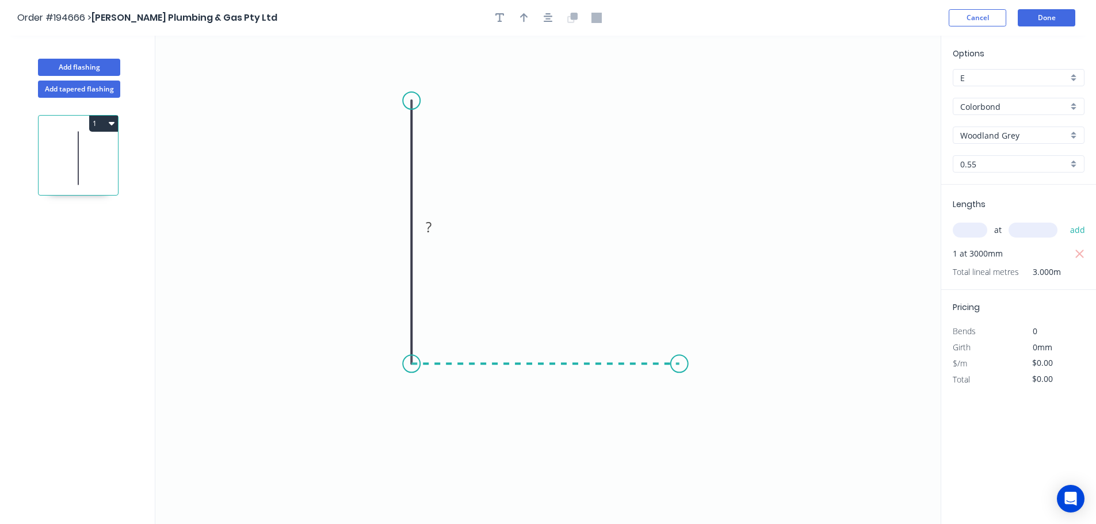
click at [680, 361] on icon "0 ?" at bounding box center [548, 280] width 786 height 489
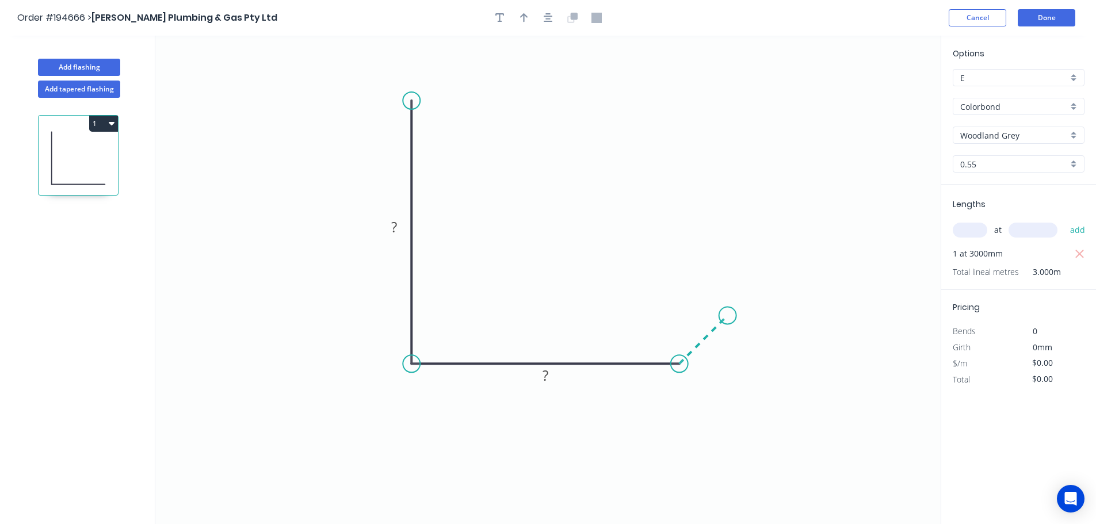
click at [728, 314] on icon "0 ? ?" at bounding box center [548, 280] width 786 height 489
click at [728, 314] on circle at bounding box center [727, 315] width 17 height 17
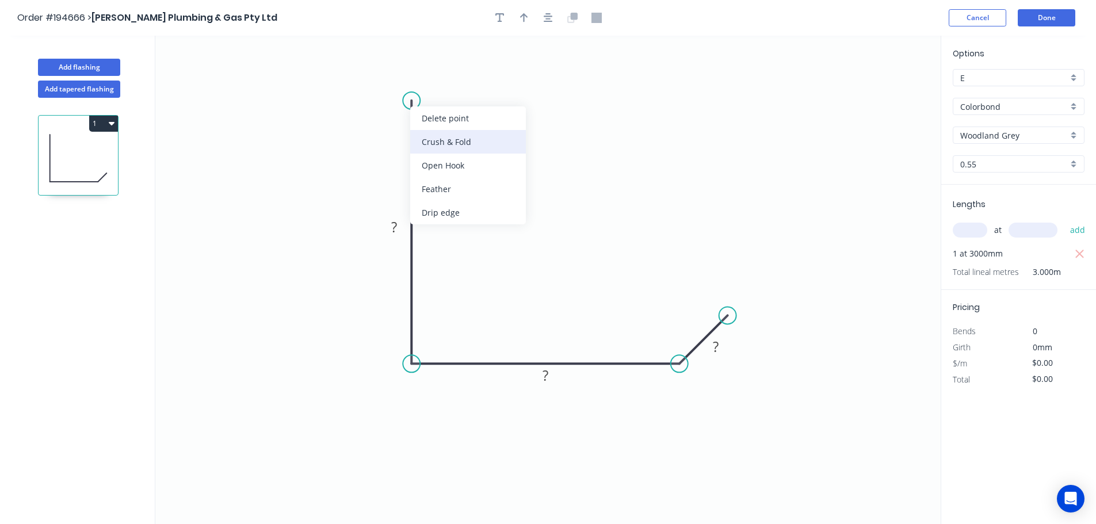
click at [445, 143] on div "Crush & Fold" at bounding box center [468, 142] width 116 height 24
click at [444, 128] on div "Flip bend" at bounding box center [469, 133] width 116 height 24
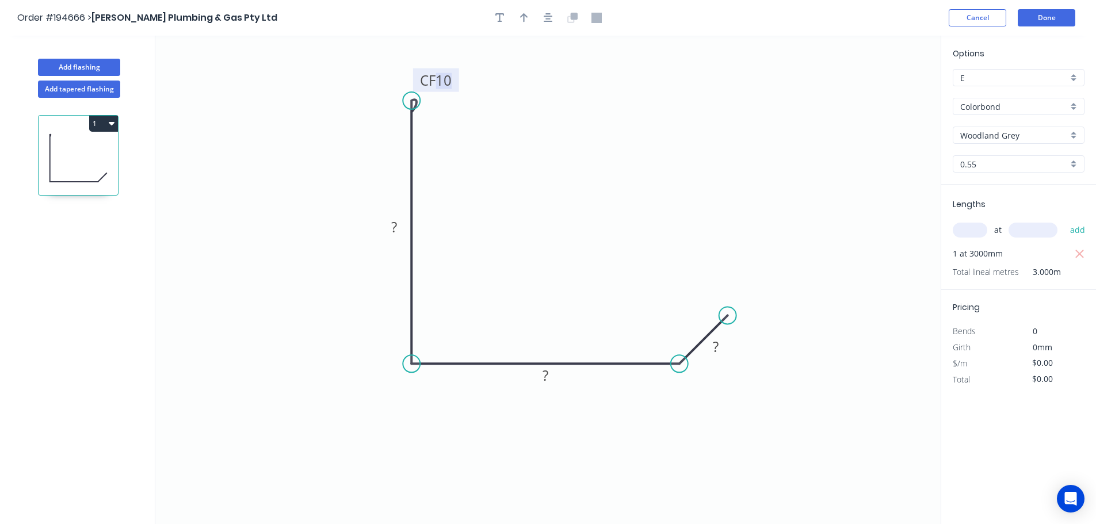
drag, startPoint x: 454, startPoint y: 78, endPoint x: 469, endPoint y: 82, distance: 15.7
click at [469, 82] on icon "0 CF 10 ? ? ?" at bounding box center [548, 280] width 786 height 489
drag, startPoint x: 453, startPoint y: 79, endPoint x: 473, endPoint y: 86, distance: 20.8
click at [473, 86] on rect at bounding box center [456, 87] width 46 height 24
click at [463, 86] on tspan "10" at bounding box center [463, 87] width 16 height 19
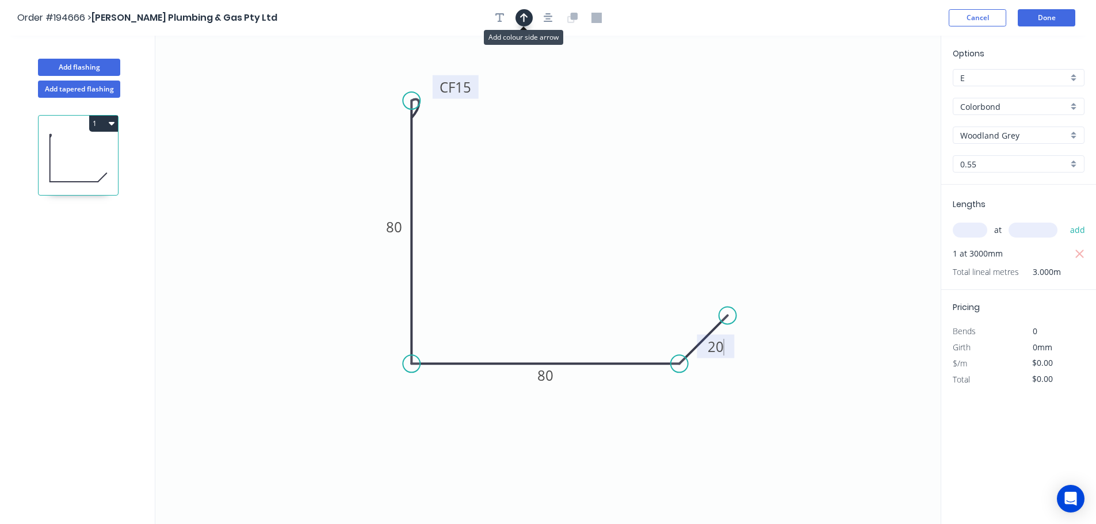
click at [521, 17] on icon "button" at bounding box center [524, 17] width 8 height 9
type input "$10.54"
type input "$31.62"
drag, startPoint x: 884, startPoint y: 91, endPoint x: 348, endPoint y: 148, distance: 539.4
click at [348, 148] on icon at bounding box center [347, 134] width 10 height 37
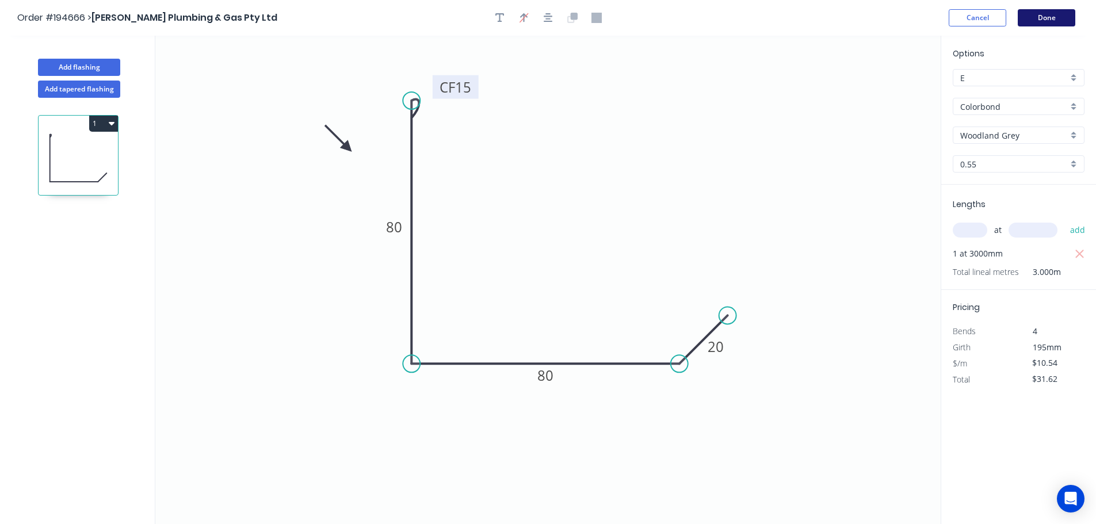
click at [1059, 13] on button "Done" at bounding box center [1047, 17] width 58 height 17
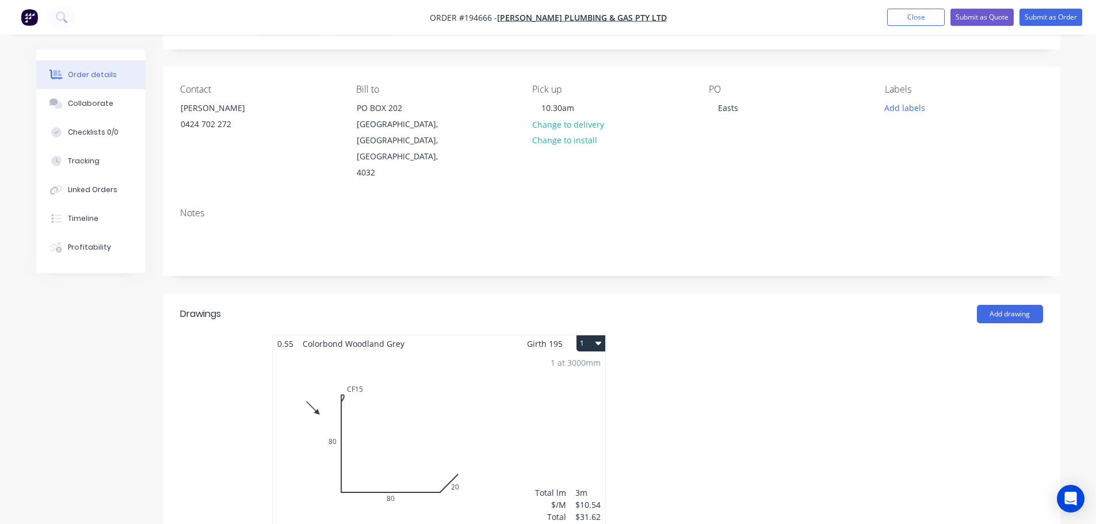
scroll to position [173, 0]
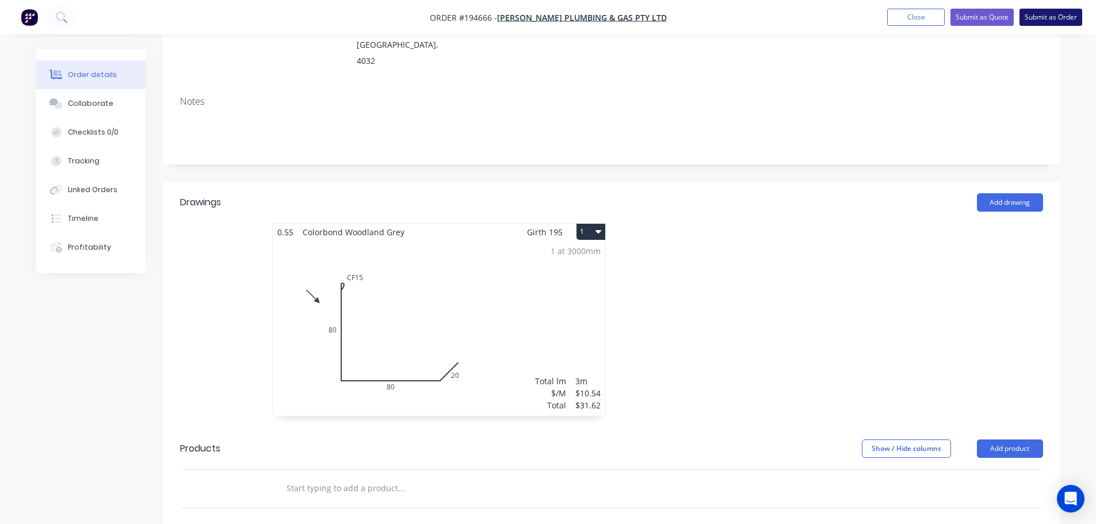
click at [1046, 17] on button "Submit as Order" at bounding box center [1051, 17] width 63 height 17
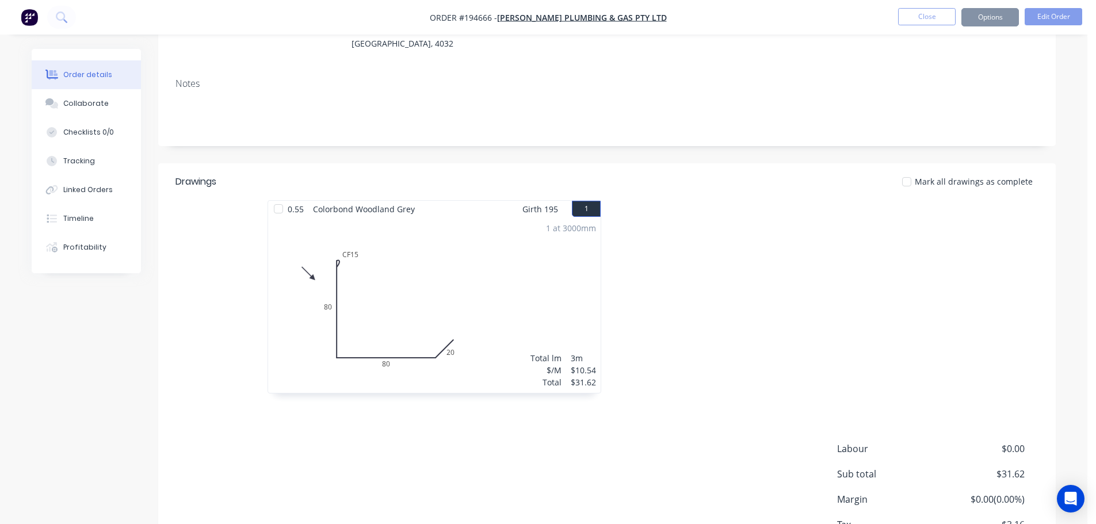
scroll to position [0, 0]
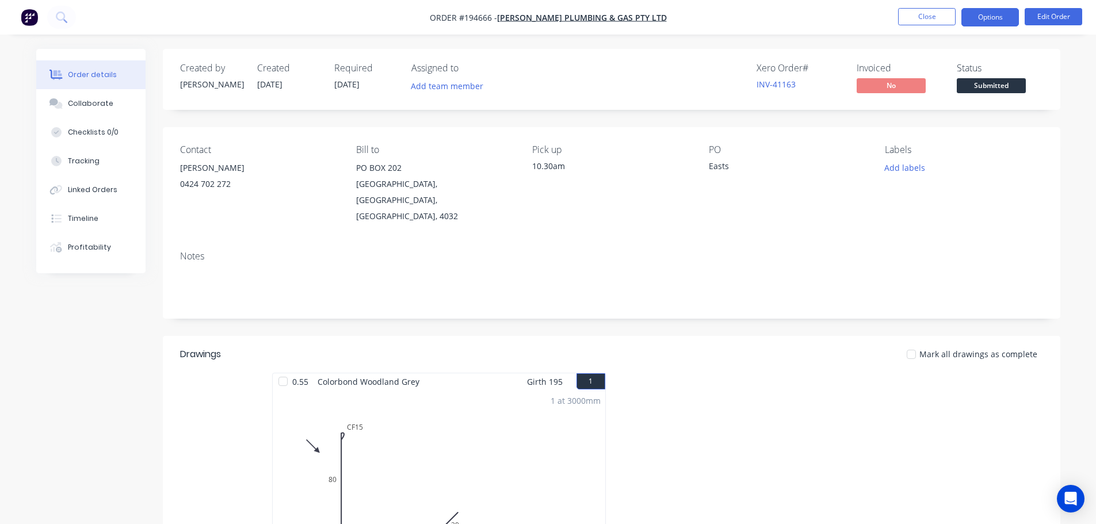
click at [977, 13] on button "Options" at bounding box center [991, 17] width 58 height 18
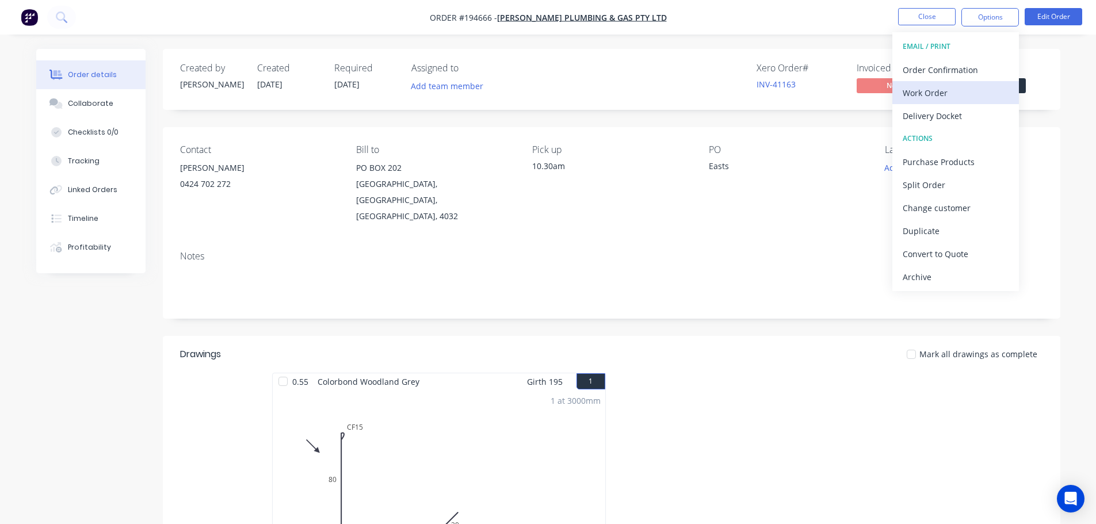
click at [931, 96] on div "Work Order" at bounding box center [956, 93] width 106 height 17
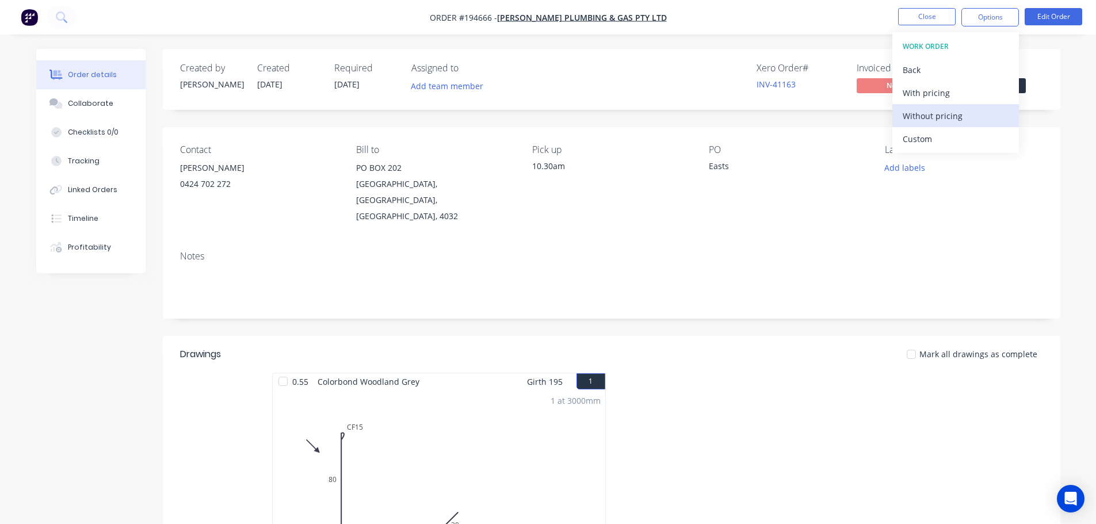
click at [932, 113] on div "Without pricing" at bounding box center [956, 116] width 106 height 17
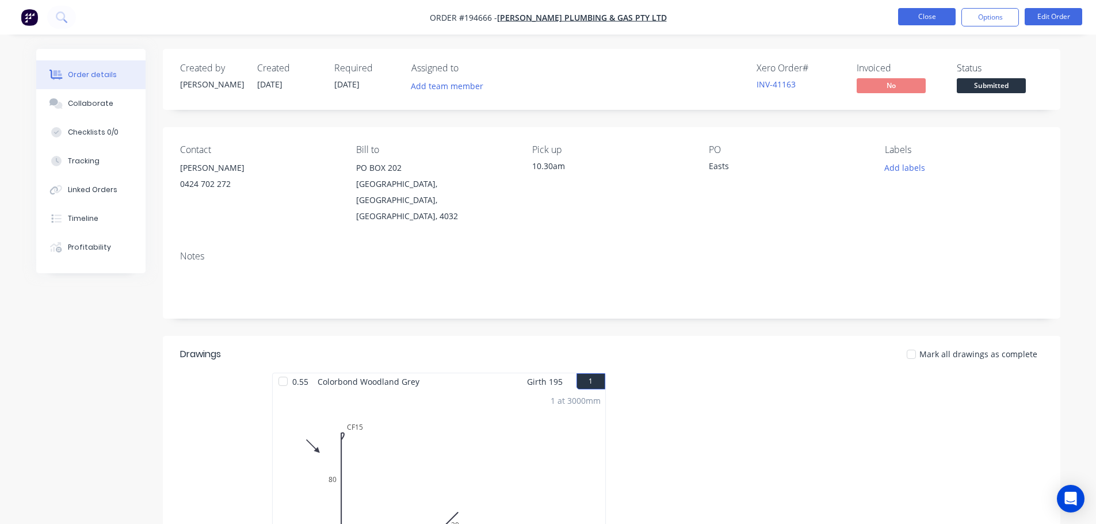
click at [934, 13] on button "Close" at bounding box center [927, 16] width 58 height 17
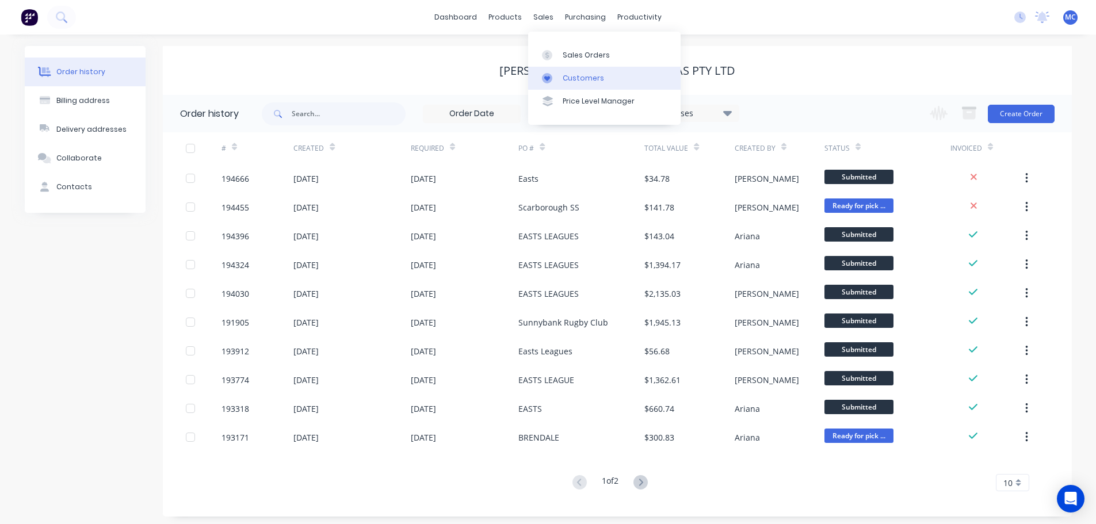
click at [577, 76] on div "Customers" at bounding box center [583, 78] width 41 height 10
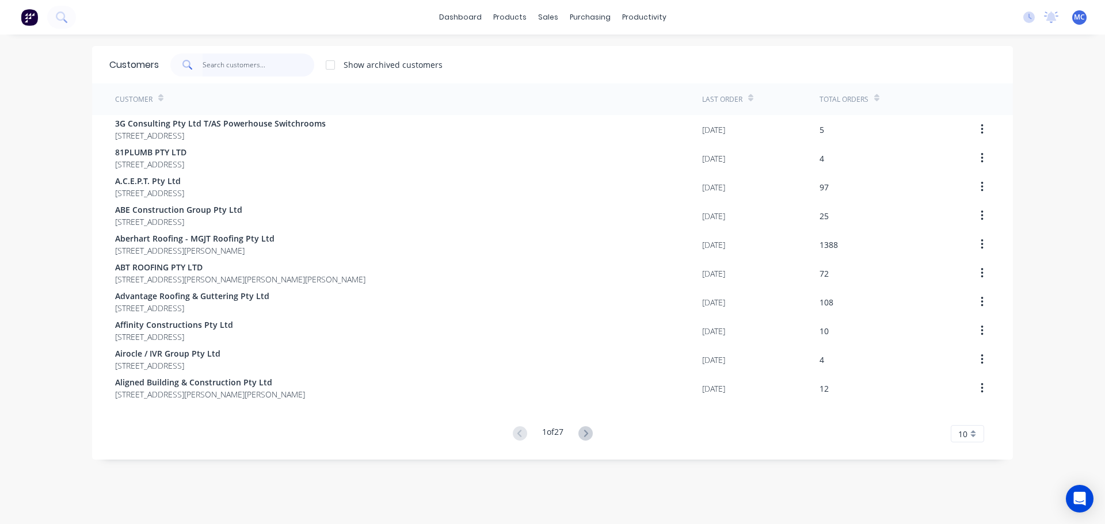
click at [207, 62] on input "text" at bounding box center [259, 65] width 112 height 23
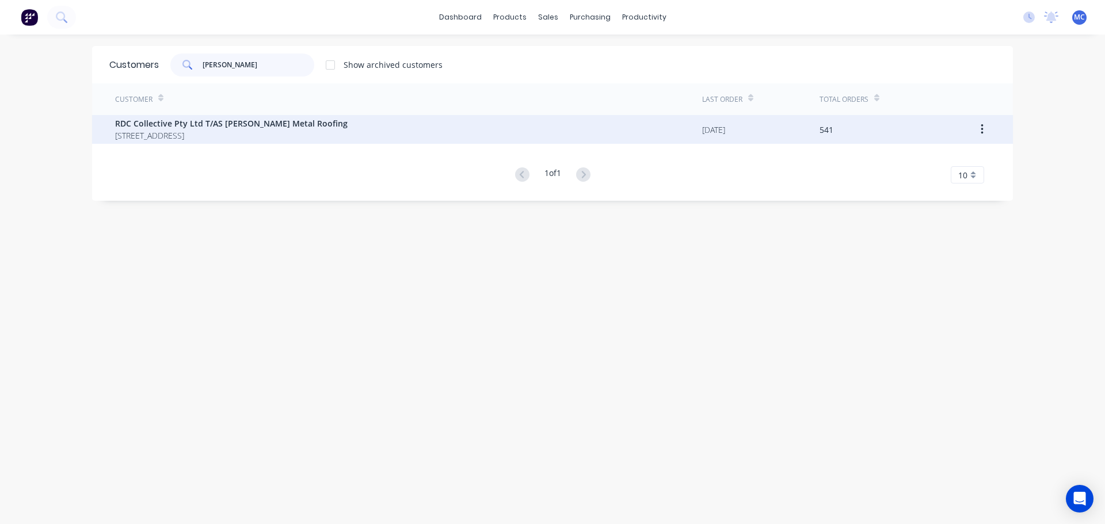
type input "[PERSON_NAME]"
click at [182, 128] on span "RDC Collective Pty Ltd T/AS [PERSON_NAME] Metal Roofing" at bounding box center [231, 123] width 233 height 12
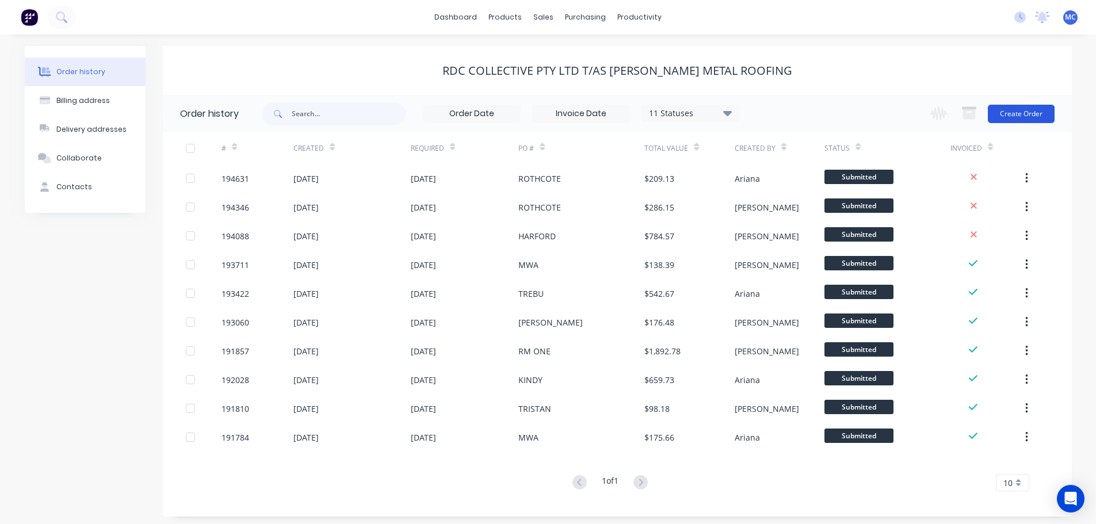
click at [1035, 109] on button "Create Order" at bounding box center [1021, 114] width 67 height 18
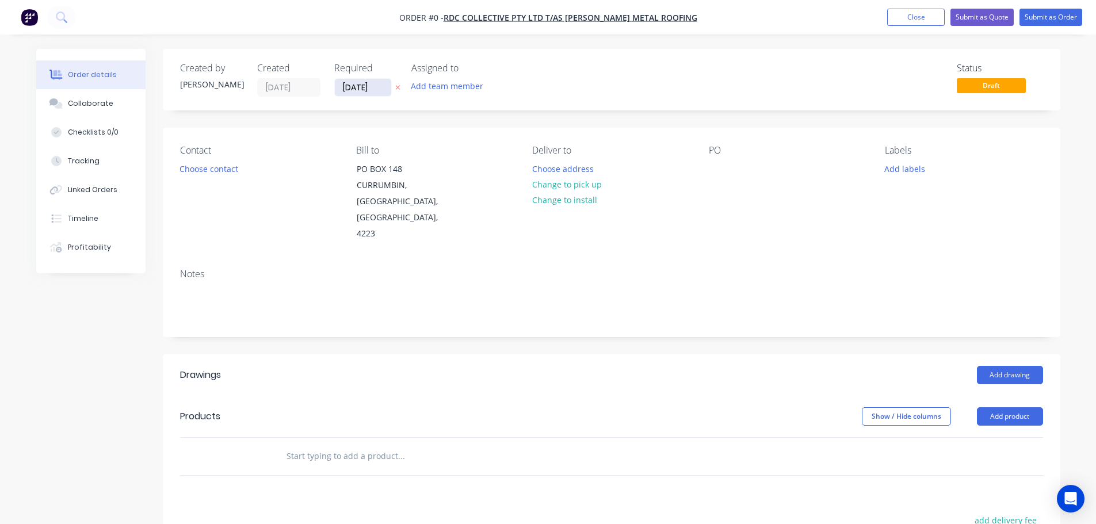
click at [357, 93] on input "[DATE]" at bounding box center [363, 87] width 56 height 17
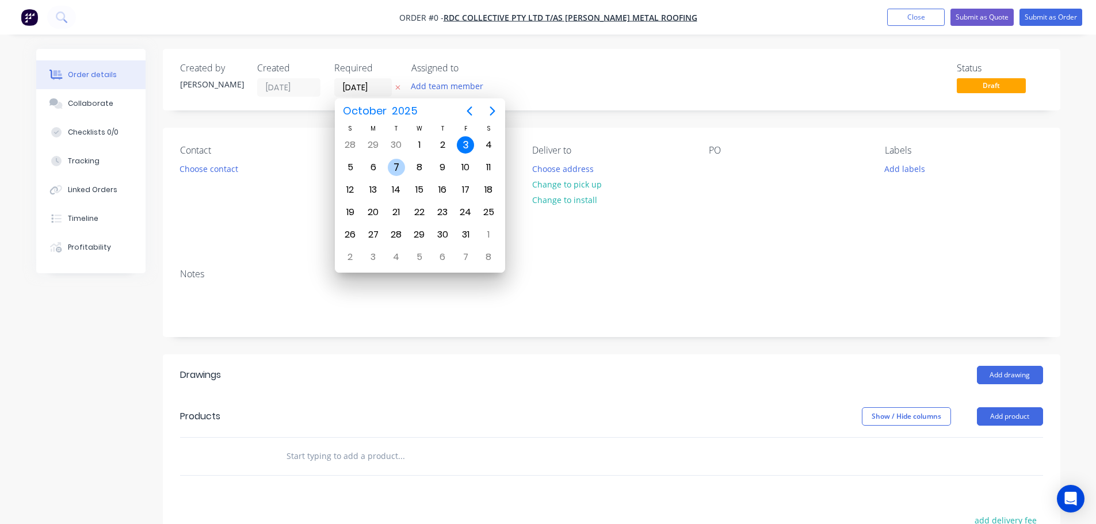
click at [397, 166] on div "7" at bounding box center [396, 167] width 17 height 17
type input "[DATE]"
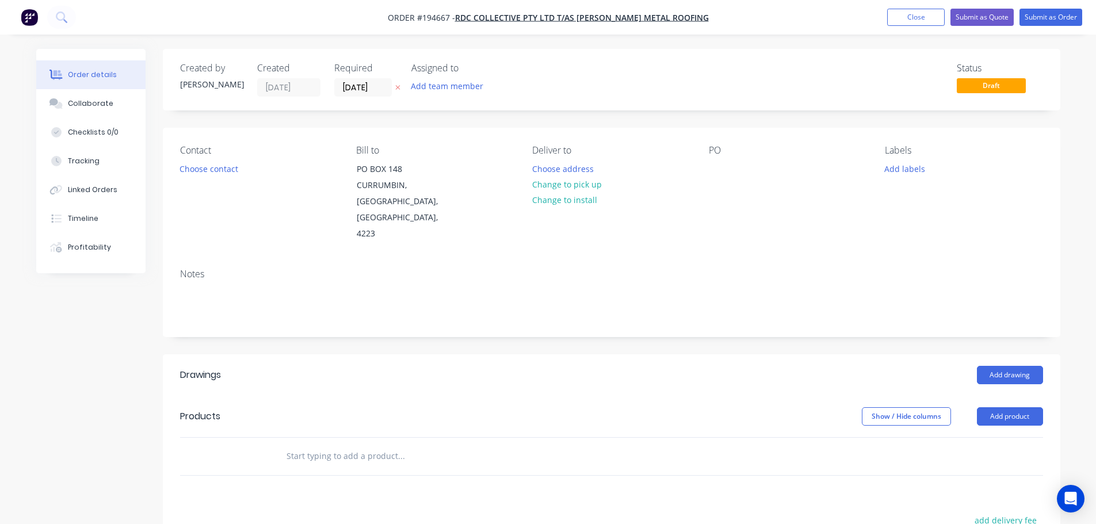
click at [223, 172] on button "Choose contact" at bounding box center [208, 169] width 71 height 16
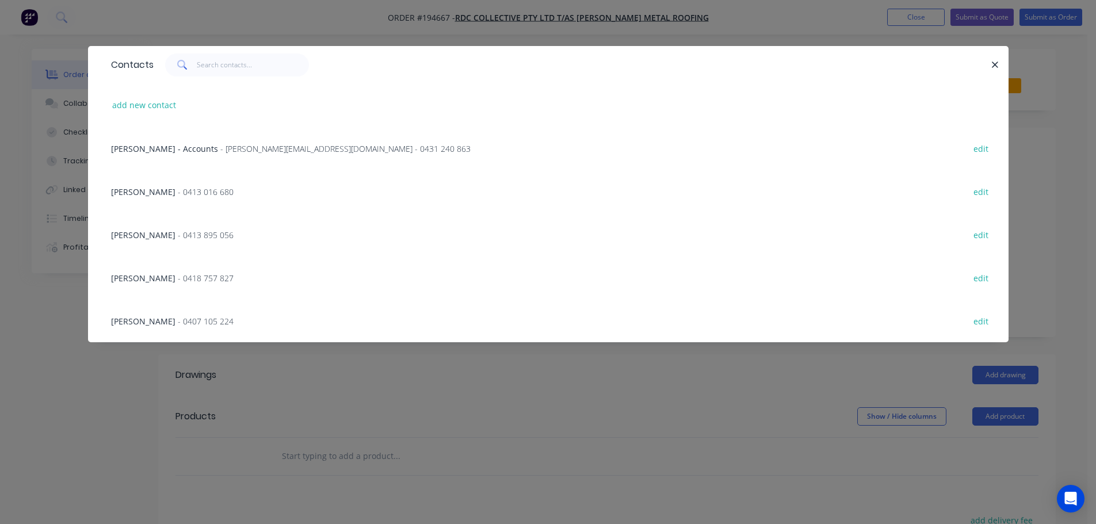
click at [199, 195] on span "- 0413 016 680" at bounding box center [206, 191] width 56 height 11
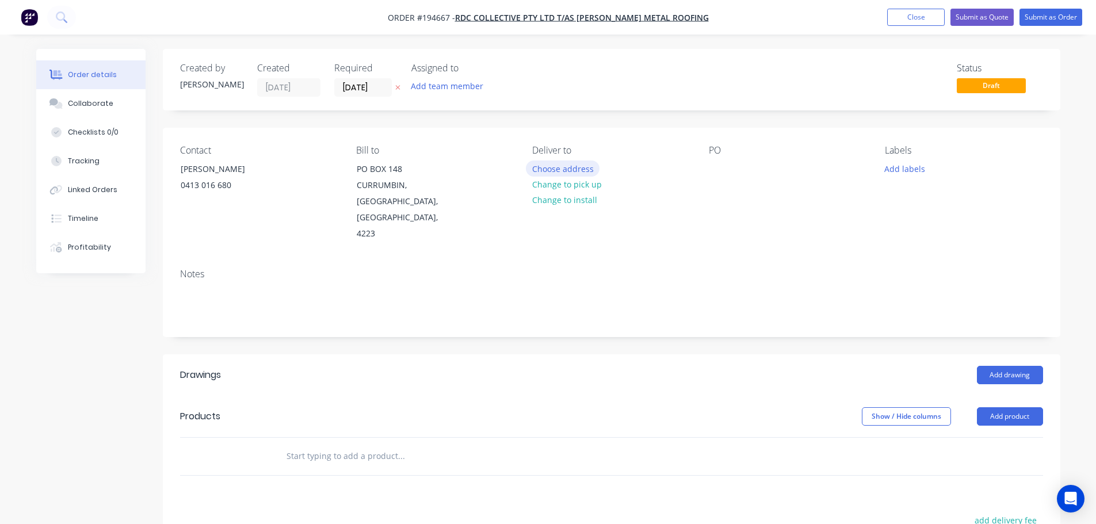
click at [561, 170] on button "Choose address" at bounding box center [563, 169] width 74 height 16
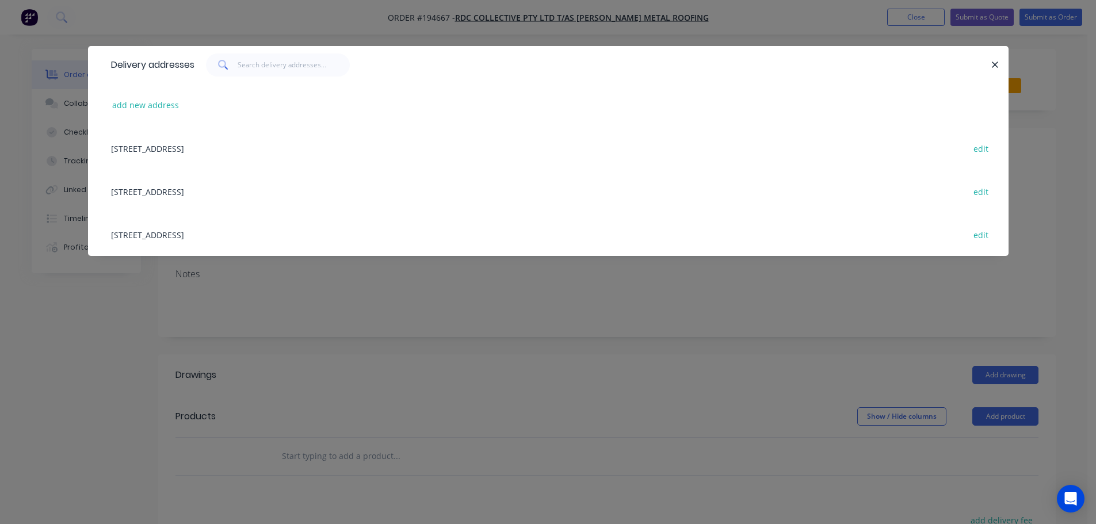
click at [262, 234] on div "[STREET_ADDRESS][PERSON_NAME] edit" at bounding box center [548, 234] width 886 height 43
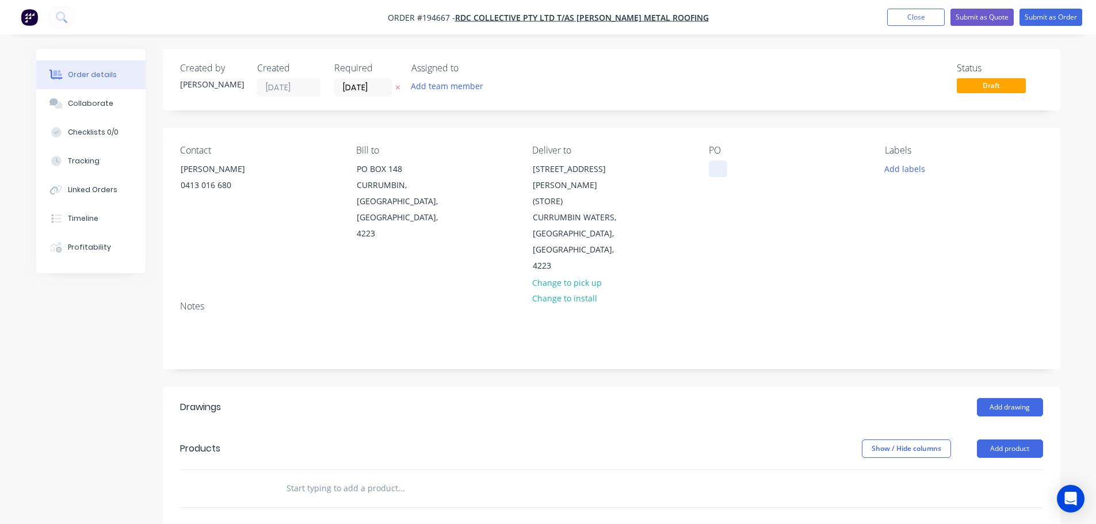
click at [714, 167] on div at bounding box center [718, 169] width 18 height 17
click at [1006, 398] on button "Add drawing" at bounding box center [1010, 407] width 66 height 18
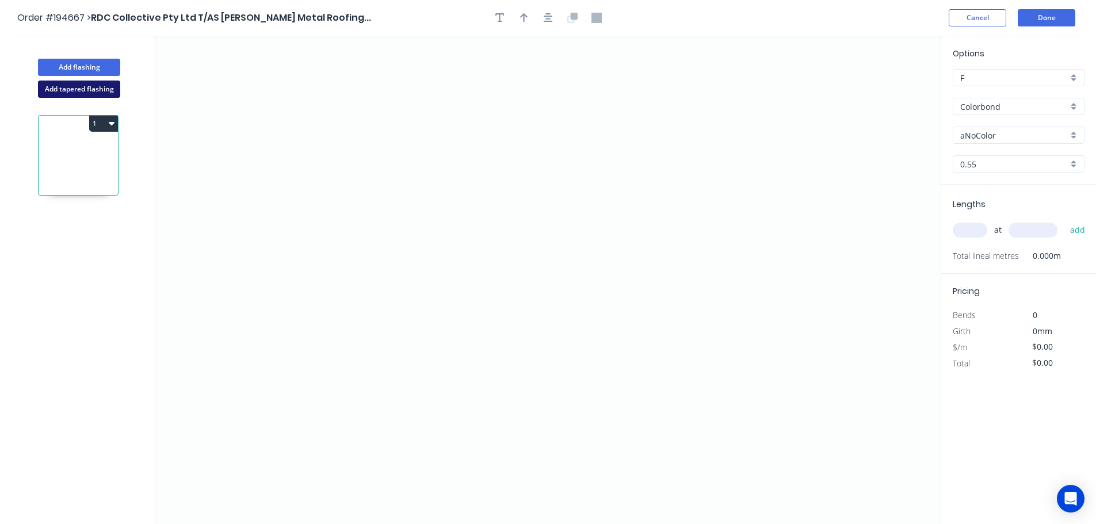
click at [98, 86] on button "Add tapered flashing" at bounding box center [79, 89] width 82 height 17
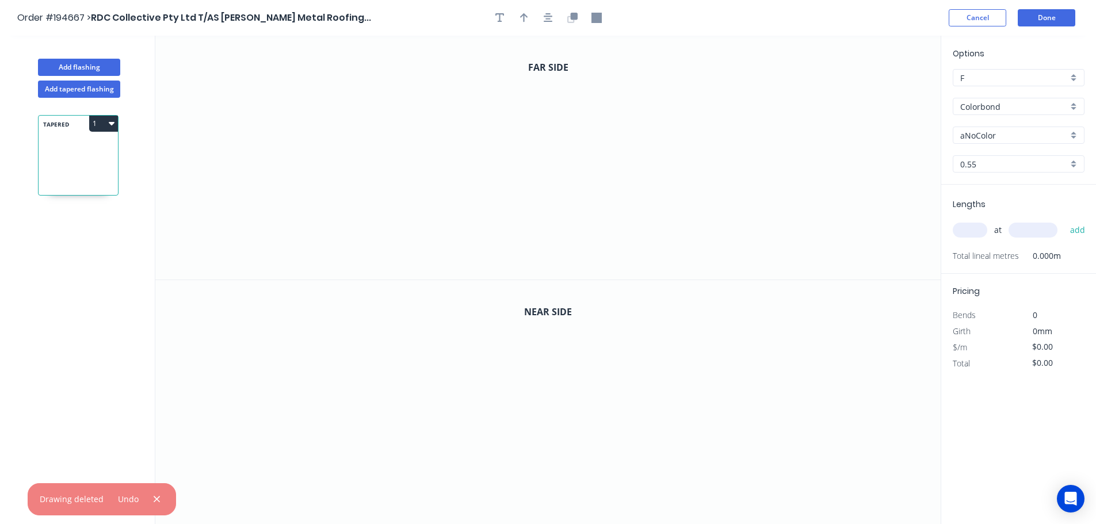
click at [987, 136] on input "aNoColor" at bounding box center [1015, 136] width 108 height 12
click at [977, 195] on div "Surfmist" at bounding box center [1019, 198] width 131 height 20
type input "Surfmist"
click at [974, 231] on input "text" at bounding box center [970, 230] width 35 height 15
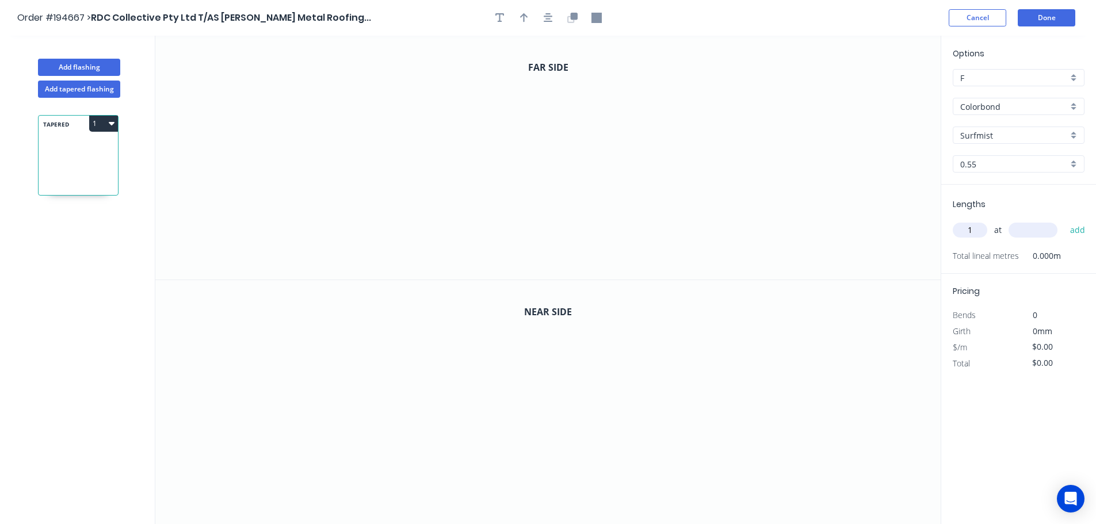
type input "1"
type input "4400"
click at [1065, 220] on button "add" at bounding box center [1078, 230] width 27 height 20
click at [431, 70] on icon "0" at bounding box center [548, 158] width 786 height 244
click at [433, 245] on icon "0" at bounding box center [548, 158] width 786 height 244
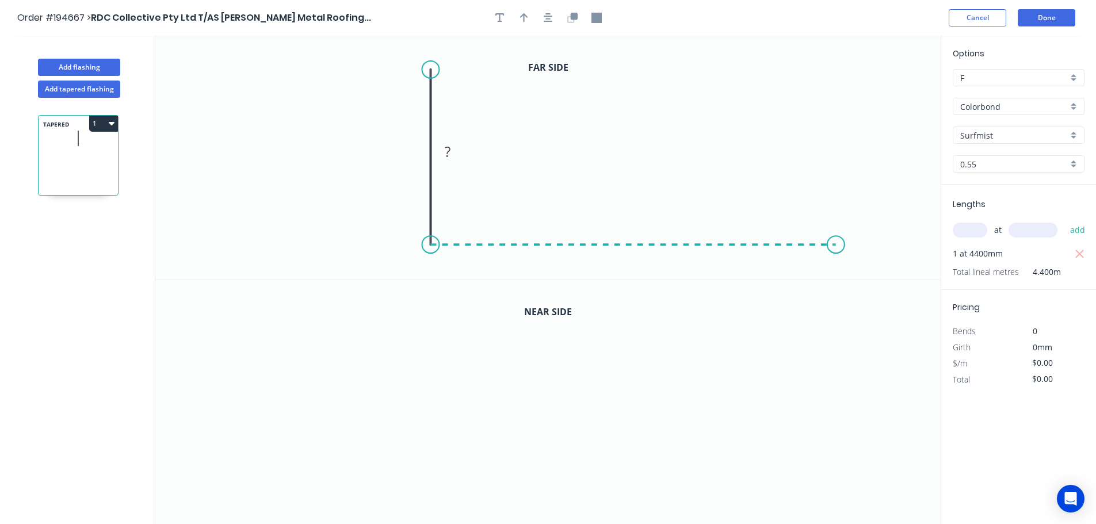
click at [837, 256] on icon "0 ?" at bounding box center [548, 158] width 786 height 244
click at [839, 111] on icon "0 ? ?" at bounding box center [548, 158] width 786 height 244
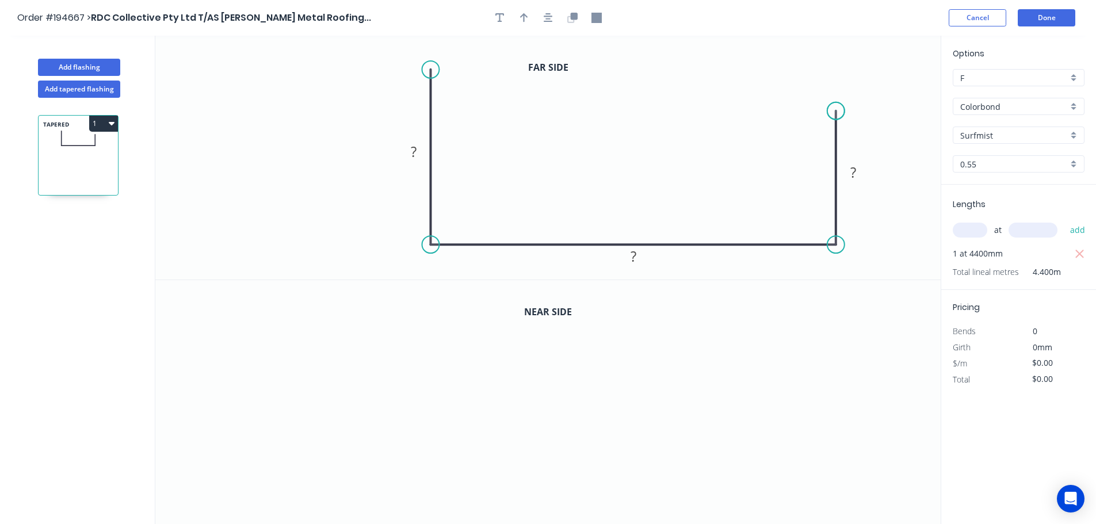
click at [839, 111] on circle at bounding box center [836, 110] width 17 height 17
click at [858, 173] on rect at bounding box center [853, 173] width 23 height 16
click at [522, 18] on icon "button" at bounding box center [524, 18] width 8 height 10
type input "$25.07"
type input "$110.31"
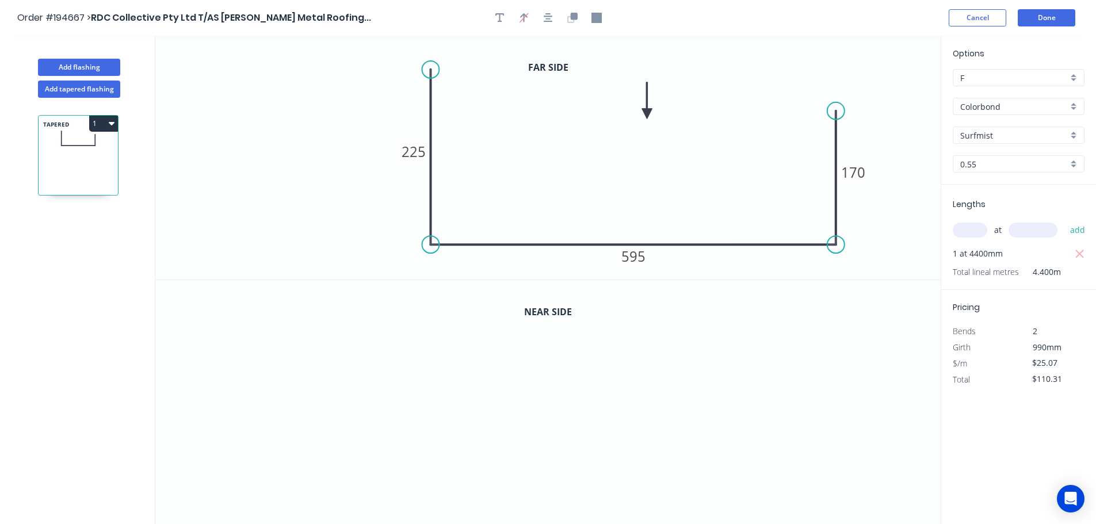
drag, startPoint x: 882, startPoint y: 91, endPoint x: 648, endPoint y: 114, distance: 235.4
click at [648, 114] on icon at bounding box center [647, 100] width 10 height 37
click at [573, 18] on icon "button" at bounding box center [573, 16] width 7 height 7
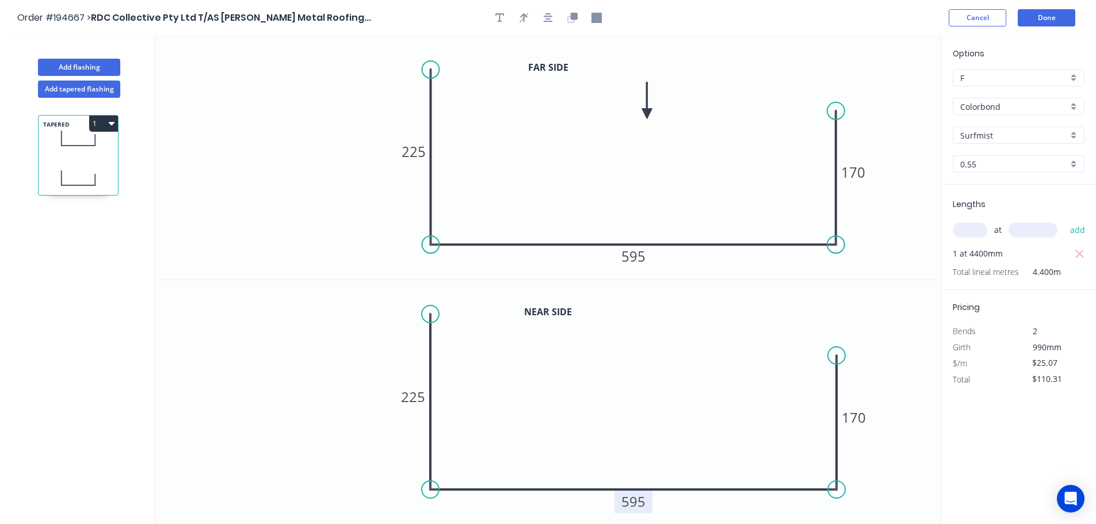
click at [636, 502] on tspan "595" at bounding box center [634, 501] width 24 height 19
click at [64, 62] on button "Add flashing" at bounding box center [79, 67] width 82 height 17
type input "$0.00"
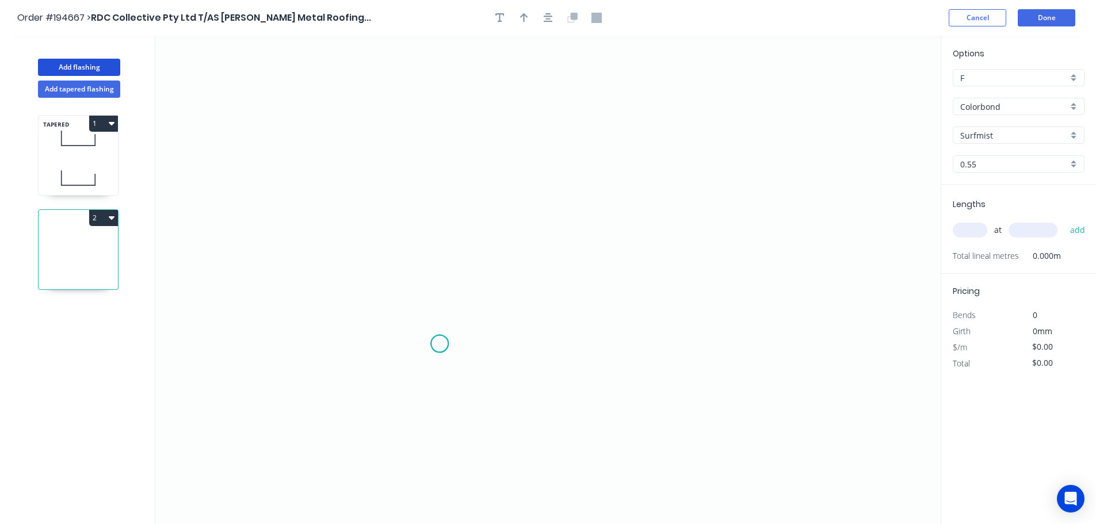
drag, startPoint x: 440, startPoint y: 344, endPoint x: 435, endPoint y: 306, distance: 38.8
click at [441, 342] on icon "0" at bounding box center [548, 280] width 786 height 489
click at [396, 121] on icon "0" at bounding box center [548, 280] width 786 height 489
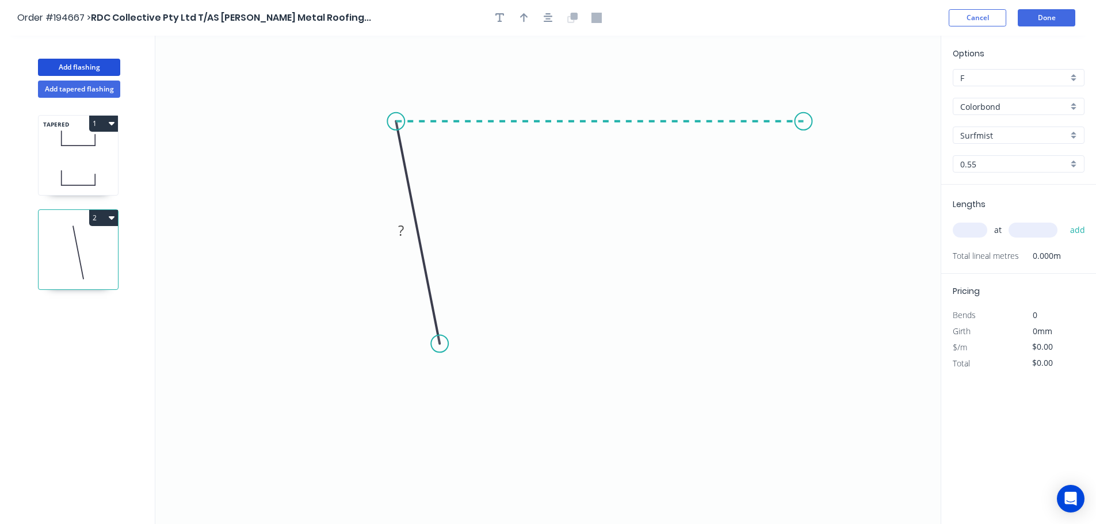
click at [805, 103] on icon "0 ?" at bounding box center [548, 280] width 786 height 489
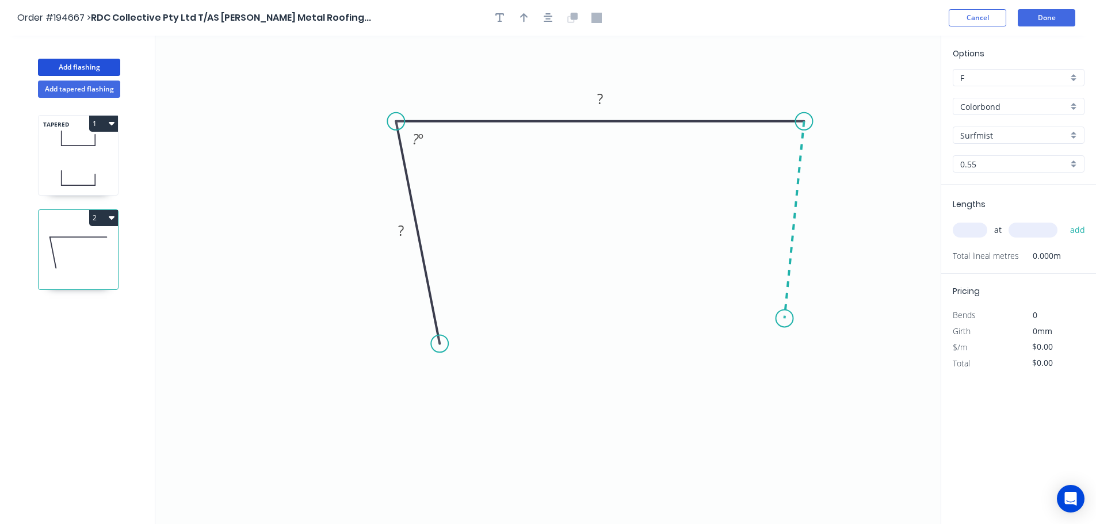
click at [785, 319] on icon "0 ? ? ? º" at bounding box center [548, 280] width 786 height 489
click at [813, 349] on icon "0 ? ? ? ? º ? º" at bounding box center [548, 280] width 786 height 489
click at [784, 376] on icon "0 ? ? ? ? ? º ? º ? º" at bounding box center [548, 280] width 786 height 489
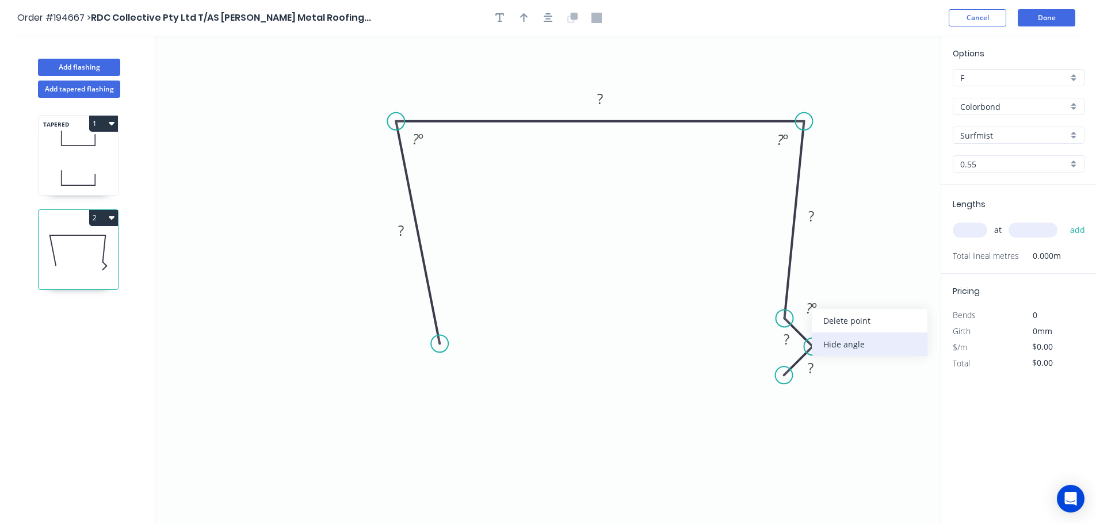
click at [852, 349] on div "Hide angle" at bounding box center [870, 345] width 116 height 24
click at [474, 428] on div "Feather" at bounding box center [495, 434] width 116 height 24
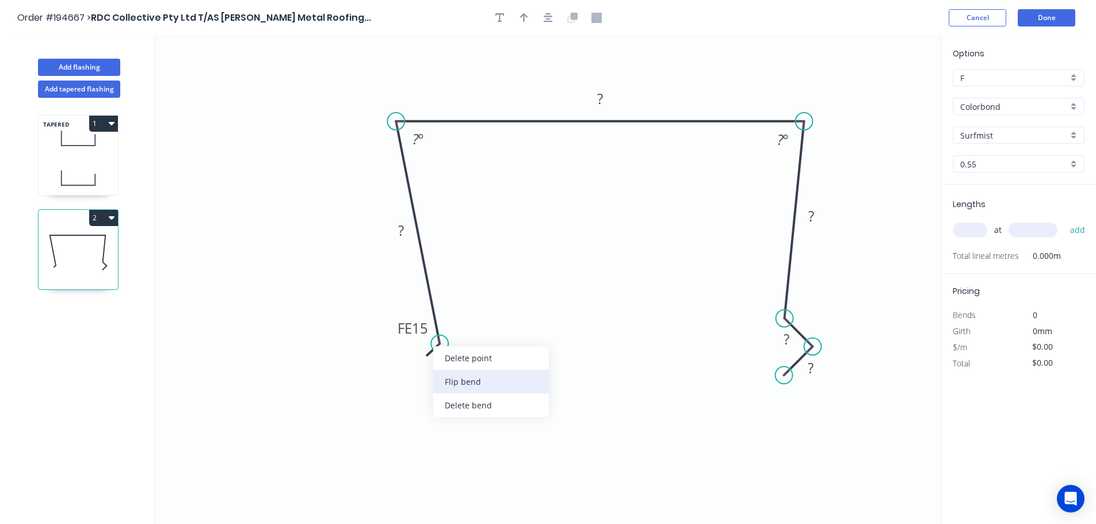
click at [464, 383] on div "Flip bend" at bounding box center [491, 382] width 116 height 24
drag, startPoint x: 479, startPoint y: 316, endPoint x: 508, endPoint y: 316, distance: 28.8
click at [508, 316] on rect at bounding box center [489, 319] width 45 height 24
click at [500, 318] on tspan "15" at bounding box center [497, 318] width 16 height 19
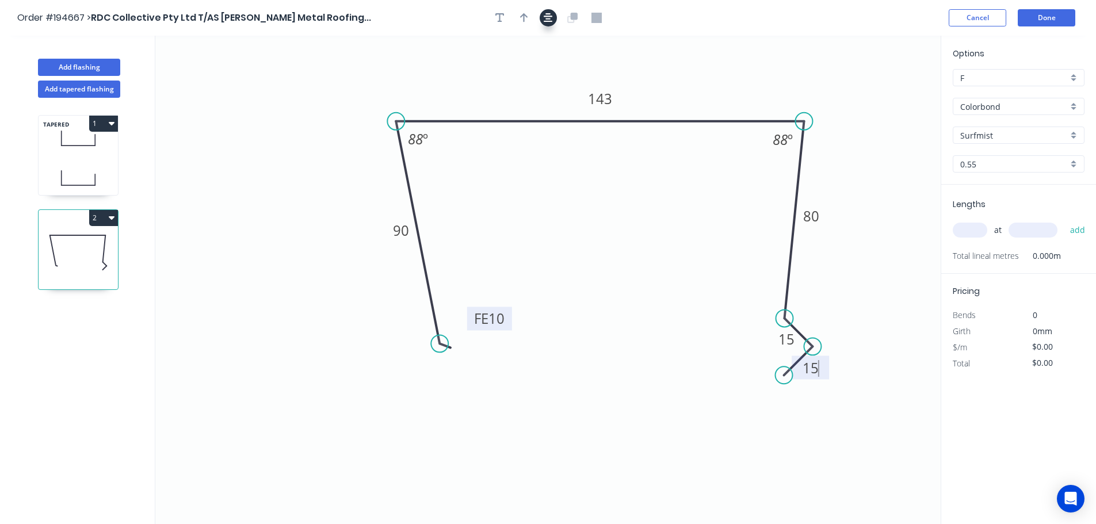
click at [554, 22] on button "button" at bounding box center [548, 17] width 17 height 17
type input "$15.05"
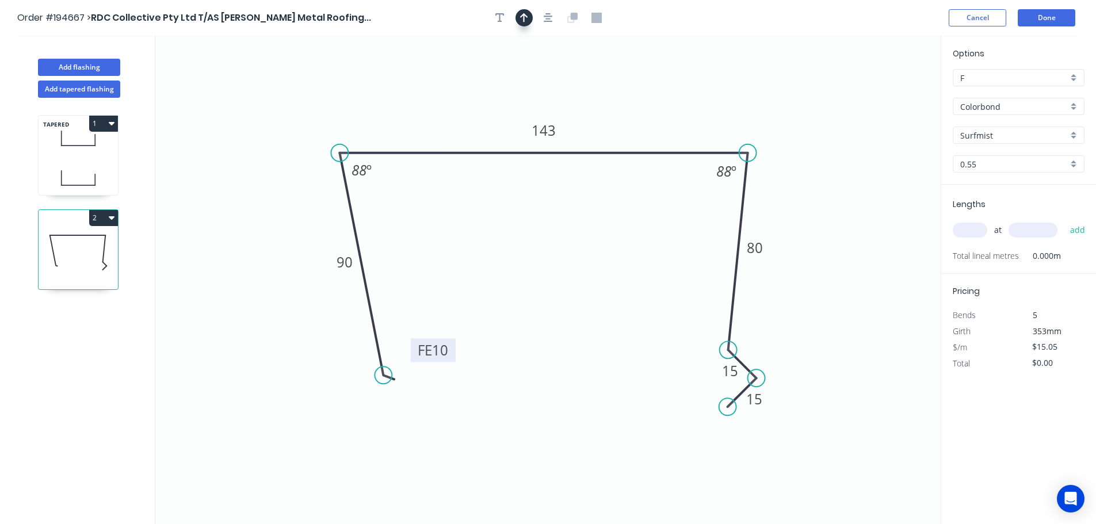
click at [525, 18] on icon "button" at bounding box center [524, 18] width 8 height 10
click at [886, 93] on icon at bounding box center [883, 80] width 10 height 37
drag, startPoint x: 886, startPoint y: 93, endPoint x: 747, endPoint y: 99, distance: 139.4
click at [756, 99] on icon at bounding box center [772, 87] width 33 height 33
click at [969, 230] on input "text" at bounding box center [970, 230] width 35 height 15
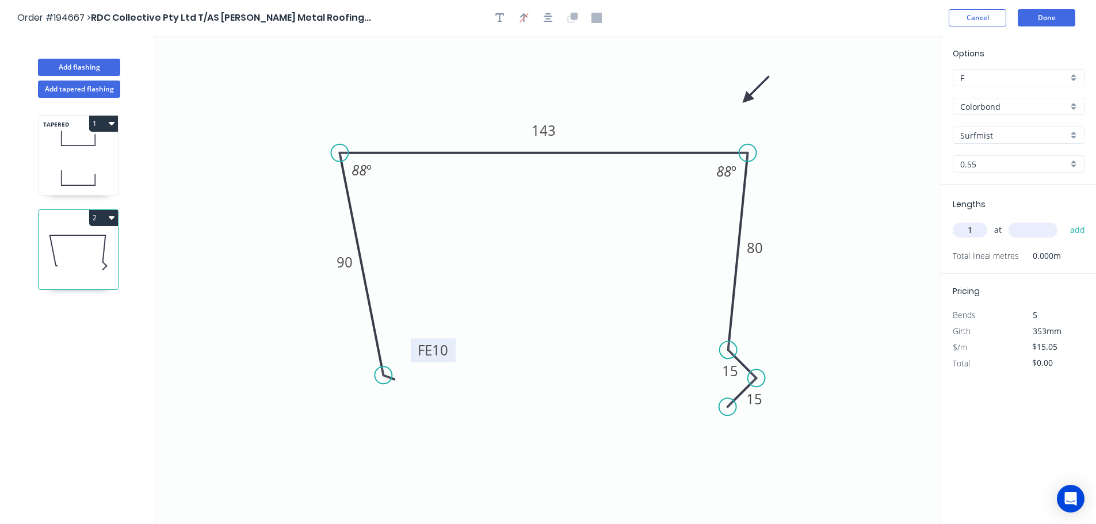
type input "1"
type input "4800"
click at [1065, 220] on button "add" at bounding box center [1078, 230] width 27 height 20
type input "$72.24"
click at [1053, 16] on button "Done" at bounding box center [1047, 17] width 58 height 17
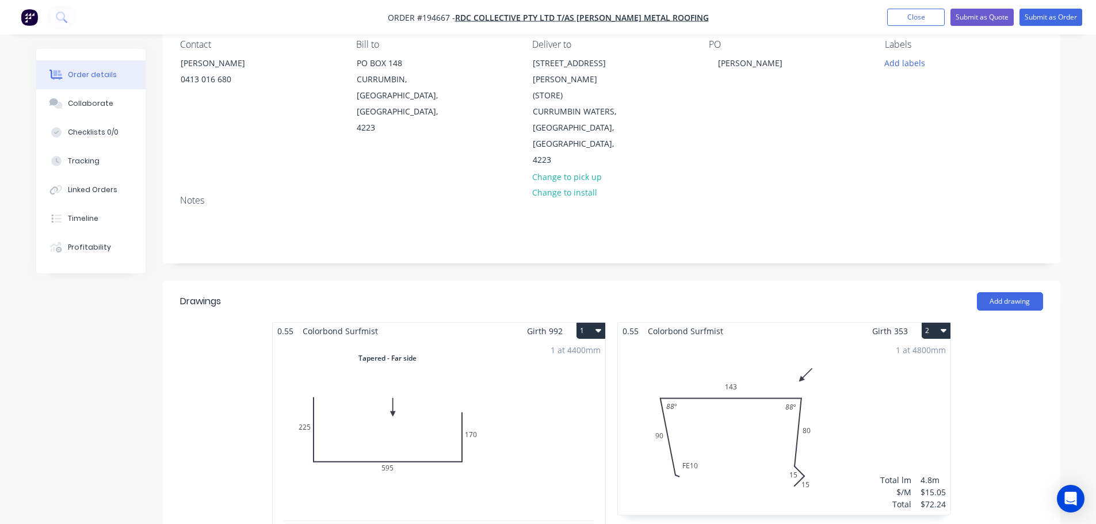
scroll to position [115, 0]
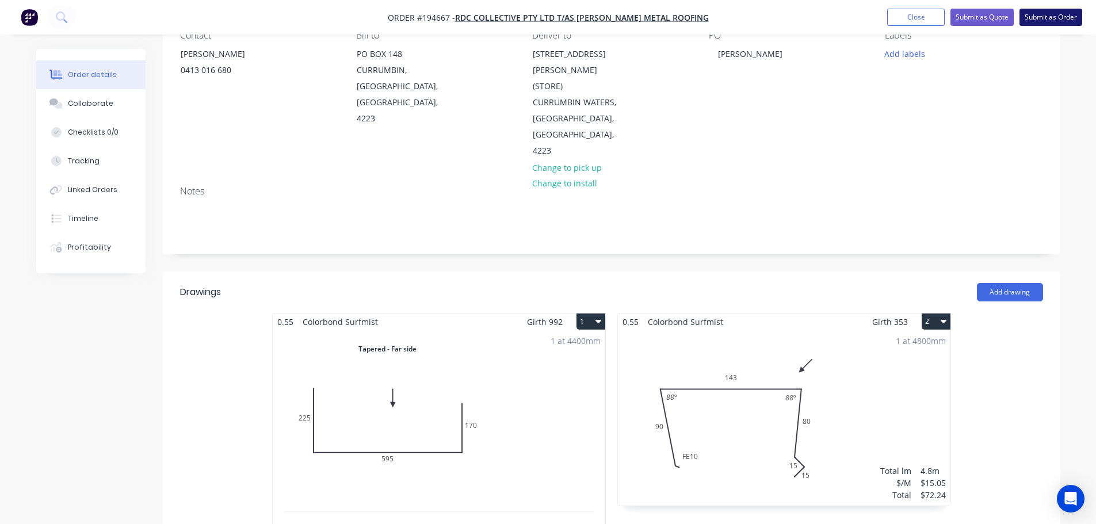
click at [1043, 11] on button "Submit as Order" at bounding box center [1051, 17] width 63 height 17
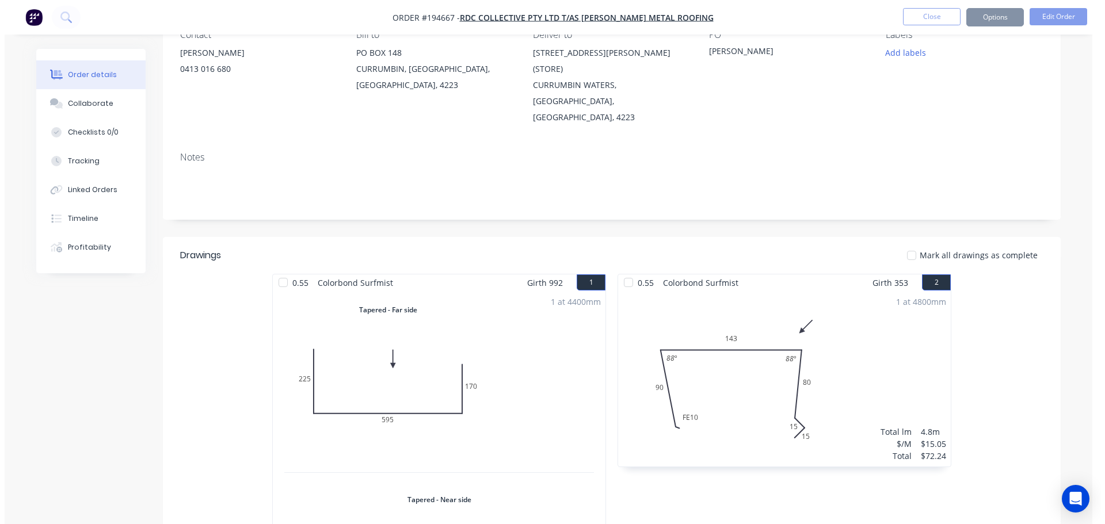
scroll to position [0, 0]
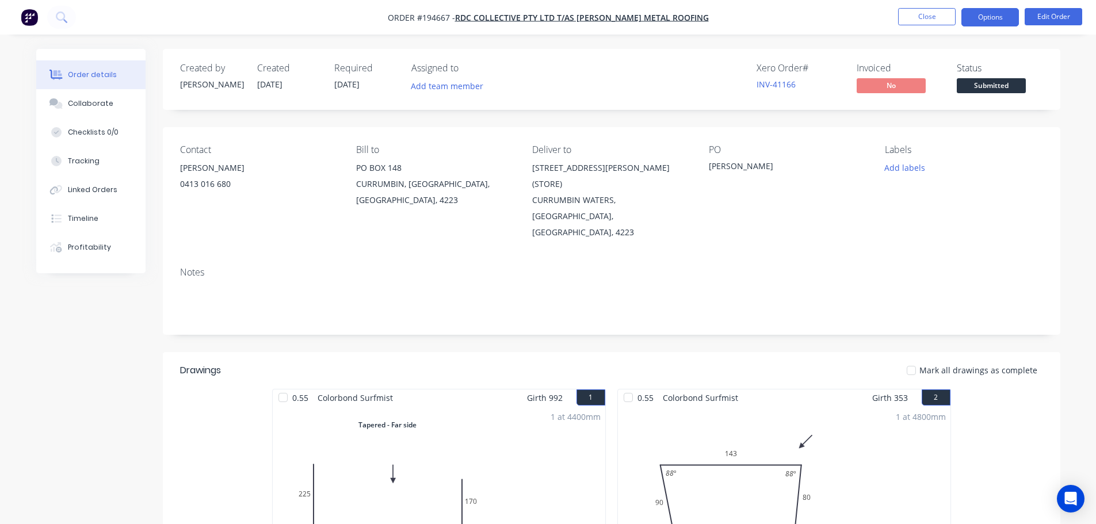
drag, startPoint x: 987, startPoint y: 15, endPoint x: 970, endPoint y: 18, distance: 16.4
click at [985, 15] on button "Options" at bounding box center [991, 17] width 58 height 18
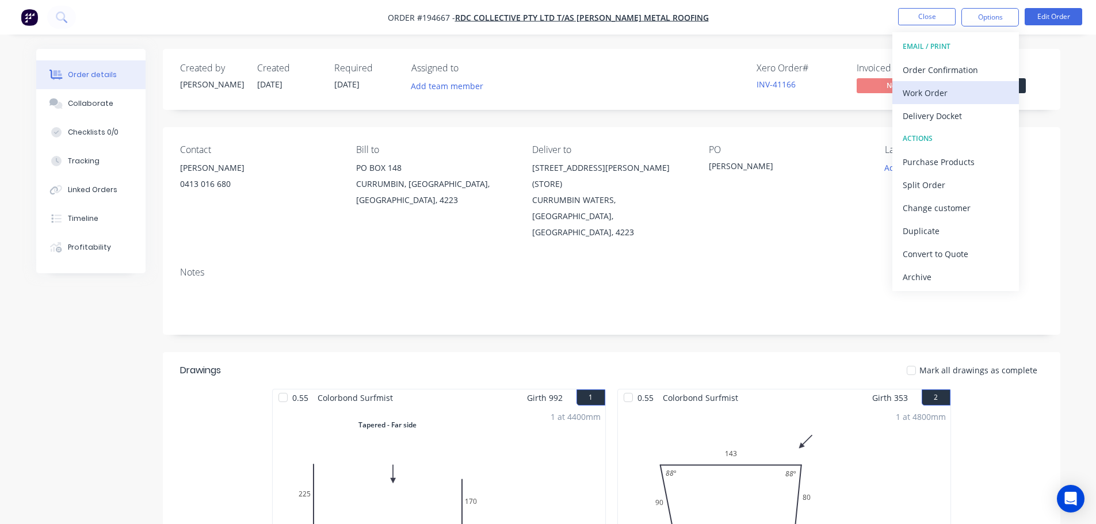
click at [917, 89] on div "Work Order" at bounding box center [956, 93] width 106 height 17
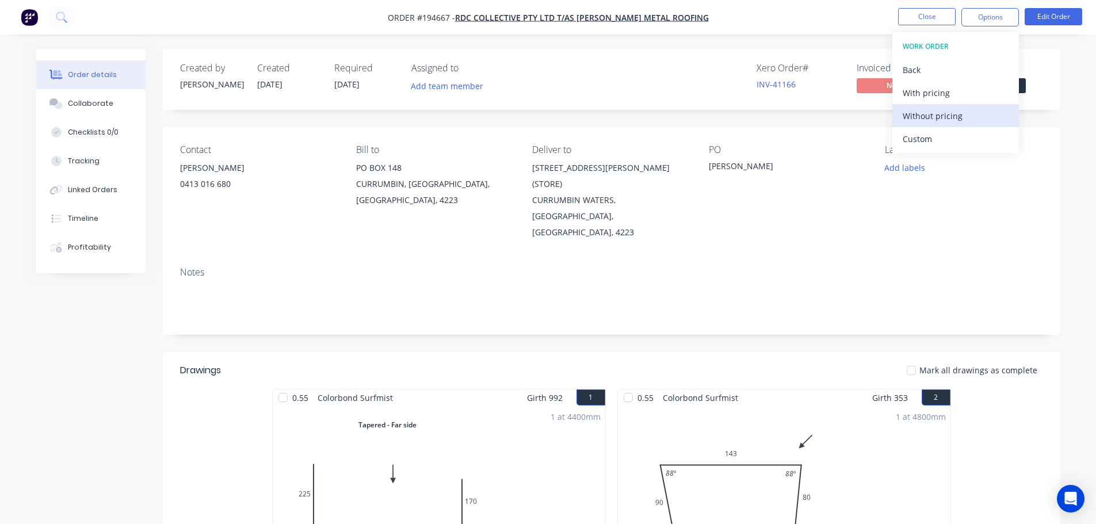
click at [921, 118] on div "Without pricing" at bounding box center [956, 116] width 106 height 17
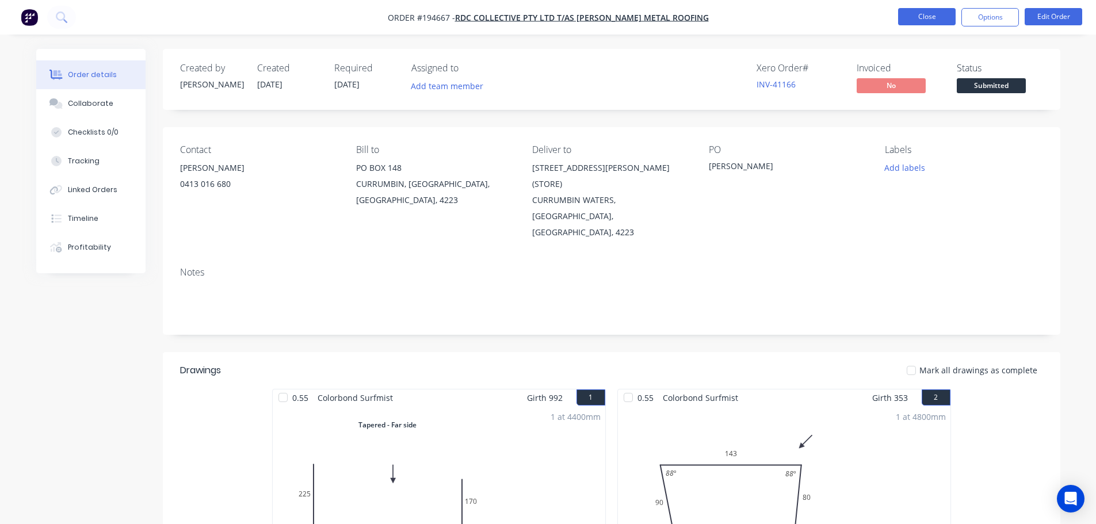
click at [920, 18] on button "Close" at bounding box center [927, 16] width 58 height 17
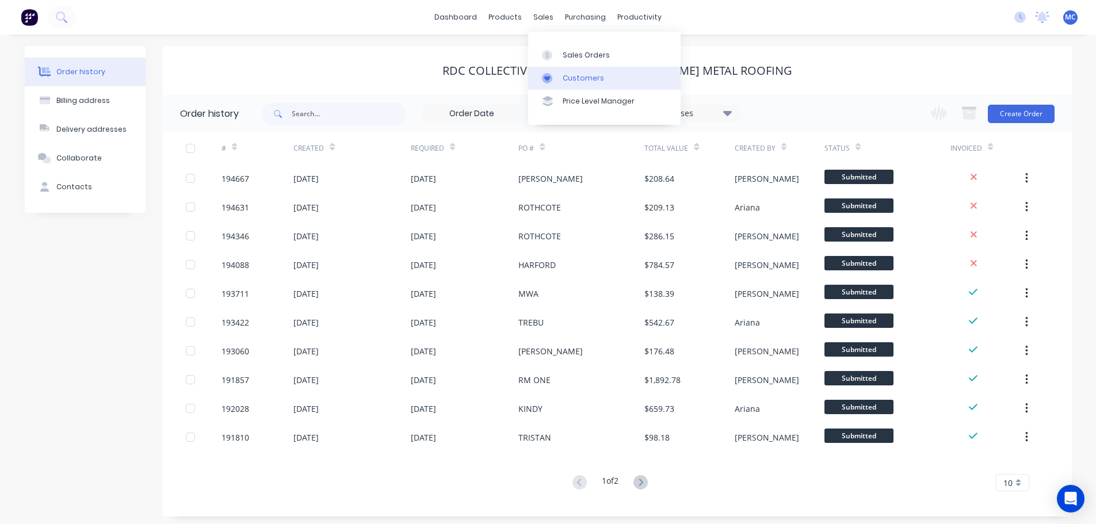
click at [589, 80] on div "Customers" at bounding box center [583, 78] width 41 height 10
